Goal: Task Accomplishment & Management: Manage account settings

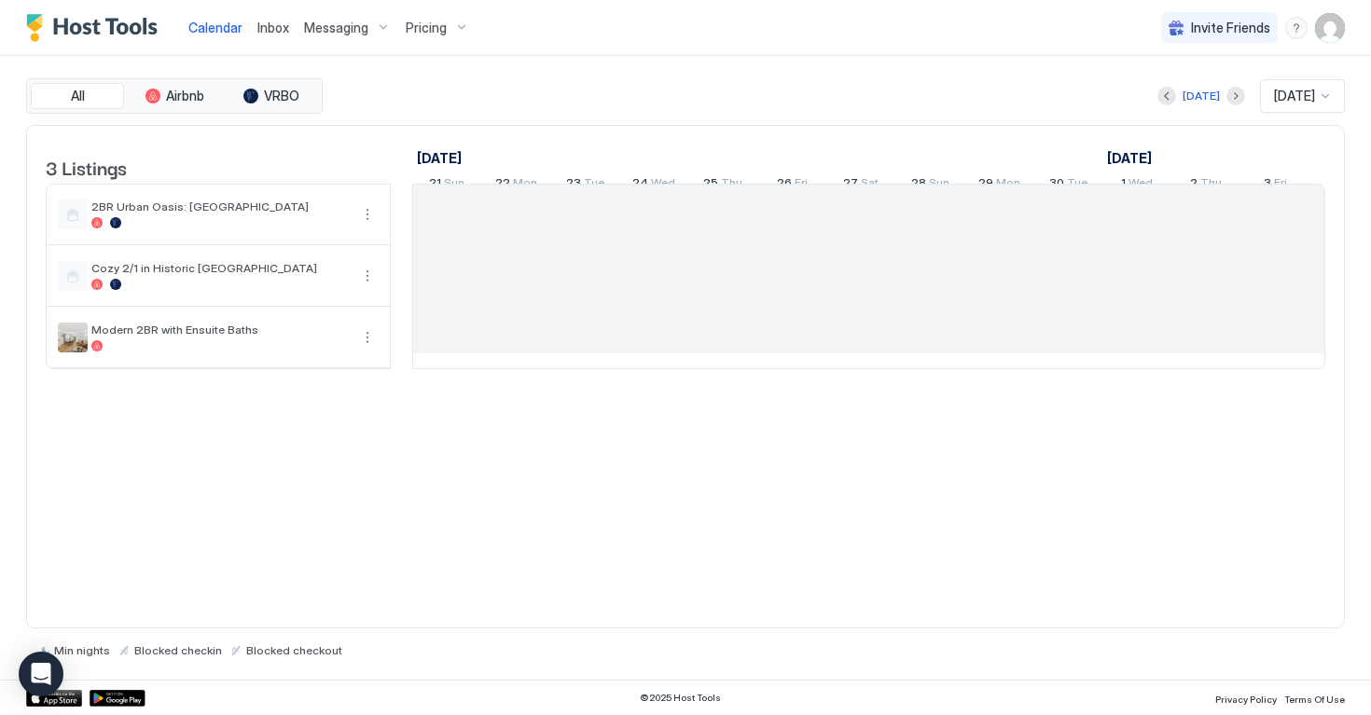
scroll to position [0, 1036]
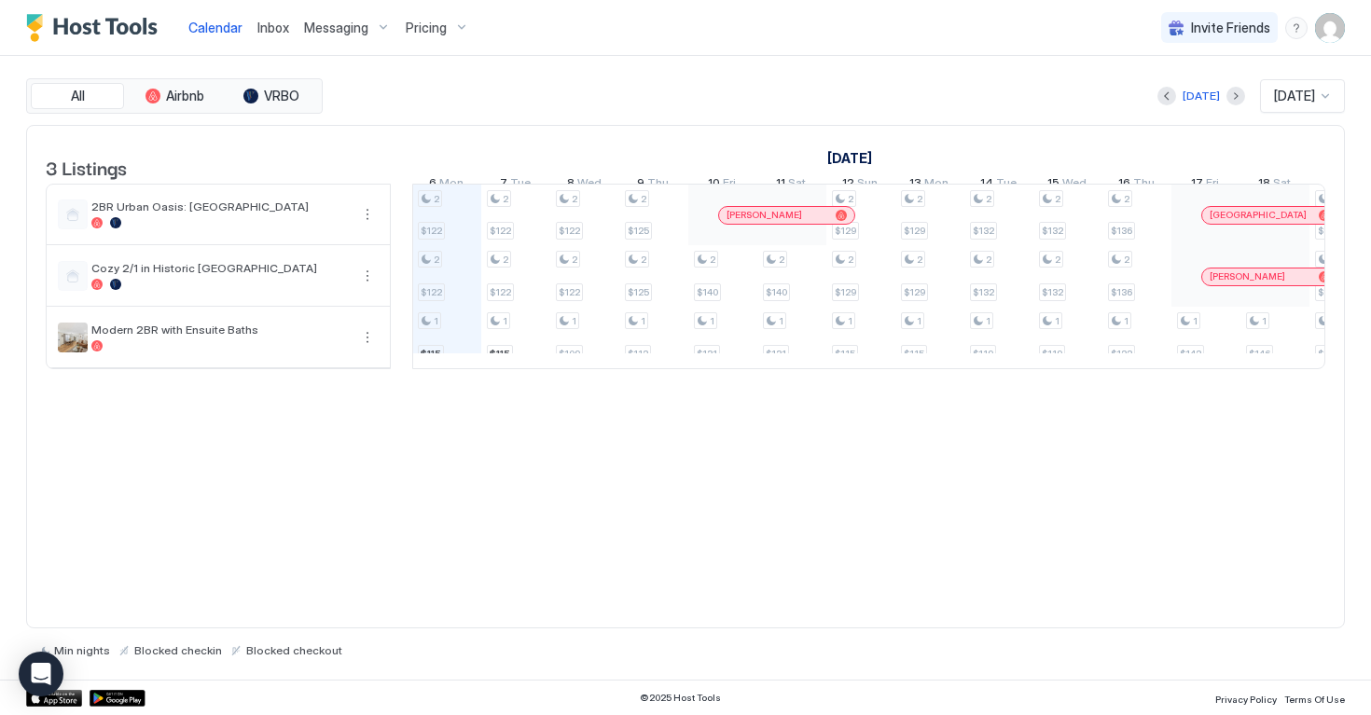
click at [431, 21] on span "Pricing" at bounding box center [426, 28] width 41 height 17
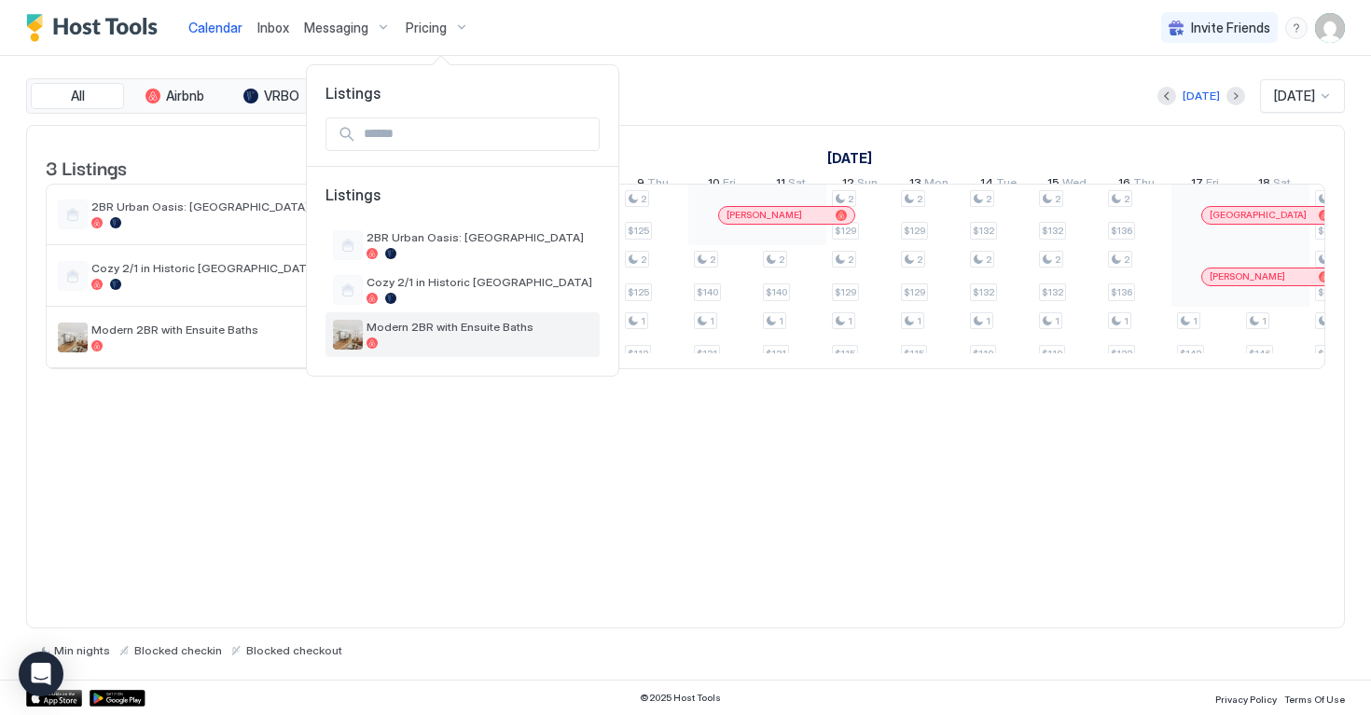
click at [406, 321] on span "Modern 2BR with Ensuite Baths" at bounding box center [480, 327] width 226 height 14
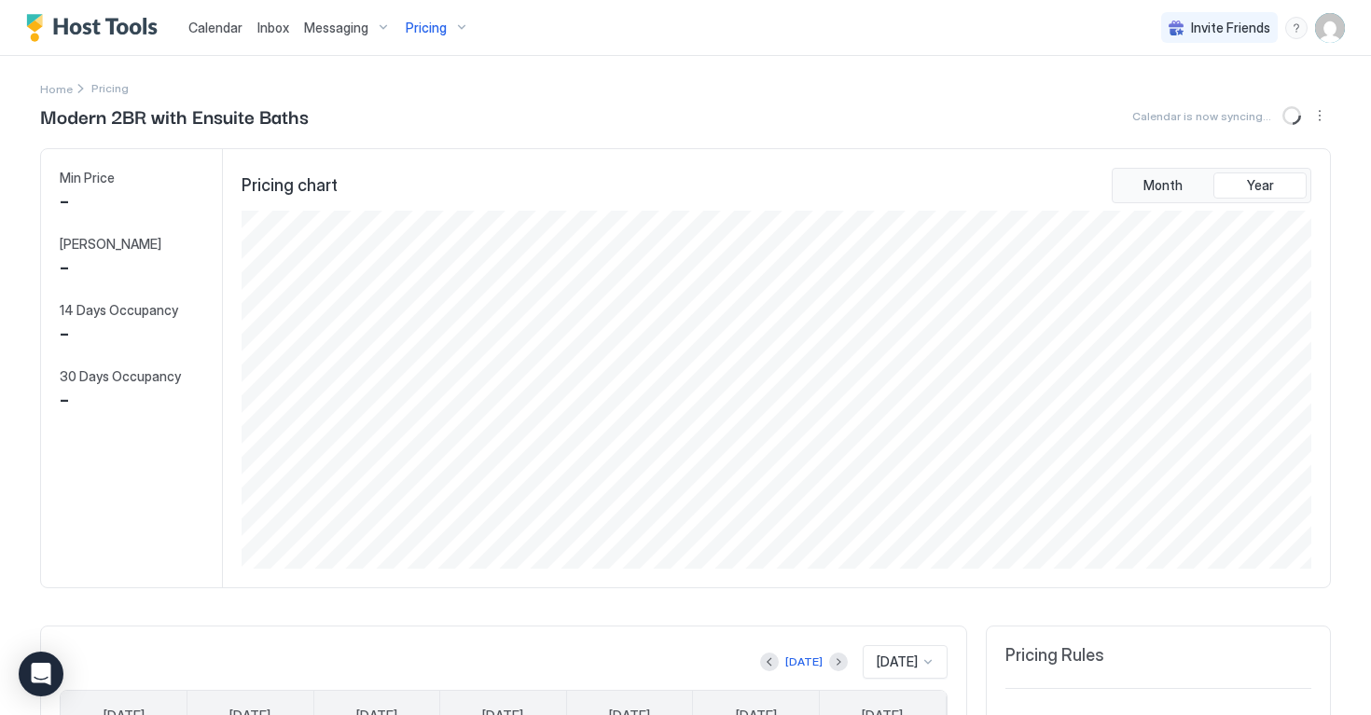
scroll to position [358, 1073]
click at [98, 197] on span "$ 109" at bounding box center [87, 201] width 55 height 28
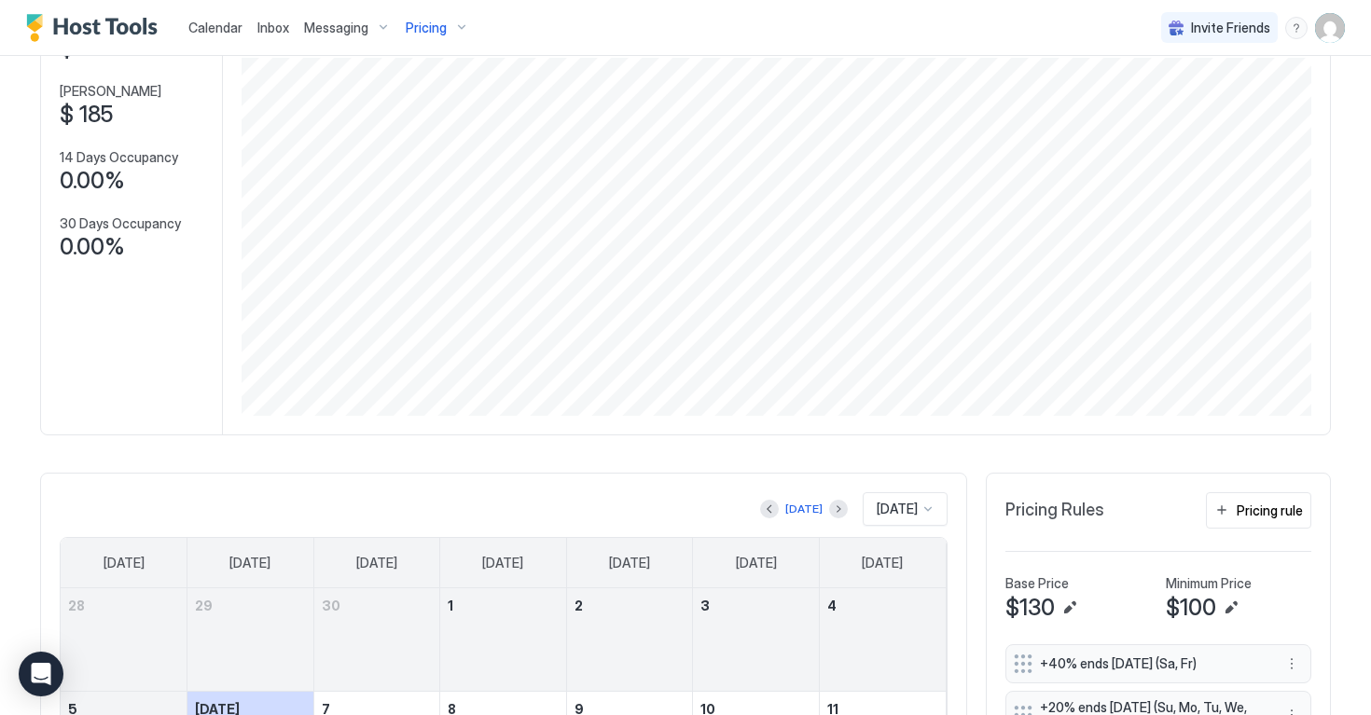
scroll to position [0, 0]
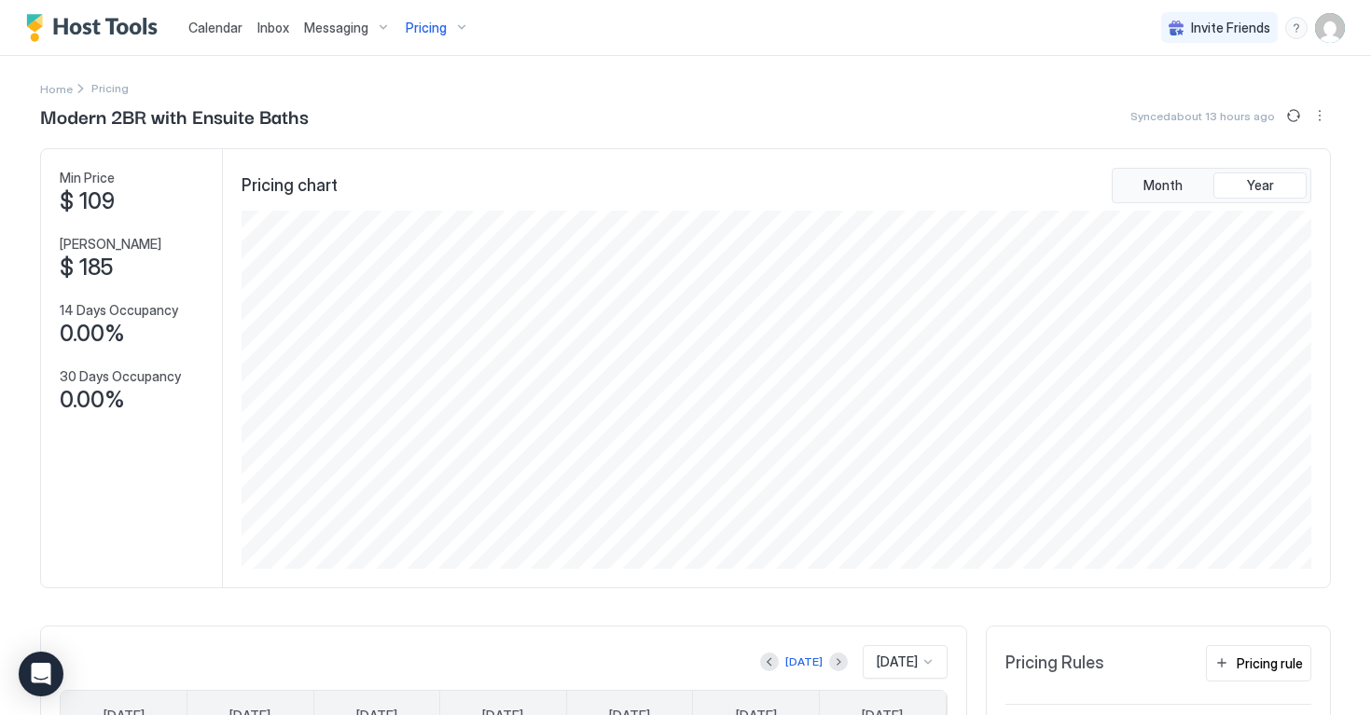
click at [221, 15] on div "Calendar" at bounding box center [215, 27] width 69 height 35
click at [222, 31] on span "Calendar" at bounding box center [215, 28] width 54 height 16
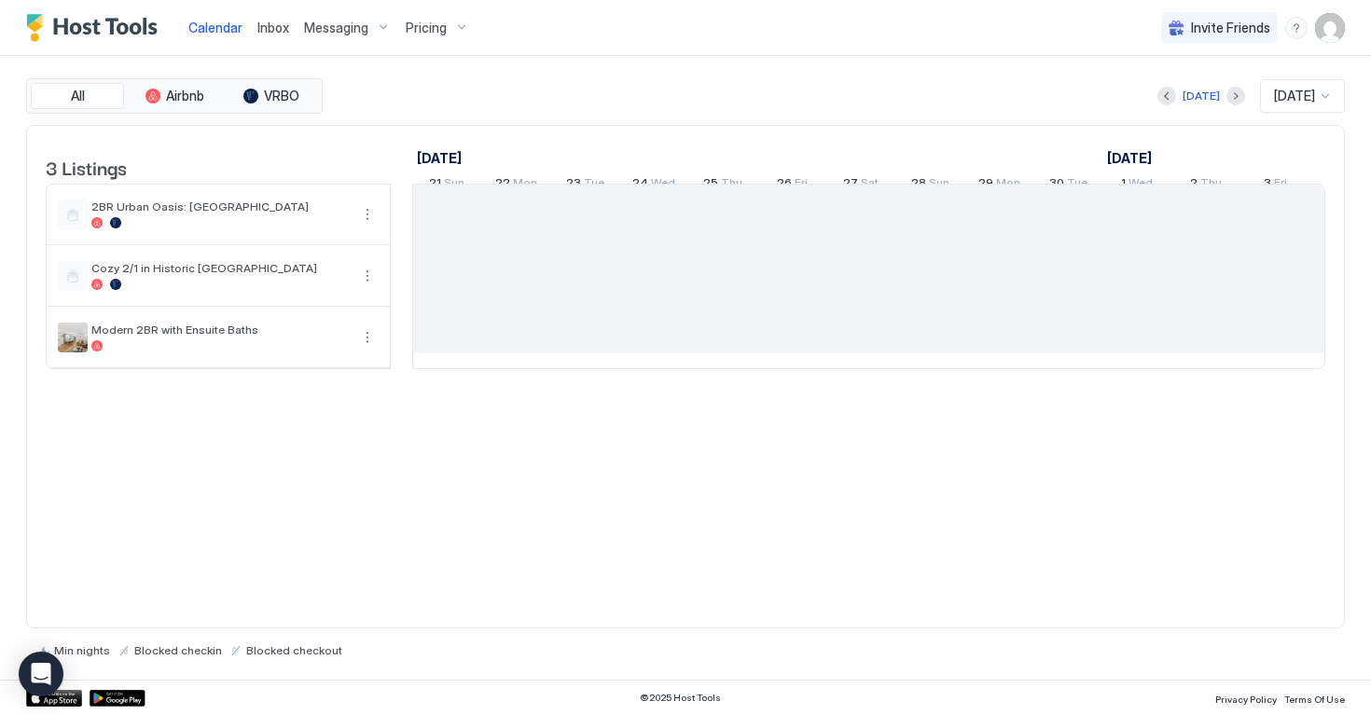
scroll to position [0, 1036]
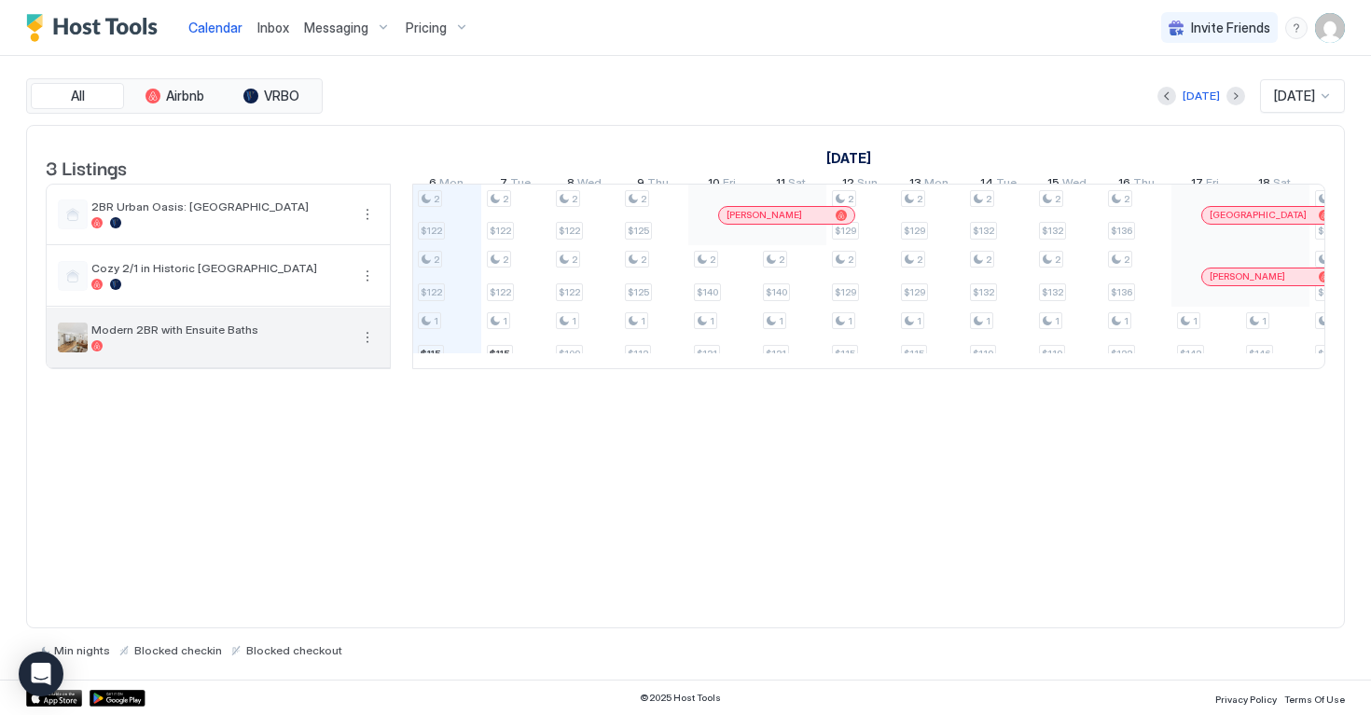
click at [281, 352] on div "Modern 2BR with Ensuite Baths" at bounding box center [219, 337] width 257 height 29
click at [230, 337] on span "Modern 2BR with Ensuite Baths" at bounding box center [219, 330] width 257 height 14
click at [361, 348] on button "More options" at bounding box center [367, 337] width 22 height 22
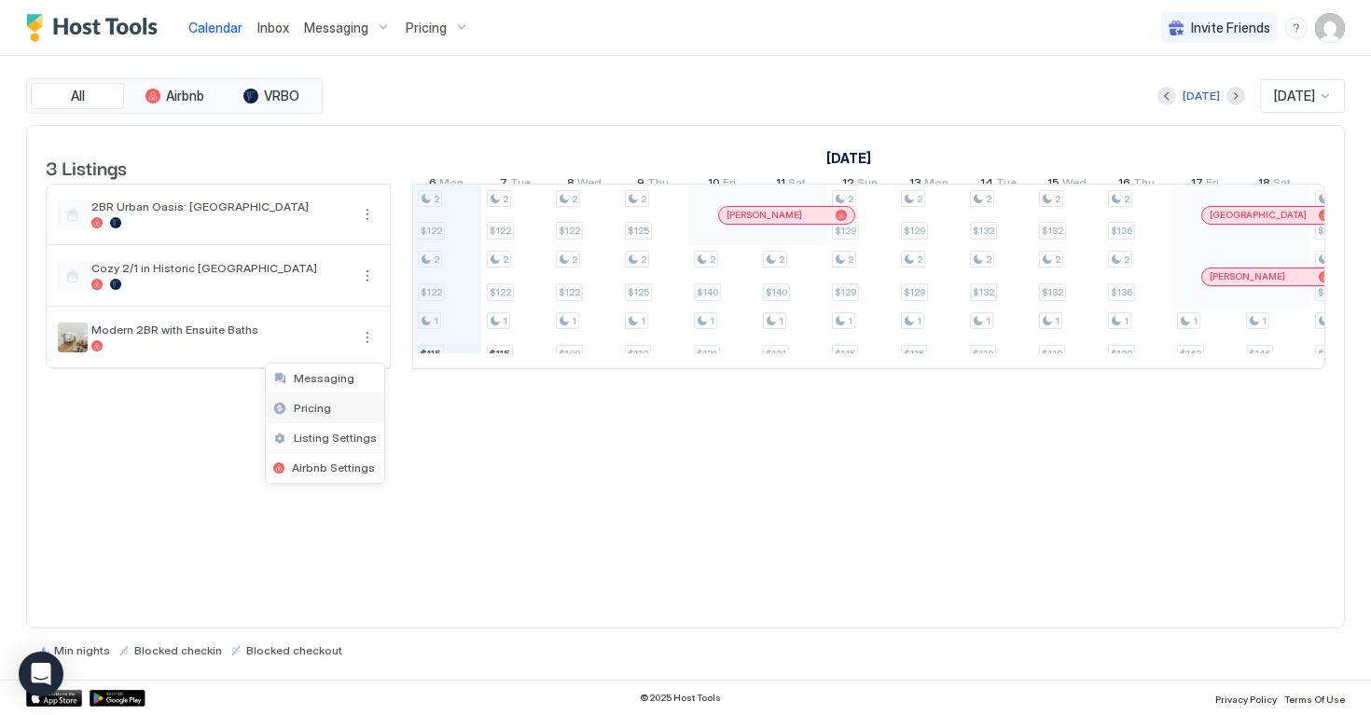
click at [321, 411] on span "Pricing" at bounding box center [312, 408] width 37 height 14
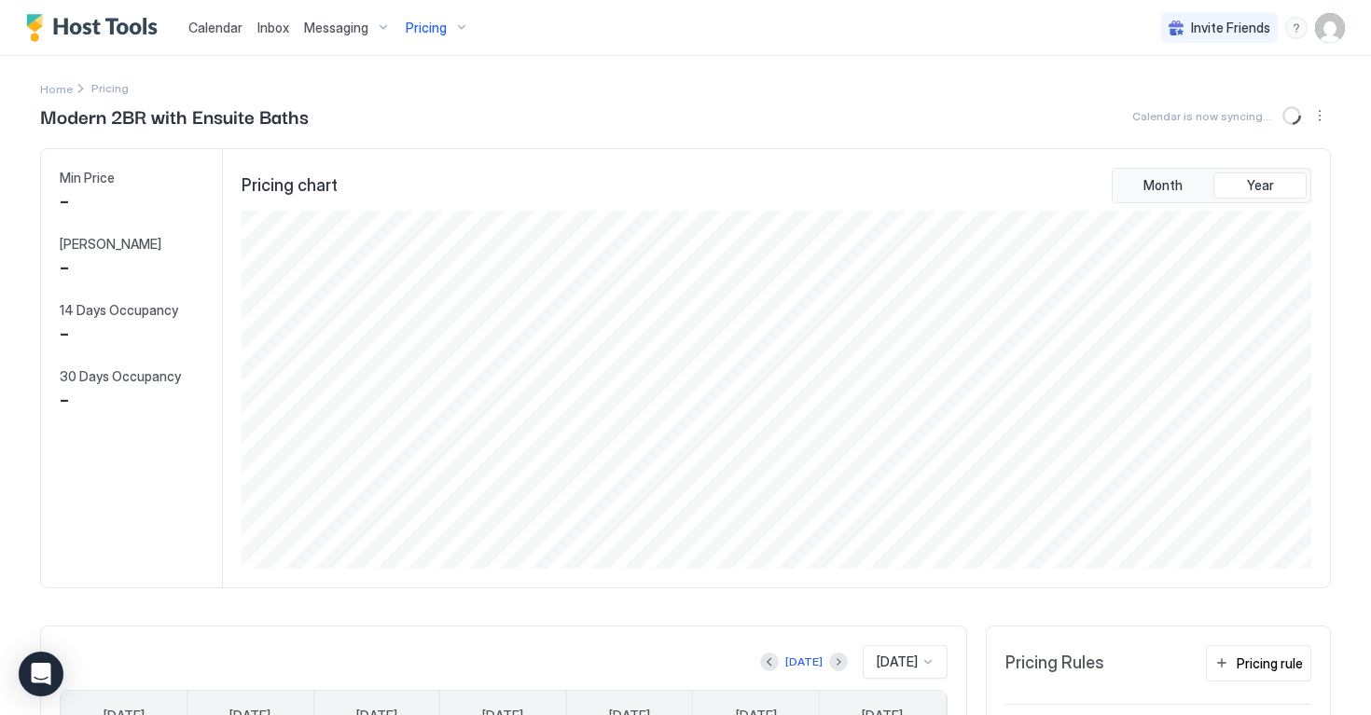
scroll to position [358, 1073]
click at [222, 25] on span "Calendar" at bounding box center [215, 28] width 54 height 16
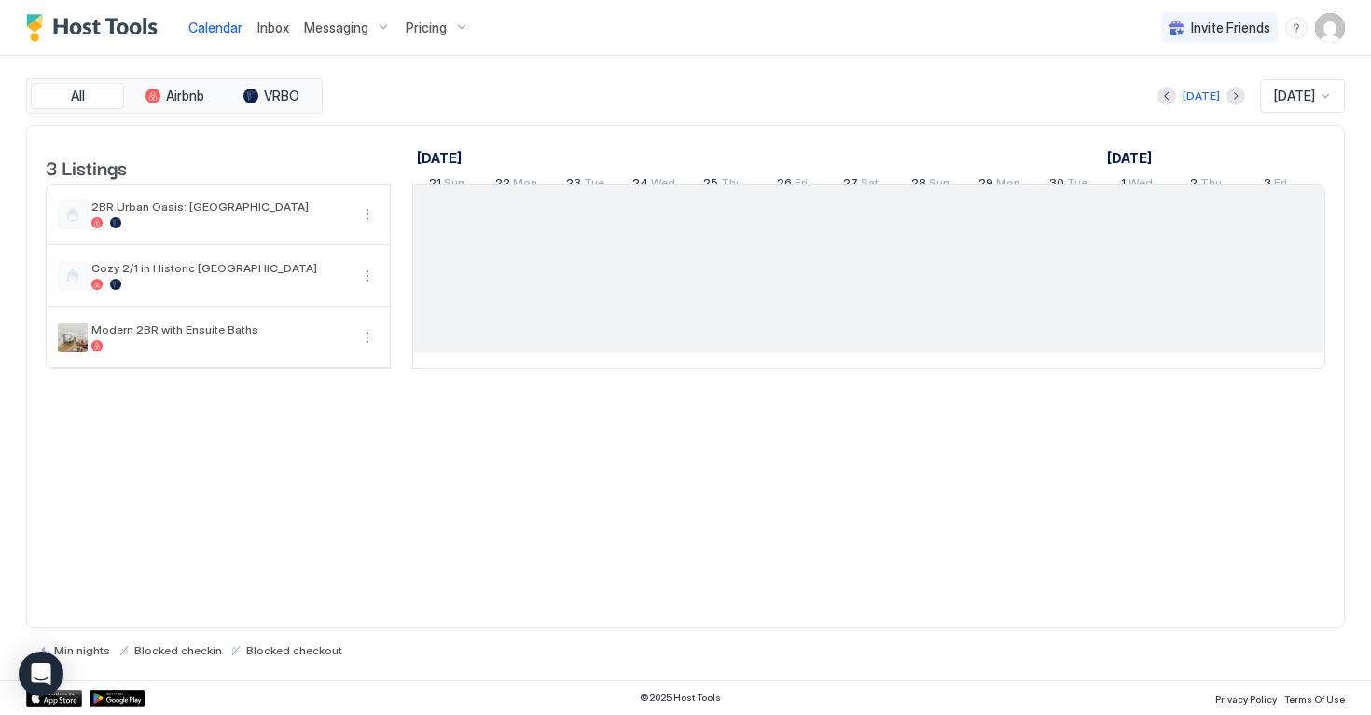
scroll to position [0, 1036]
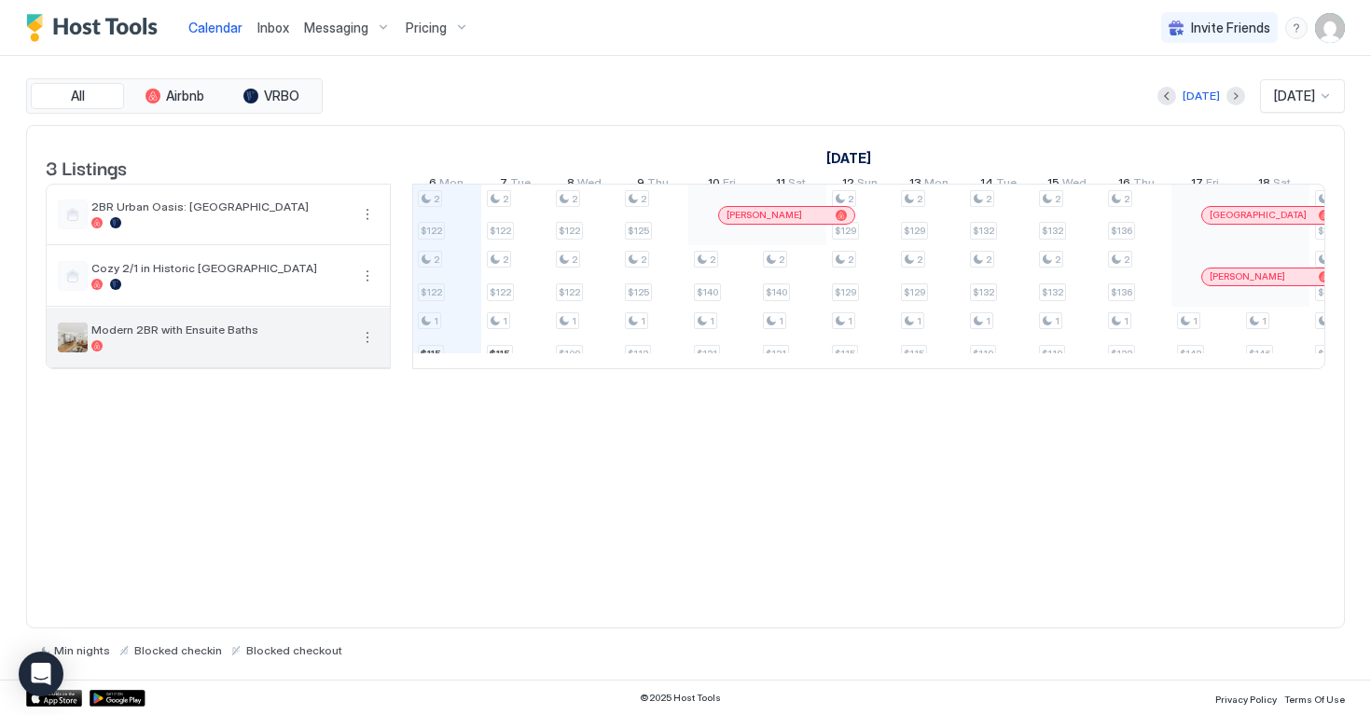
click at [374, 349] on button "More options" at bounding box center [367, 337] width 22 height 22
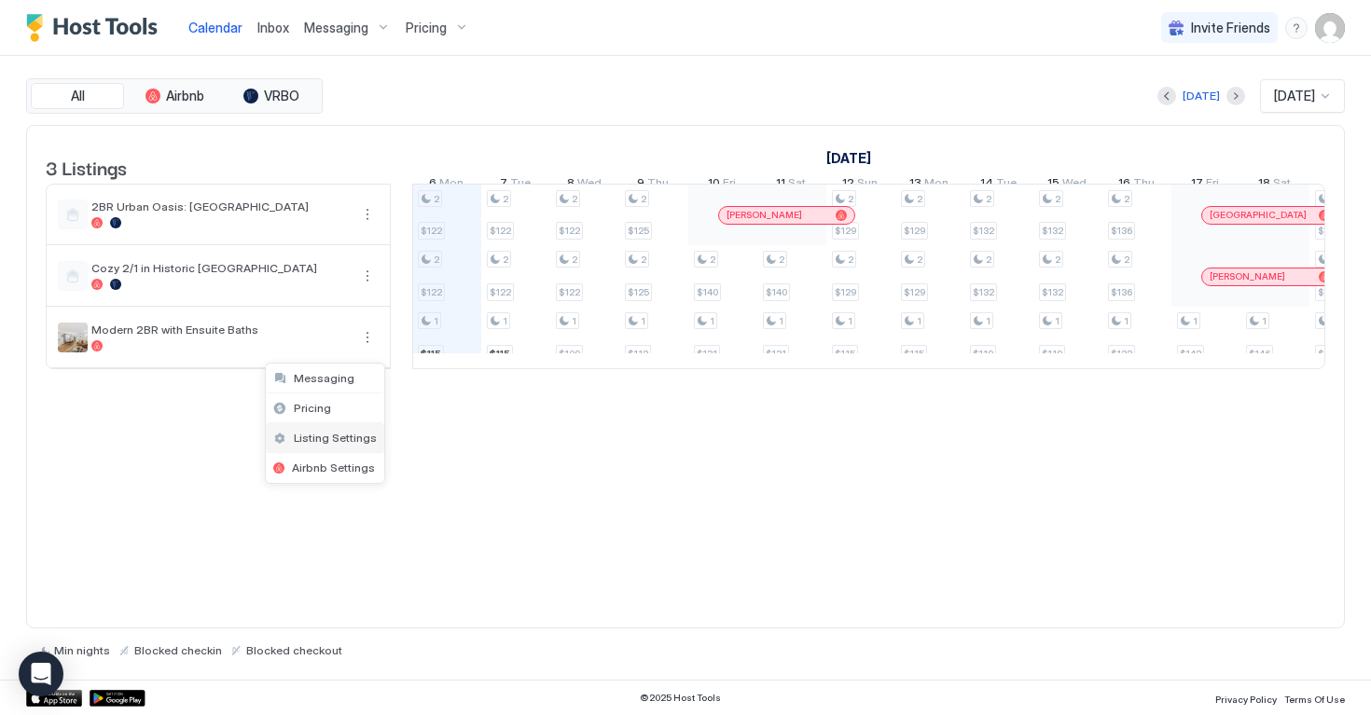
click at [334, 431] on span "Listing Settings" at bounding box center [335, 438] width 83 height 14
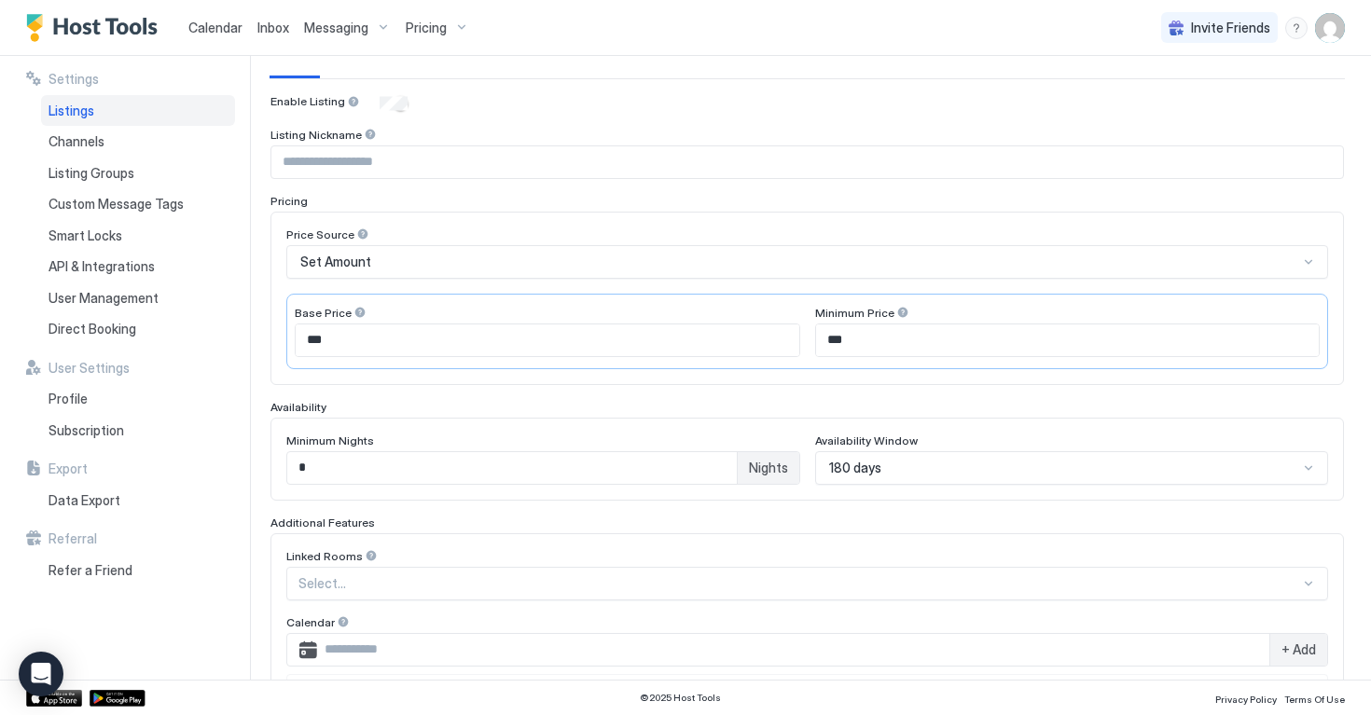
scroll to position [160, 0]
click at [436, 28] on span "Pricing" at bounding box center [426, 28] width 41 height 17
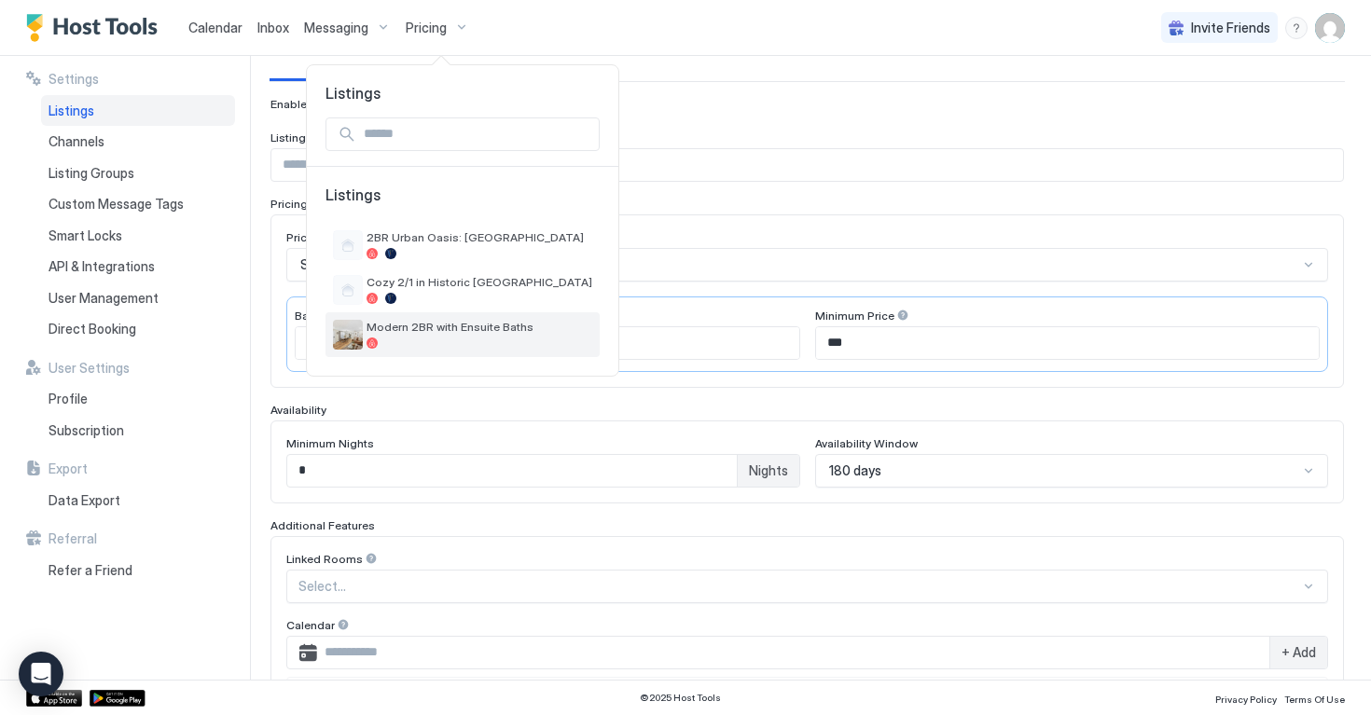
click at [391, 342] on div at bounding box center [480, 343] width 226 height 11
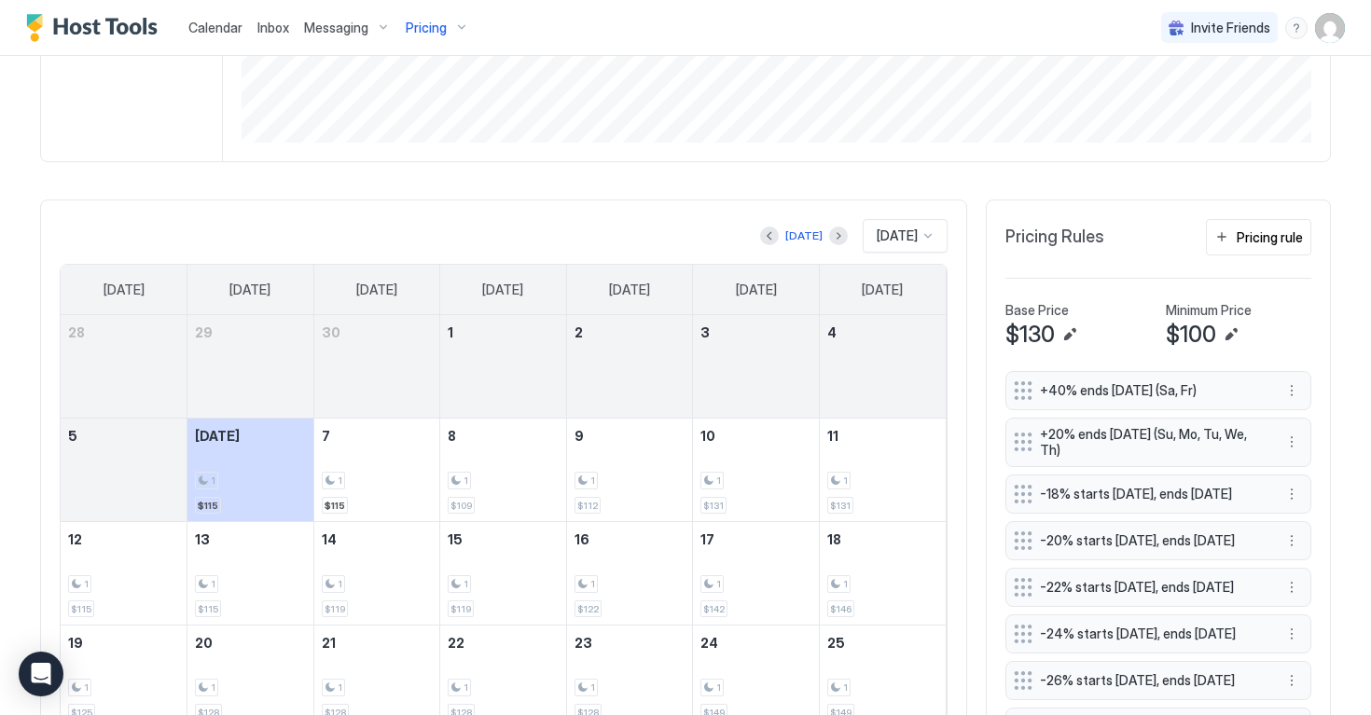
scroll to position [474, 0]
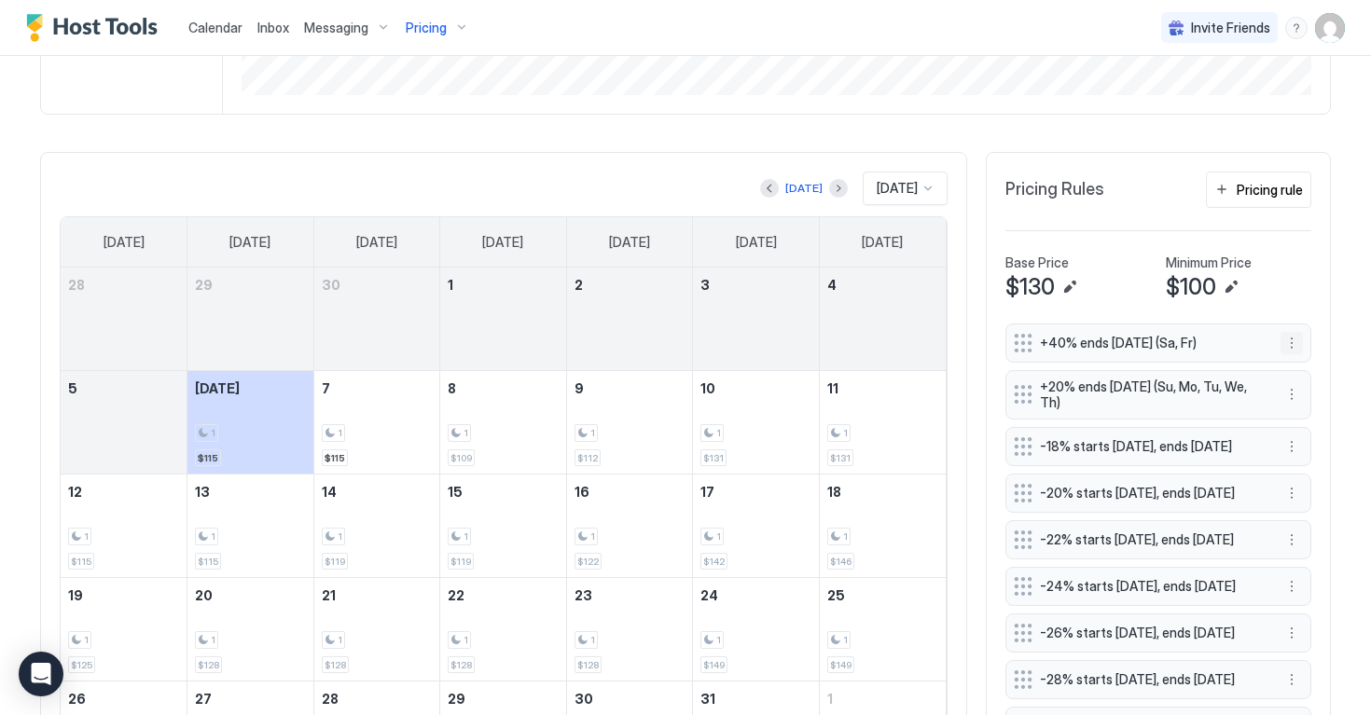
click at [1294, 345] on button "More options" at bounding box center [1291, 343] width 22 height 22
click at [1307, 366] on div "Edit" at bounding box center [1309, 369] width 41 height 14
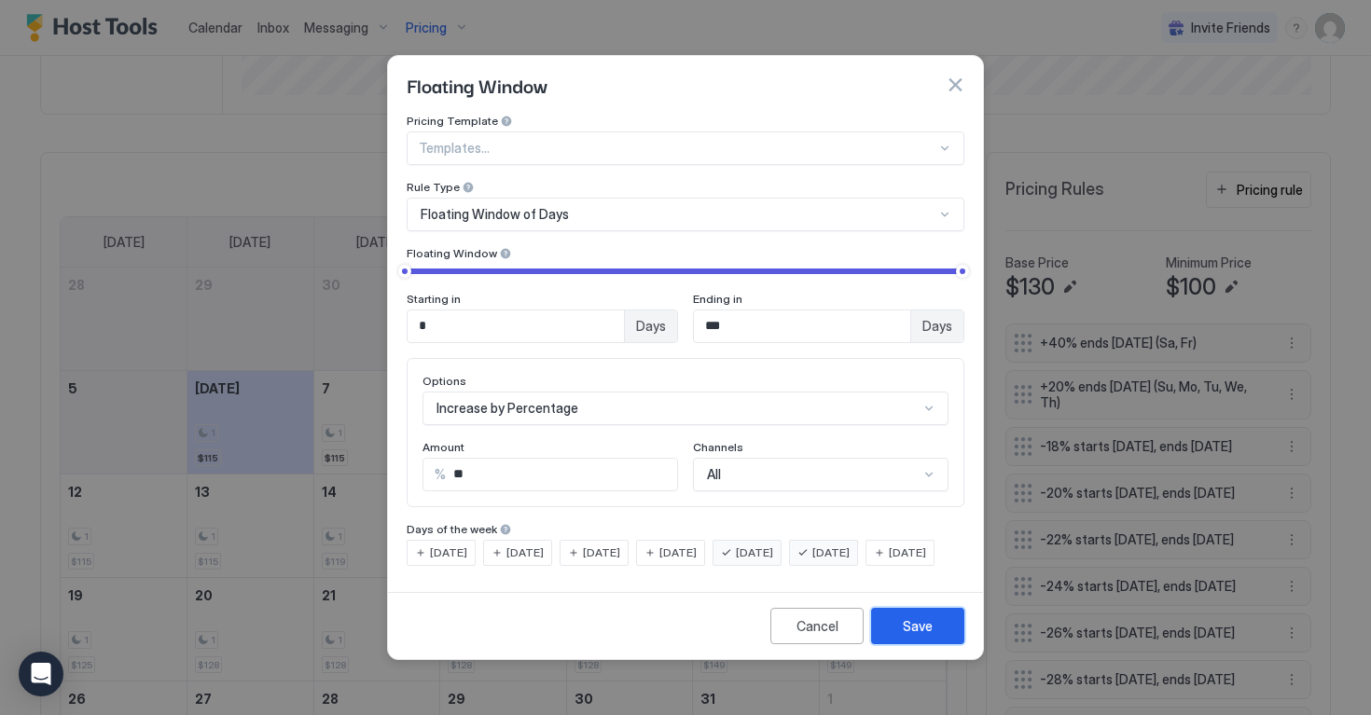
click at [909, 636] on div "Save" at bounding box center [918, 626] width 30 height 20
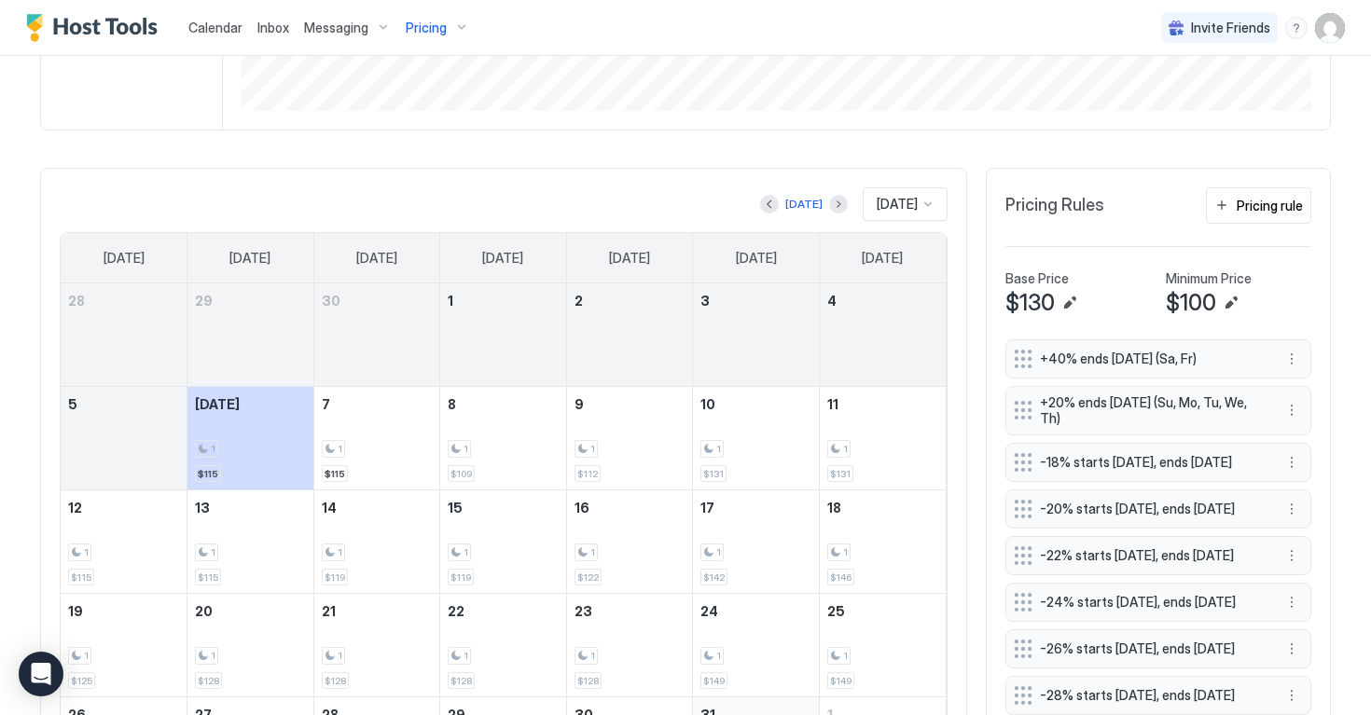
scroll to position [460, 0]
click at [883, 198] on span "[DATE]" at bounding box center [897, 202] width 41 height 17
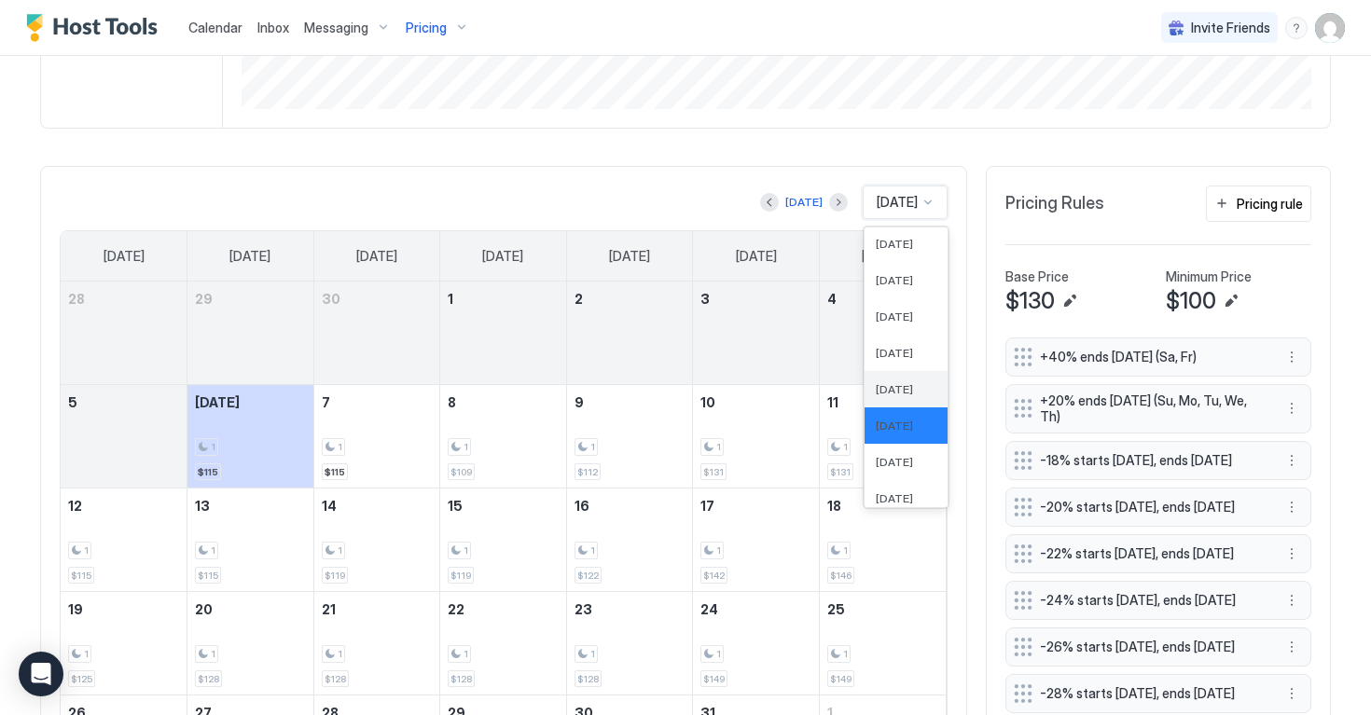
scroll to position [571, 0]
click at [881, 460] on span "[DATE]" at bounding box center [894, 458] width 37 height 14
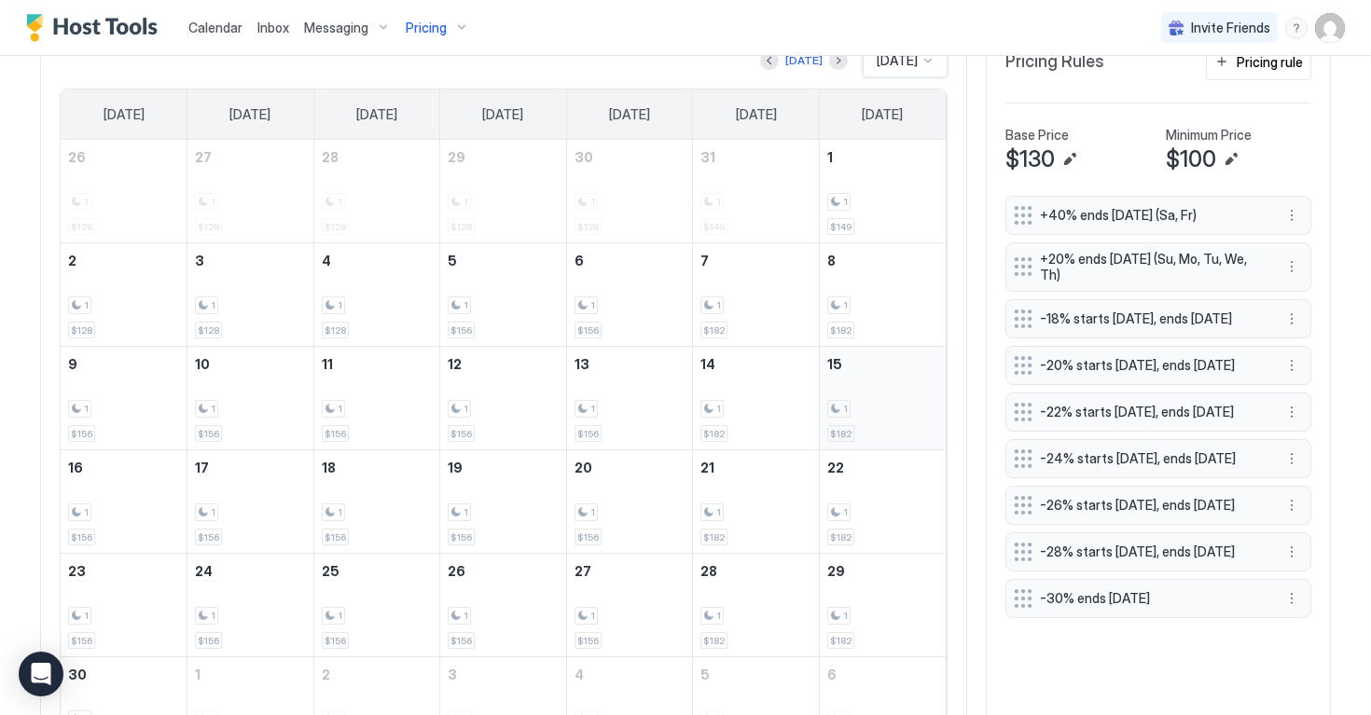
scroll to position [606, 0]
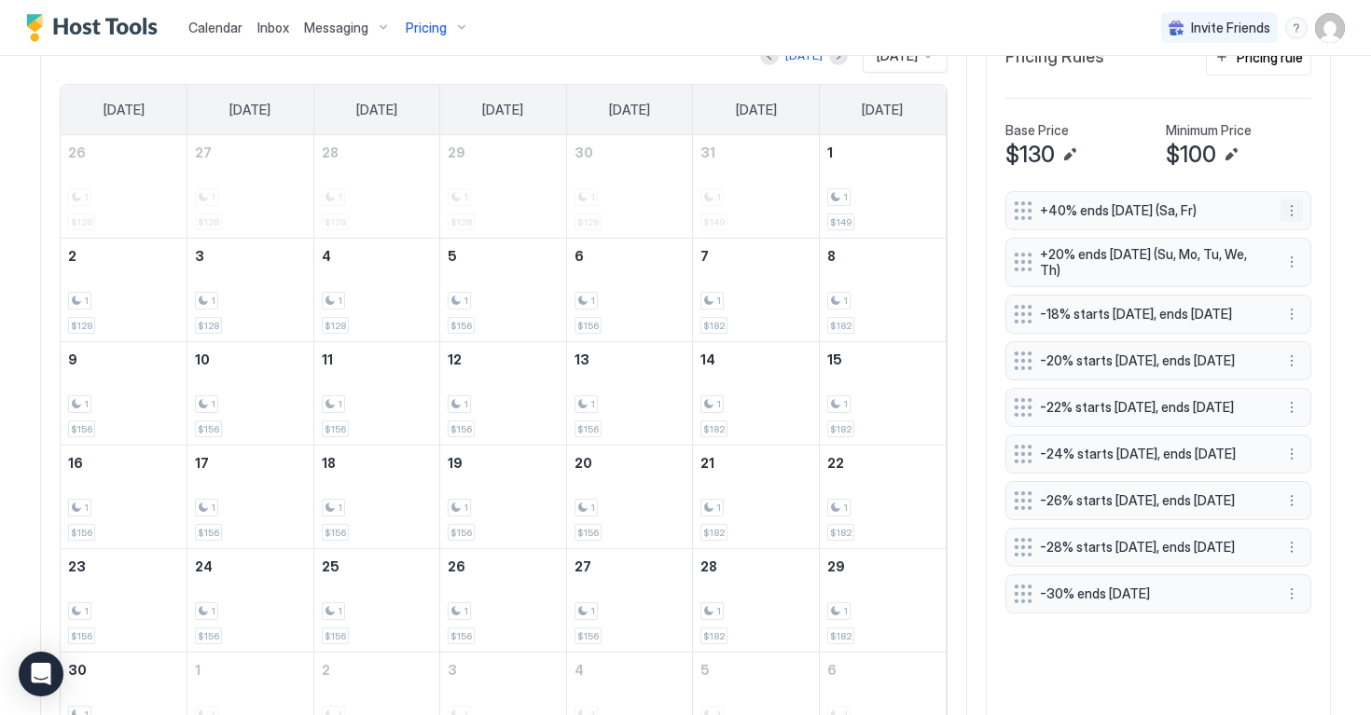
click at [1294, 209] on button "More options" at bounding box center [1291, 211] width 22 height 22
click at [1297, 237] on div "Edit" at bounding box center [1309, 236] width 41 height 14
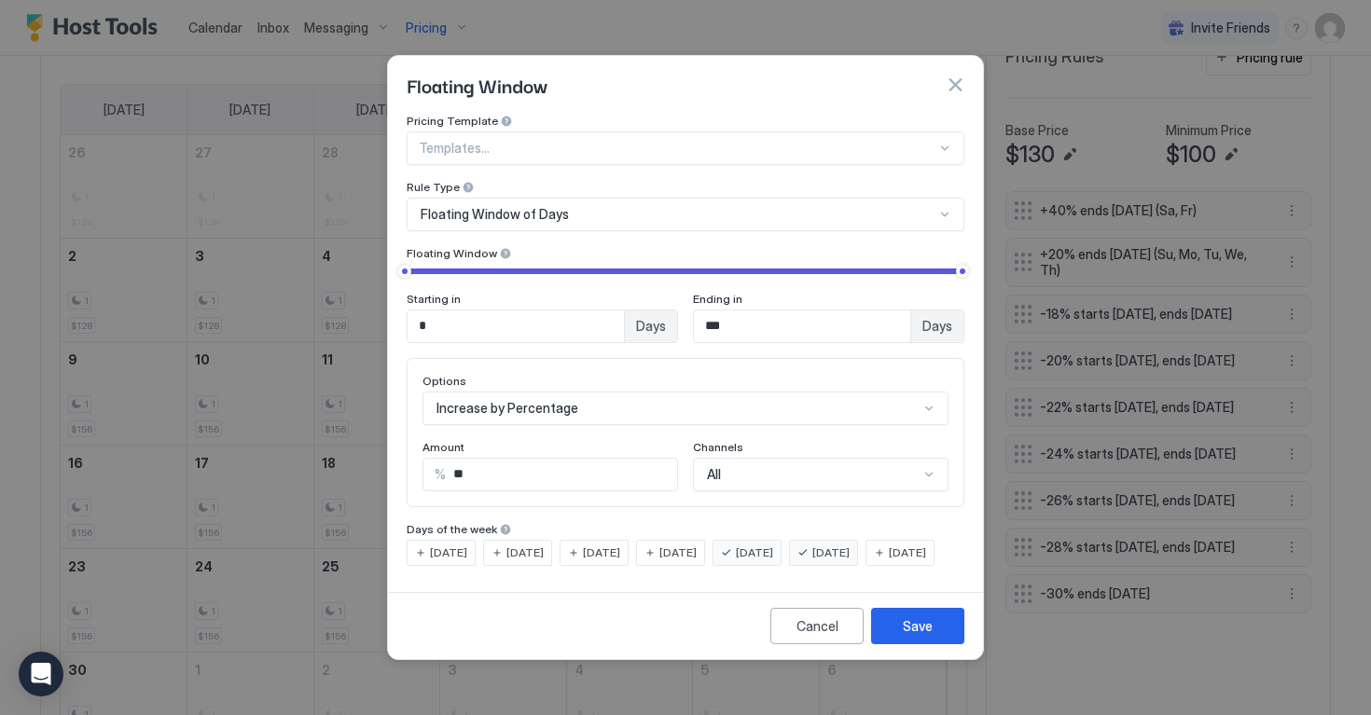
click at [469, 465] on input "**" at bounding box center [561, 475] width 231 height 32
type input "*"
type input "**"
click at [933, 637] on button "Save" at bounding box center [917, 626] width 93 height 36
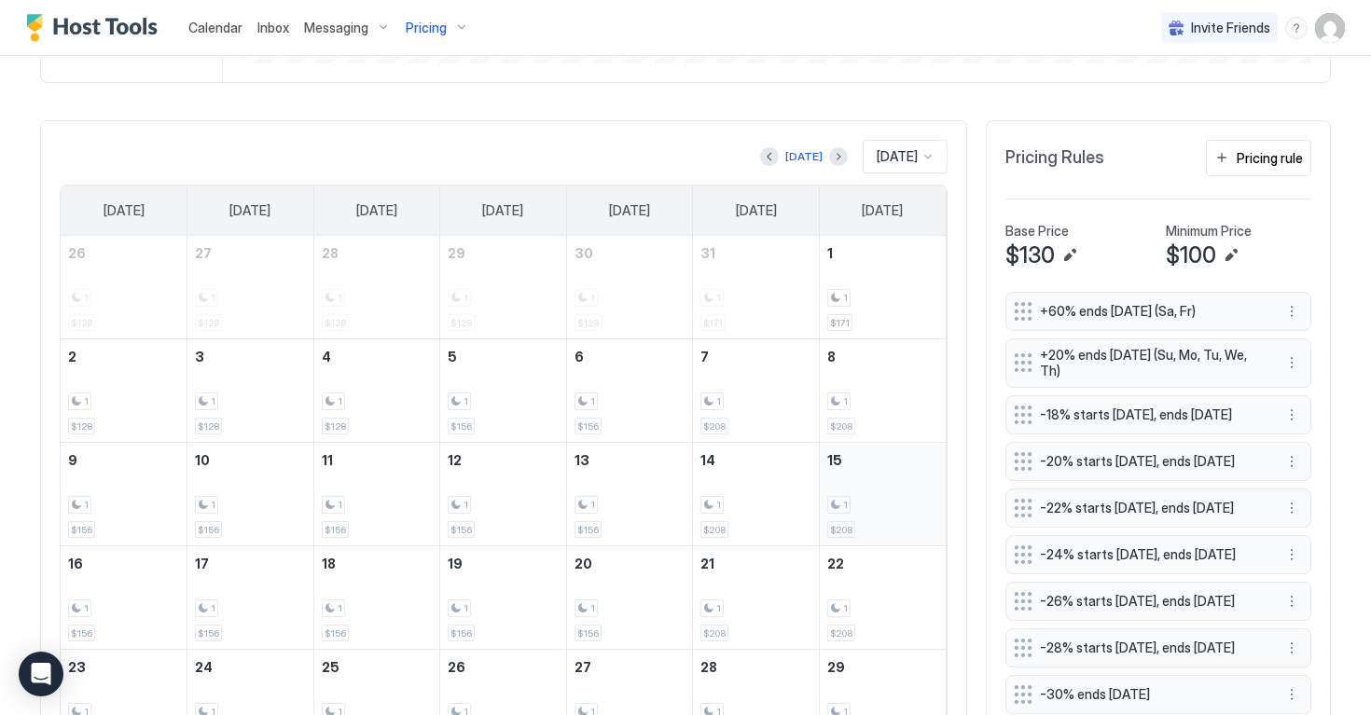
scroll to position [504, 0]
click at [760, 151] on button "Previous month" at bounding box center [769, 158] width 19 height 19
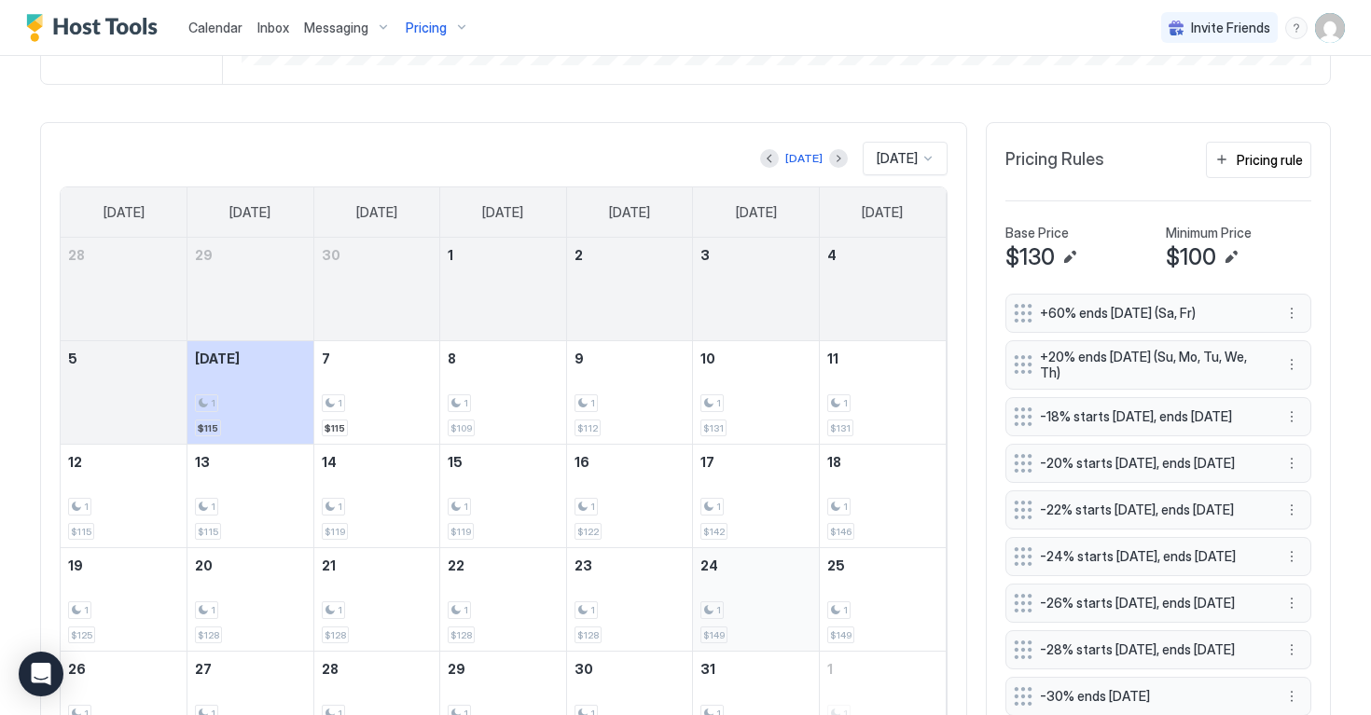
scroll to position [616, 0]
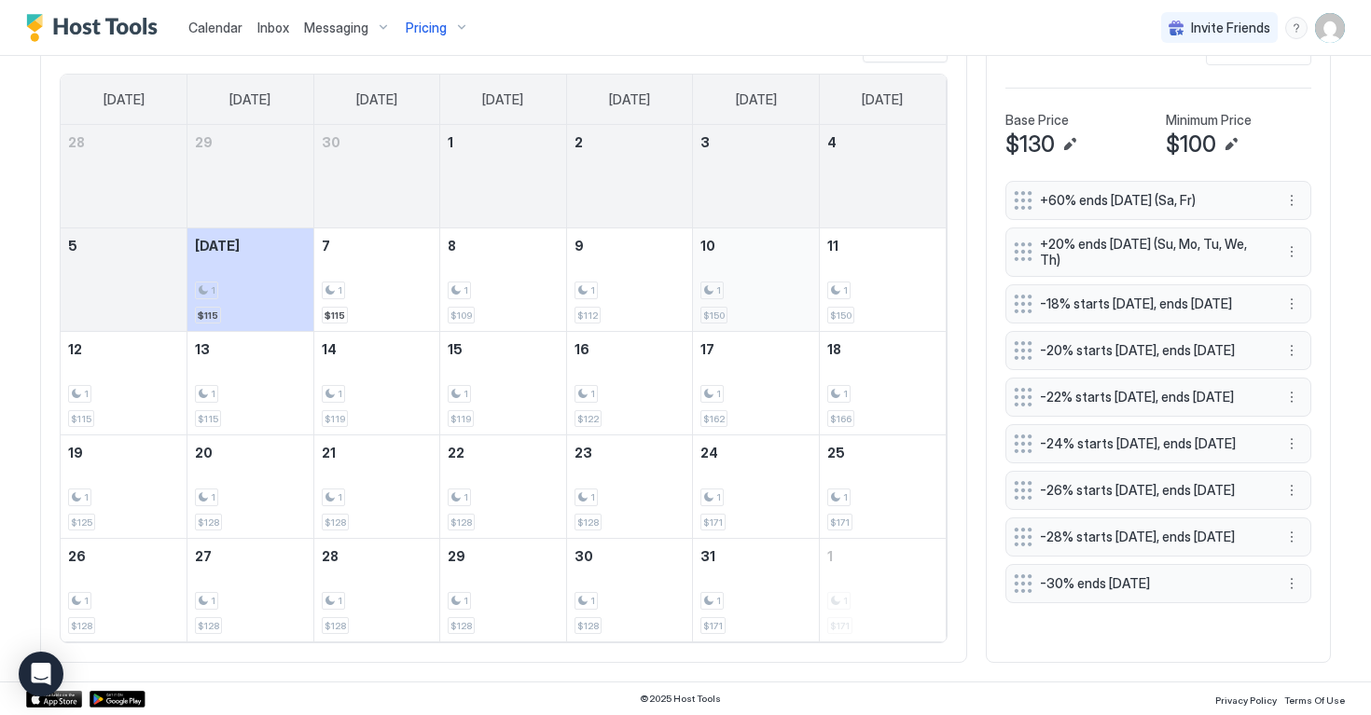
click at [754, 257] on div "1 $150" at bounding box center [755, 280] width 111 height 88
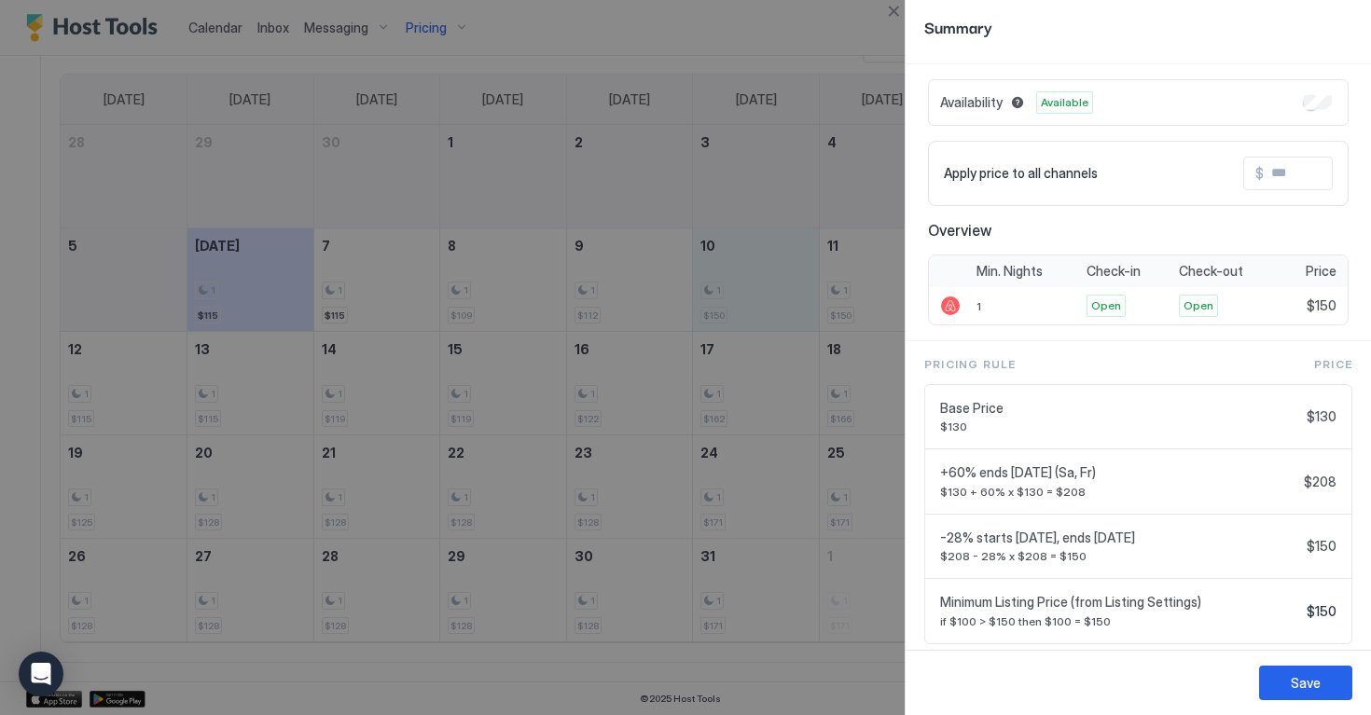
scroll to position [90, 0]
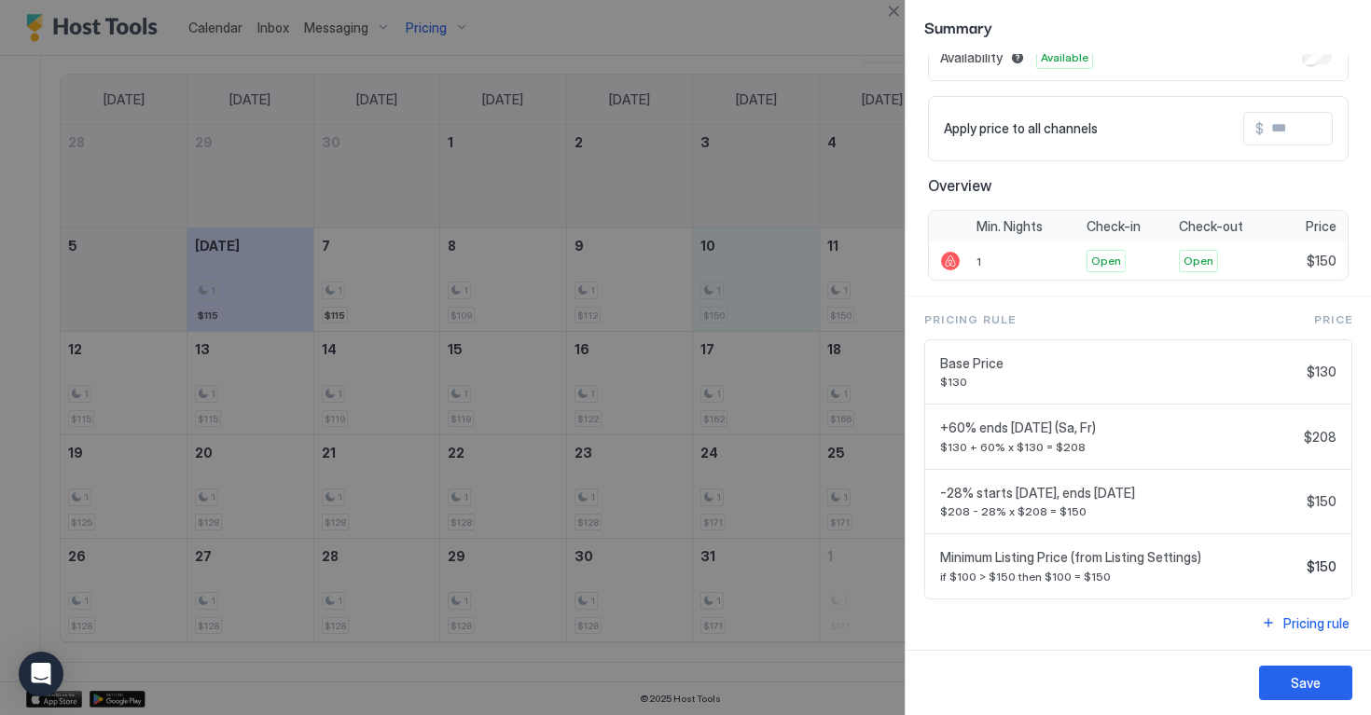
click at [852, 675] on div at bounding box center [685, 357] width 1371 height 715
click at [1305, 689] on div "Save" at bounding box center [1306, 683] width 30 height 20
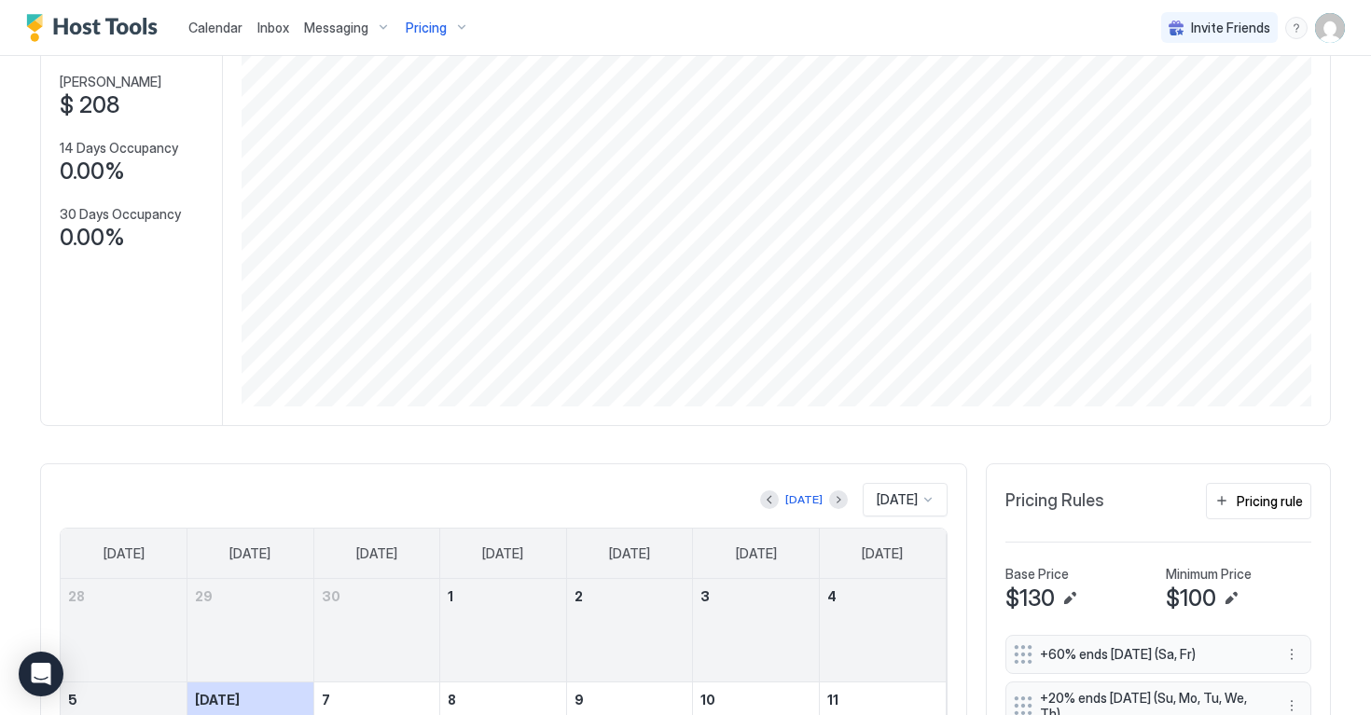
scroll to position [0, 0]
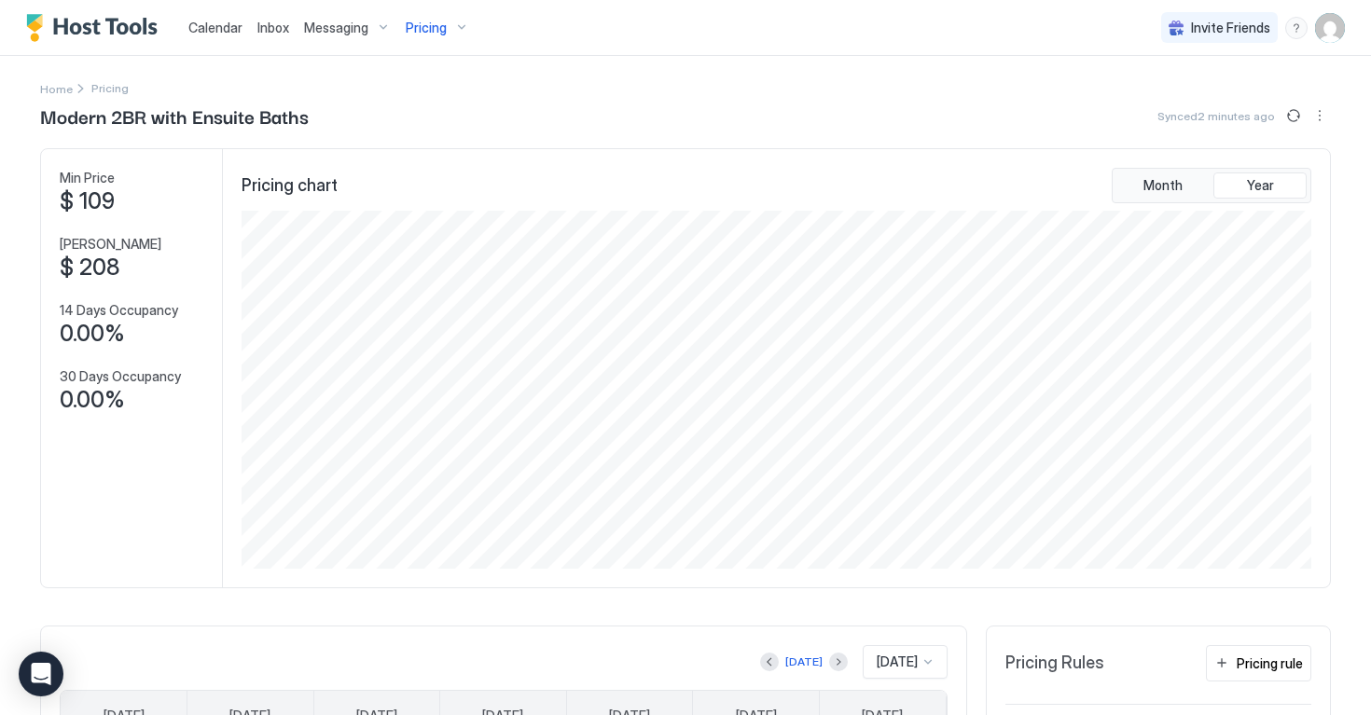
click at [458, 31] on div "Pricing" at bounding box center [437, 28] width 78 height 32
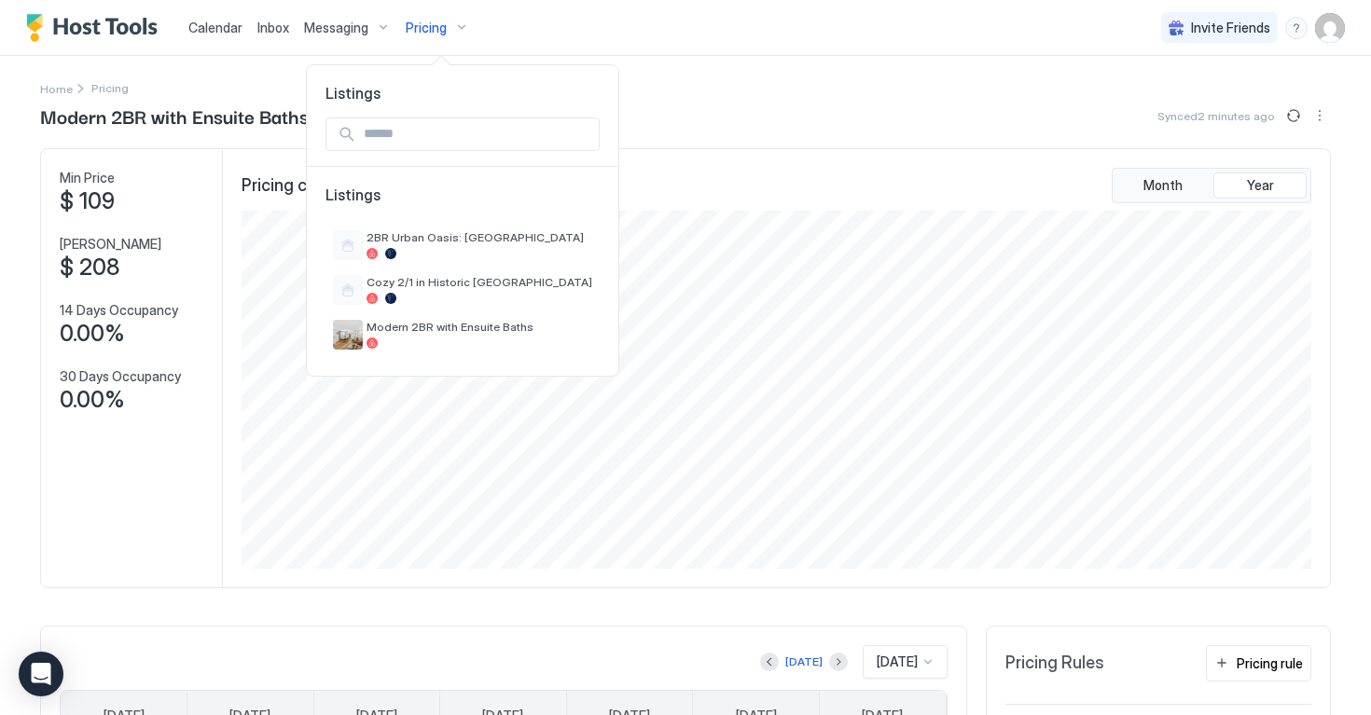
click at [458, 31] on div at bounding box center [685, 357] width 1371 height 715
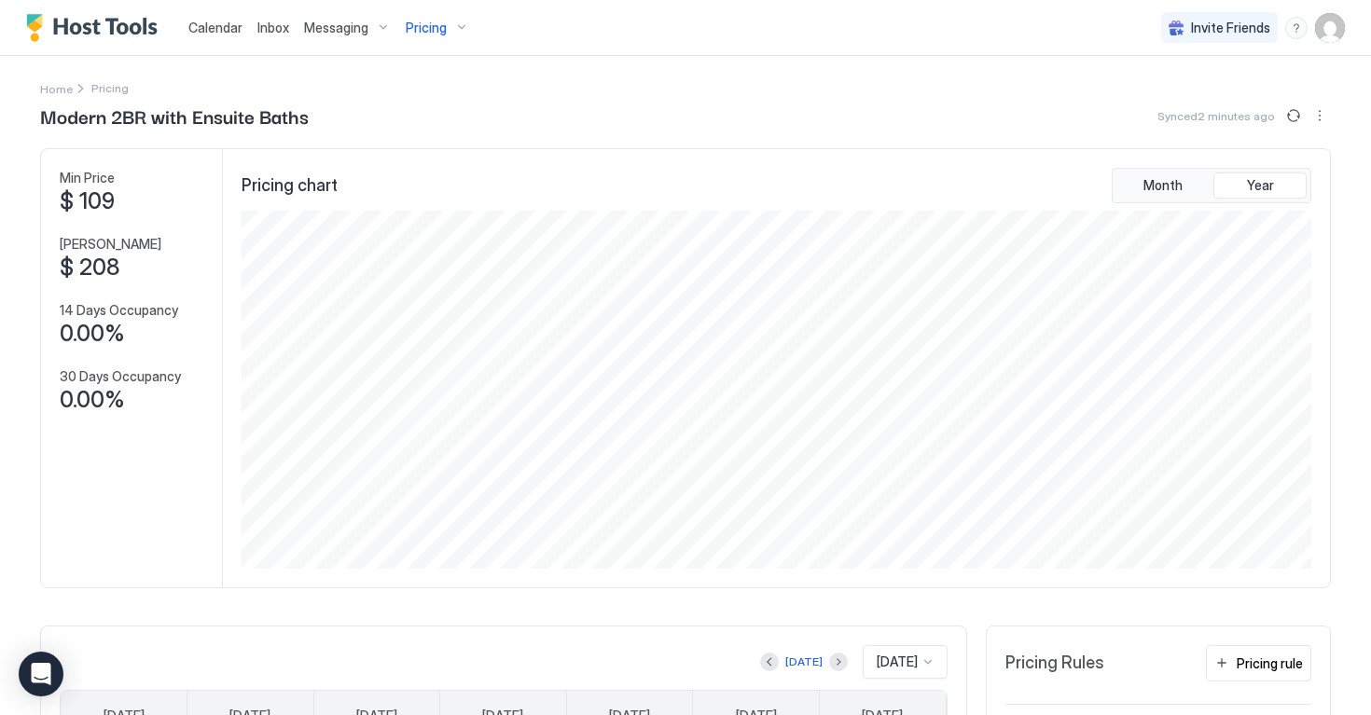
click at [204, 20] on span "Calendar" at bounding box center [215, 28] width 54 height 16
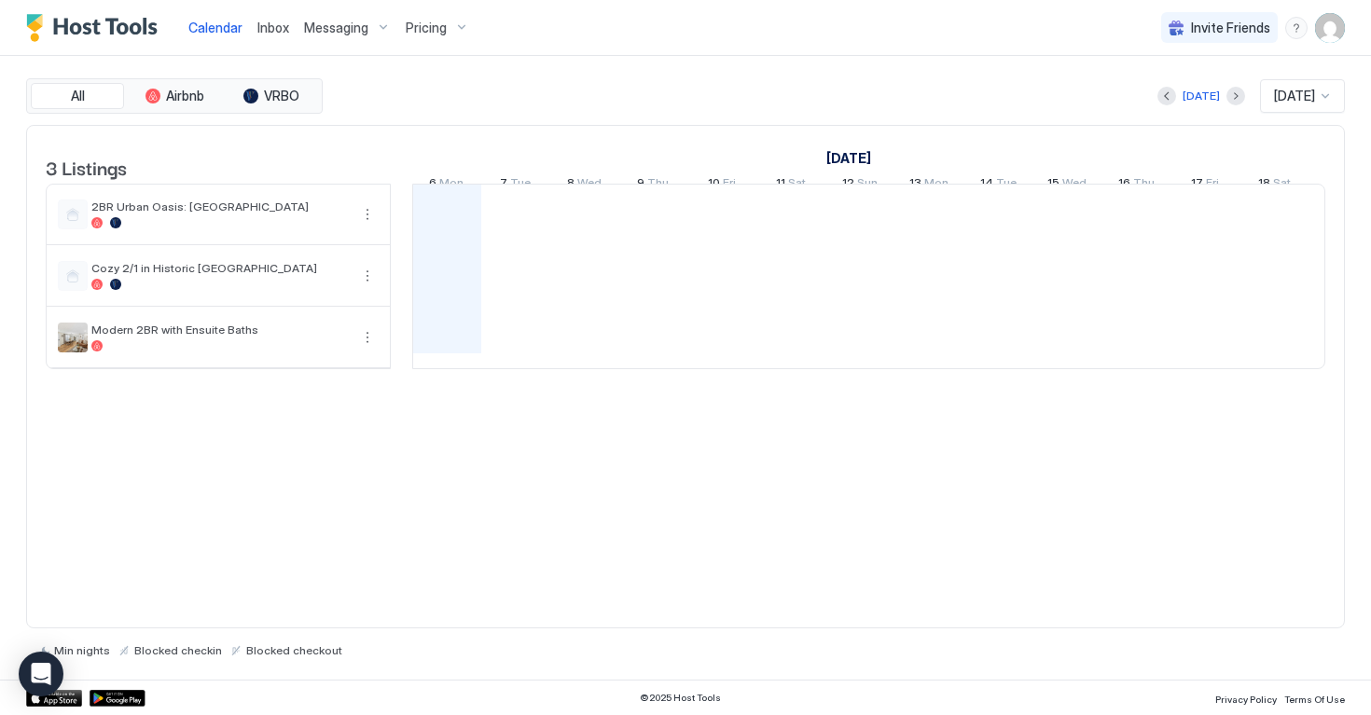
scroll to position [0, 1036]
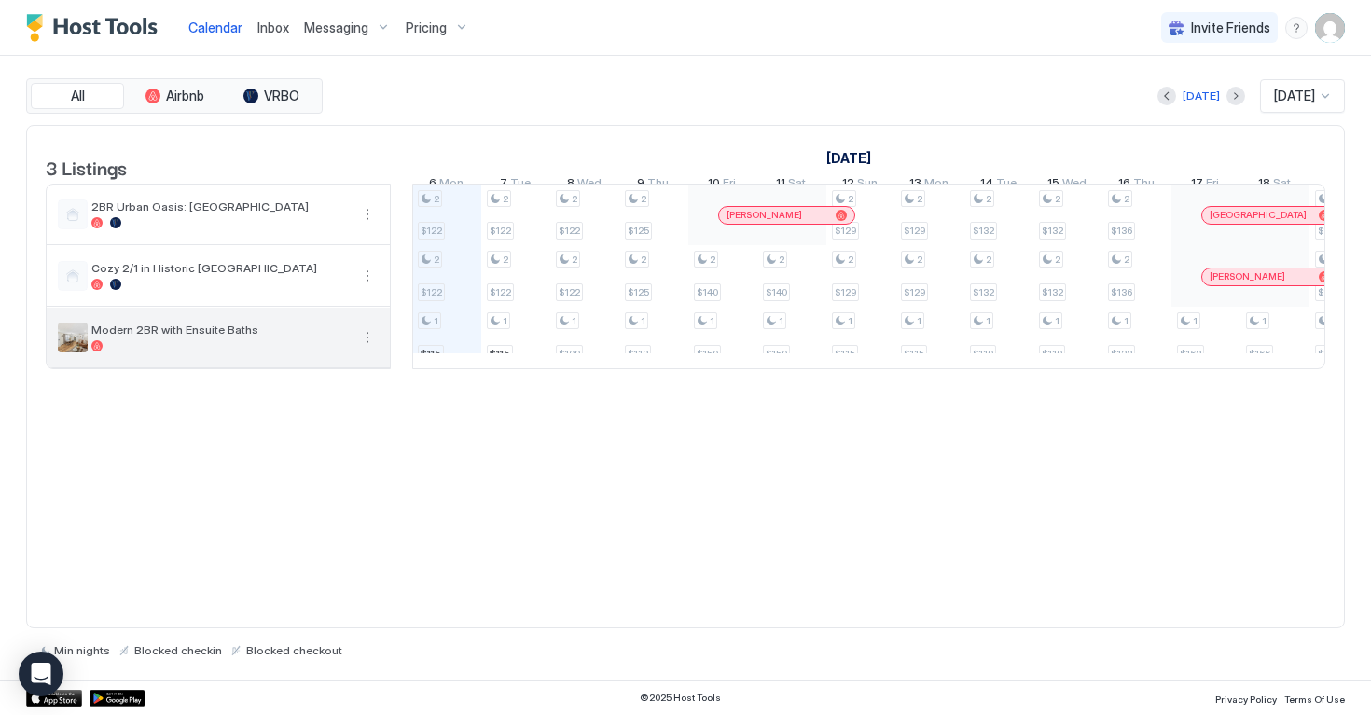
click at [295, 352] on div at bounding box center [219, 345] width 257 height 11
click at [361, 349] on button "More options" at bounding box center [367, 337] width 22 height 22
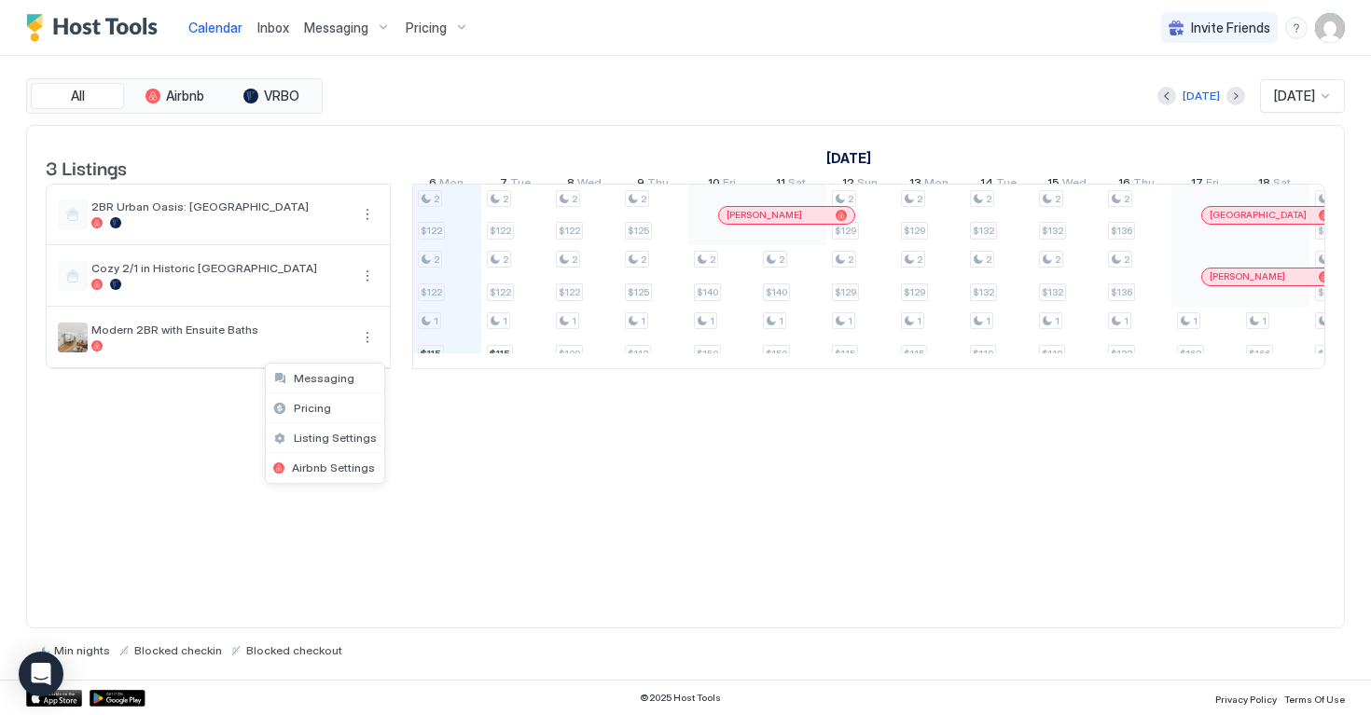
click at [903, 460] on div at bounding box center [685, 357] width 1371 height 715
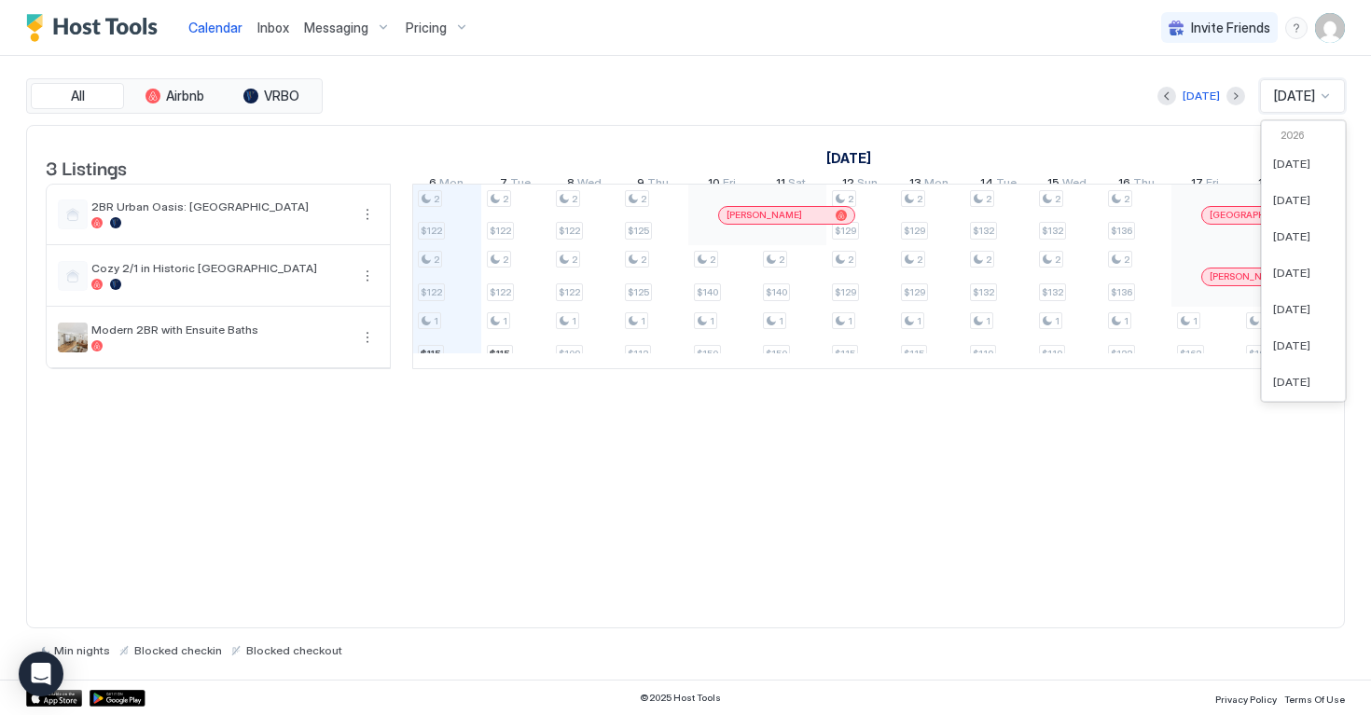
click at [1313, 85] on div "[DATE]" at bounding box center [1302, 96] width 85 height 34
click at [1288, 338] on span "[DATE]" at bounding box center [1291, 342] width 37 height 14
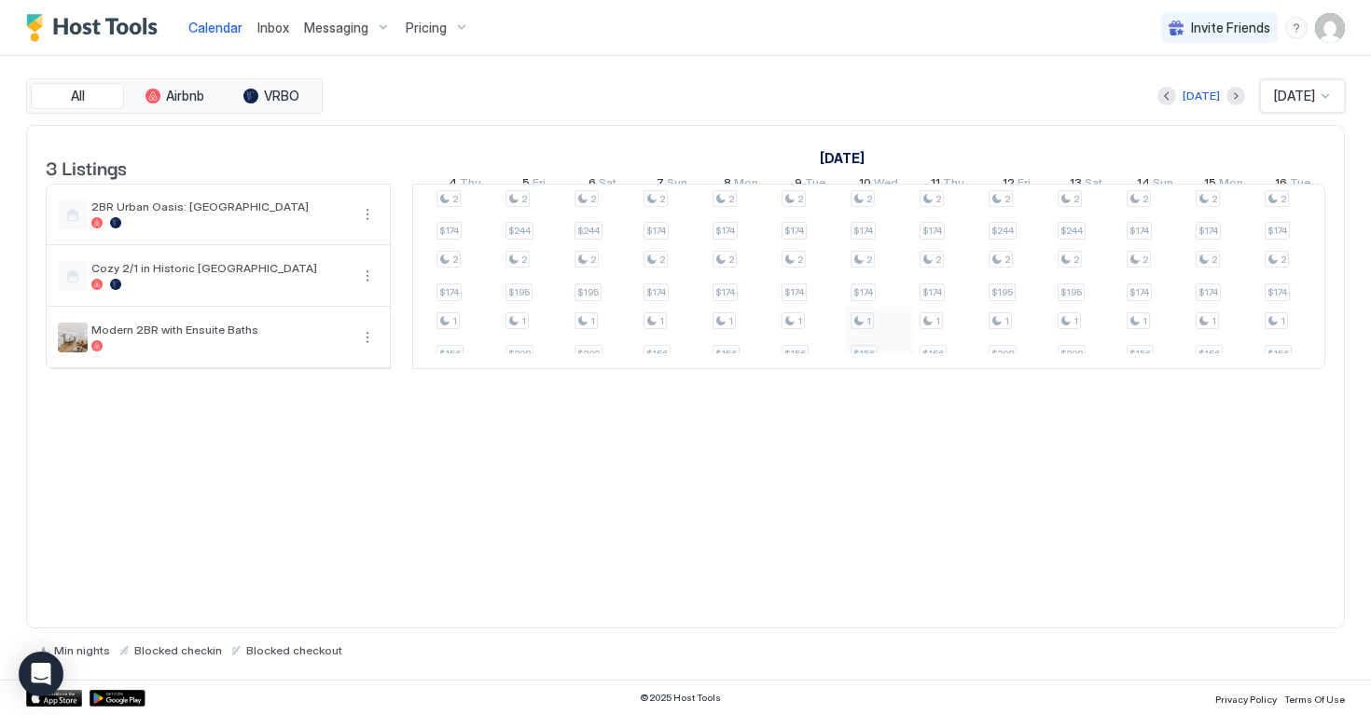
scroll to position [0, 0]
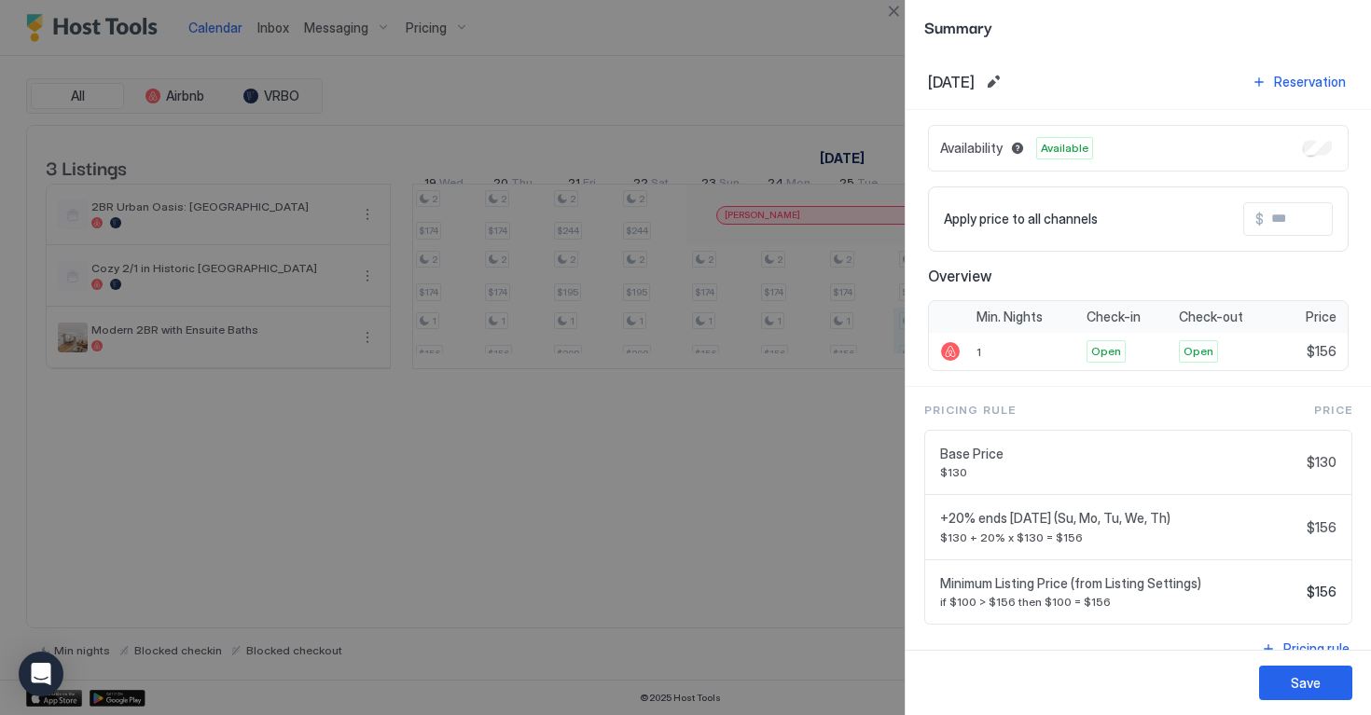
click at [1278, 221] on input "Input Field" at bounding box center [1338, 219] width 149 height 32
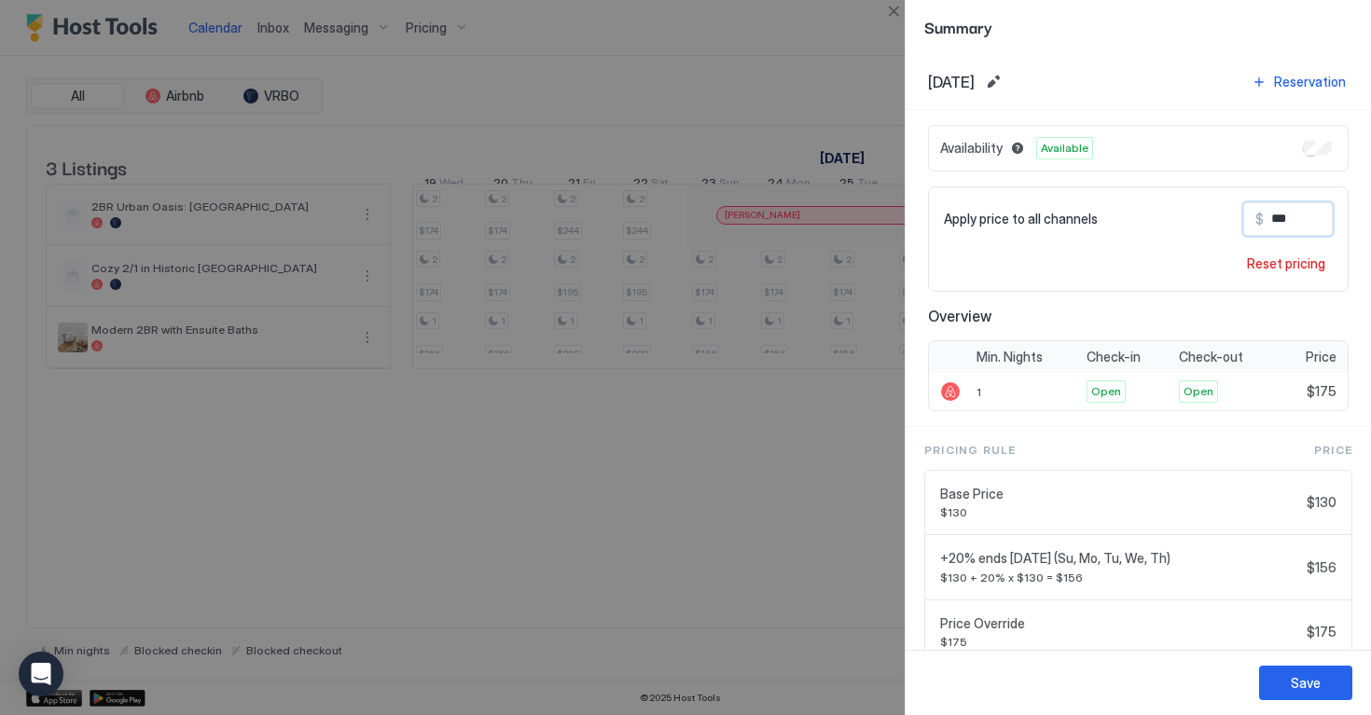
type input "***"
click at [1308, 685] on div "Save" at bounding box center [1306, 683] width 30 height 20
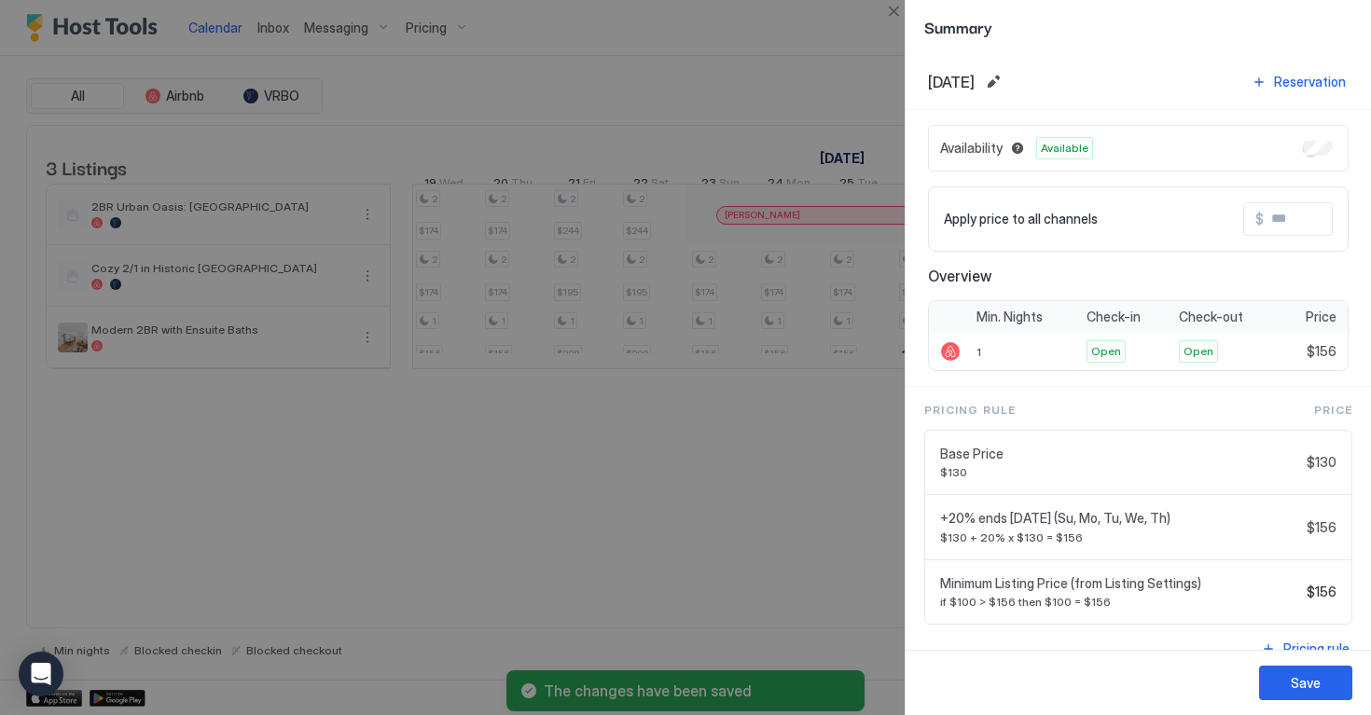
click at [1283, 230] on input "Input Field" at bounding box center [1338, 219] width 149 height 32
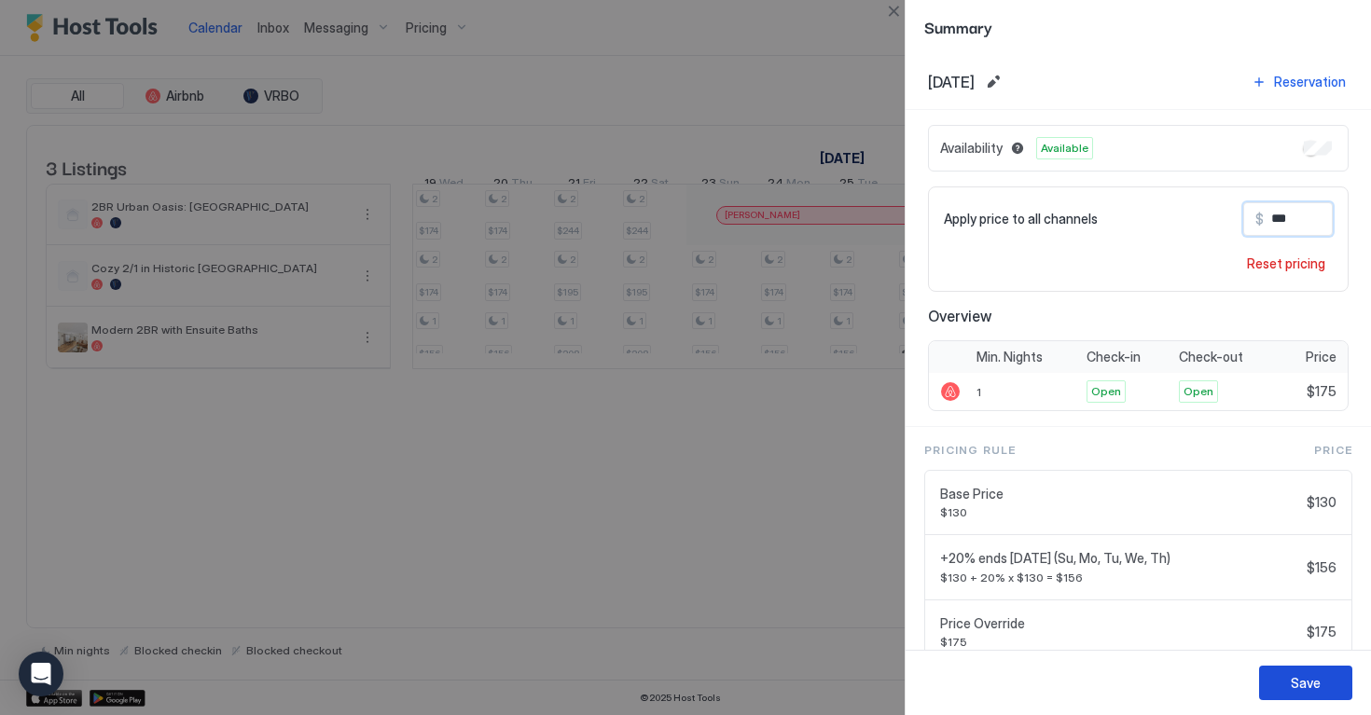
type input "***"
click at [1298, 677] on div "Save" at bounding box center [1306, 683] width 30 height 20
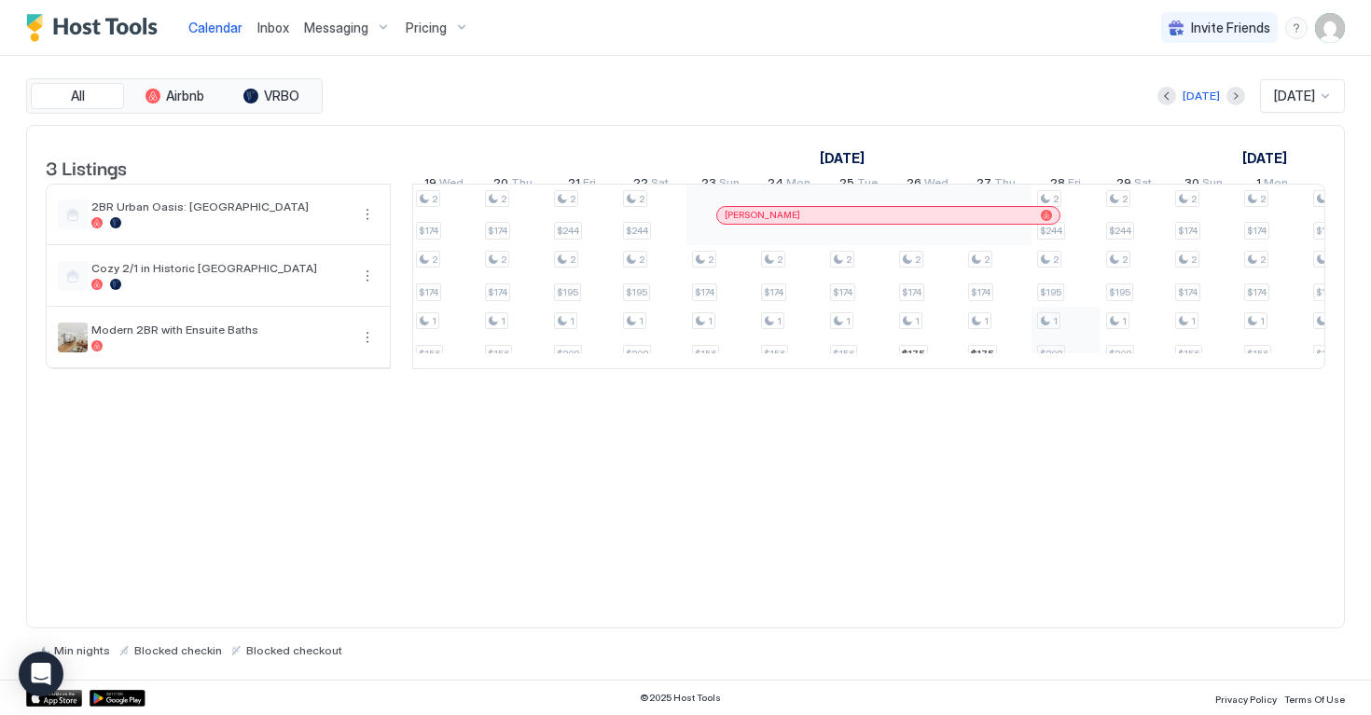
scroll to position [0, 316]
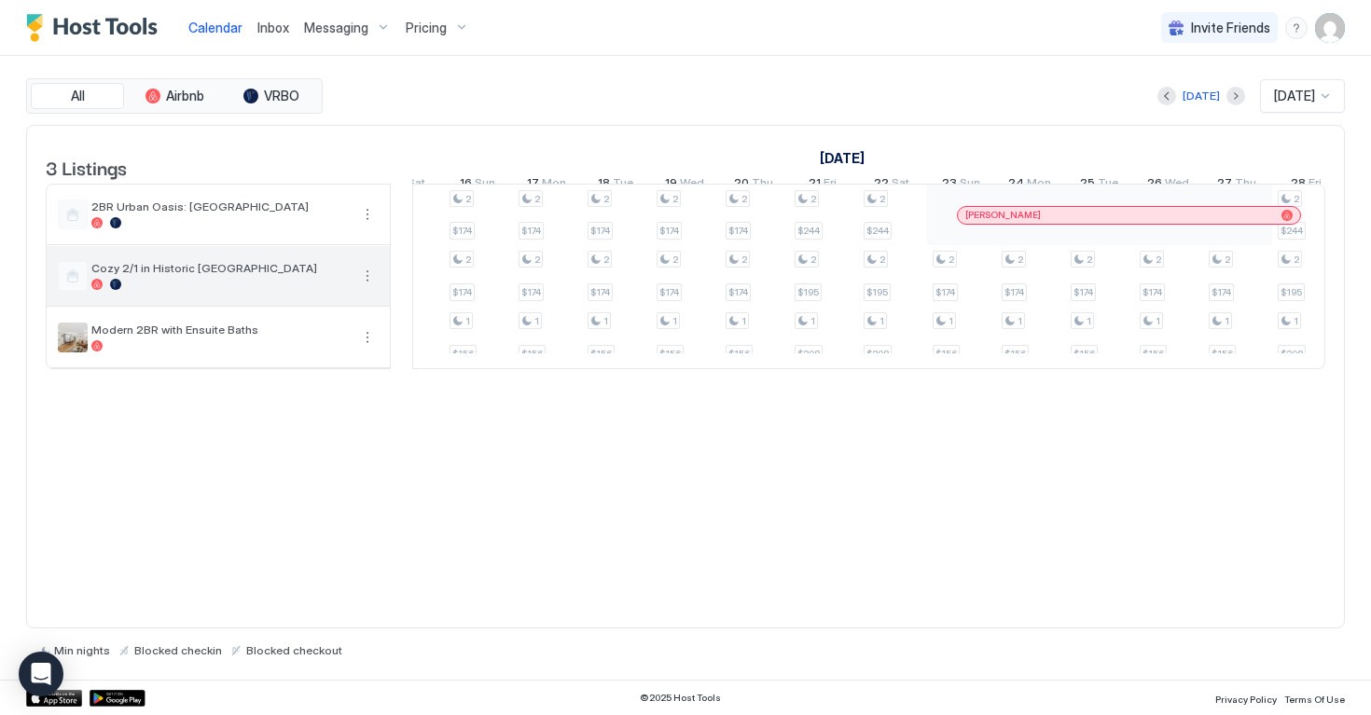
click at [366, 287] on button "More options" at bounding box center [367, 276] width 22 height 22
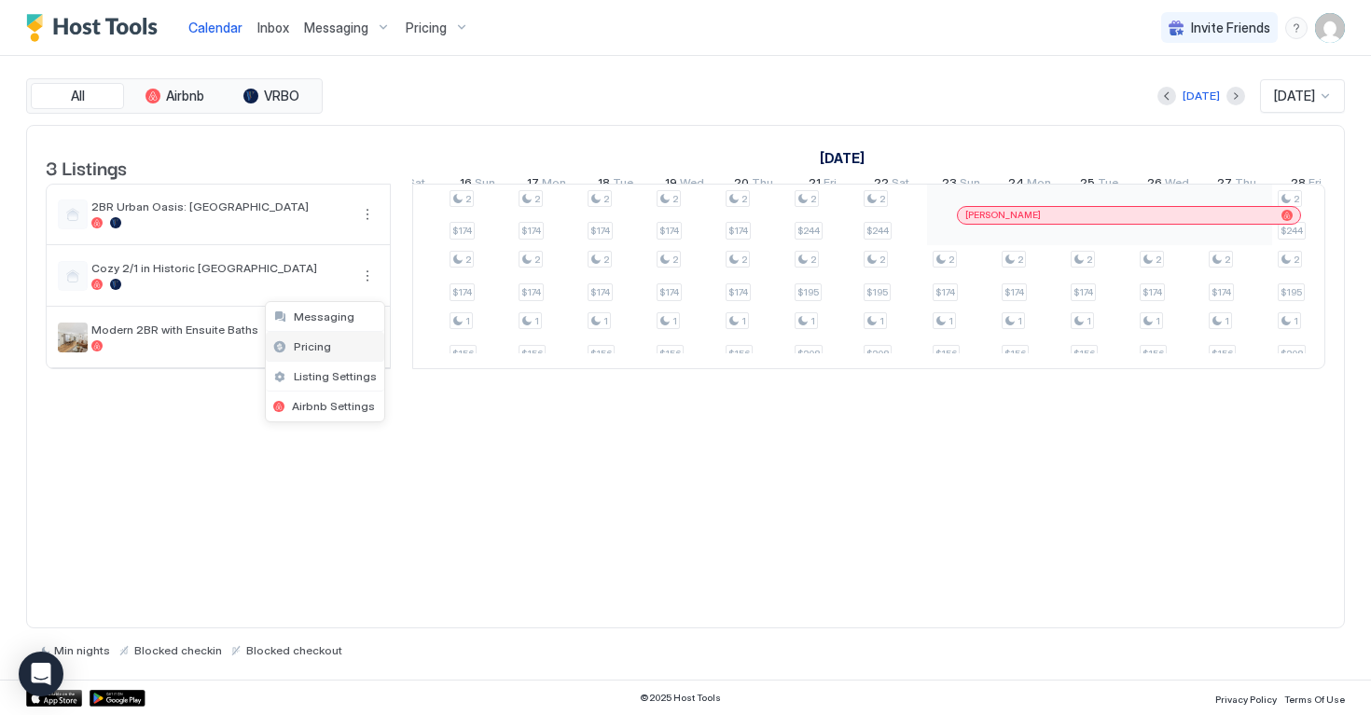
click at [335, 345] on div "Pricing" at bounding box center [325, 347] width 118 height 30
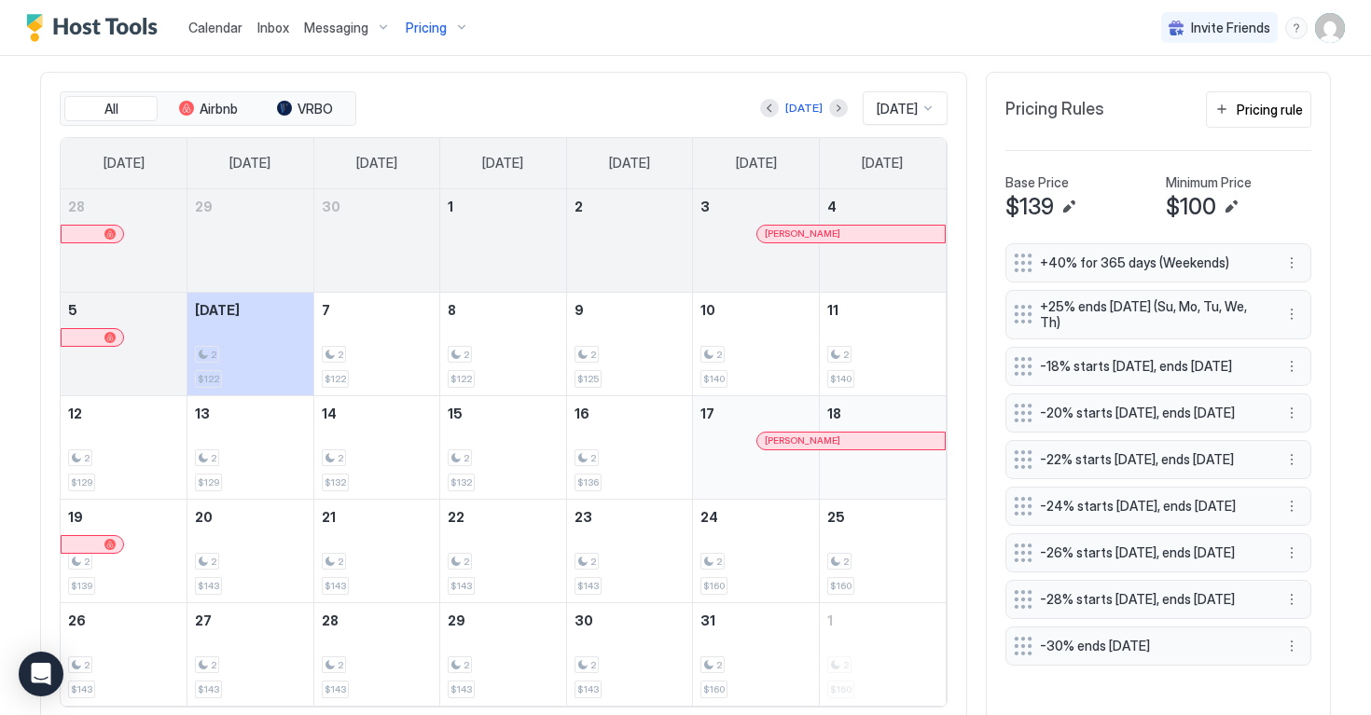
scroll to position [557, 0]
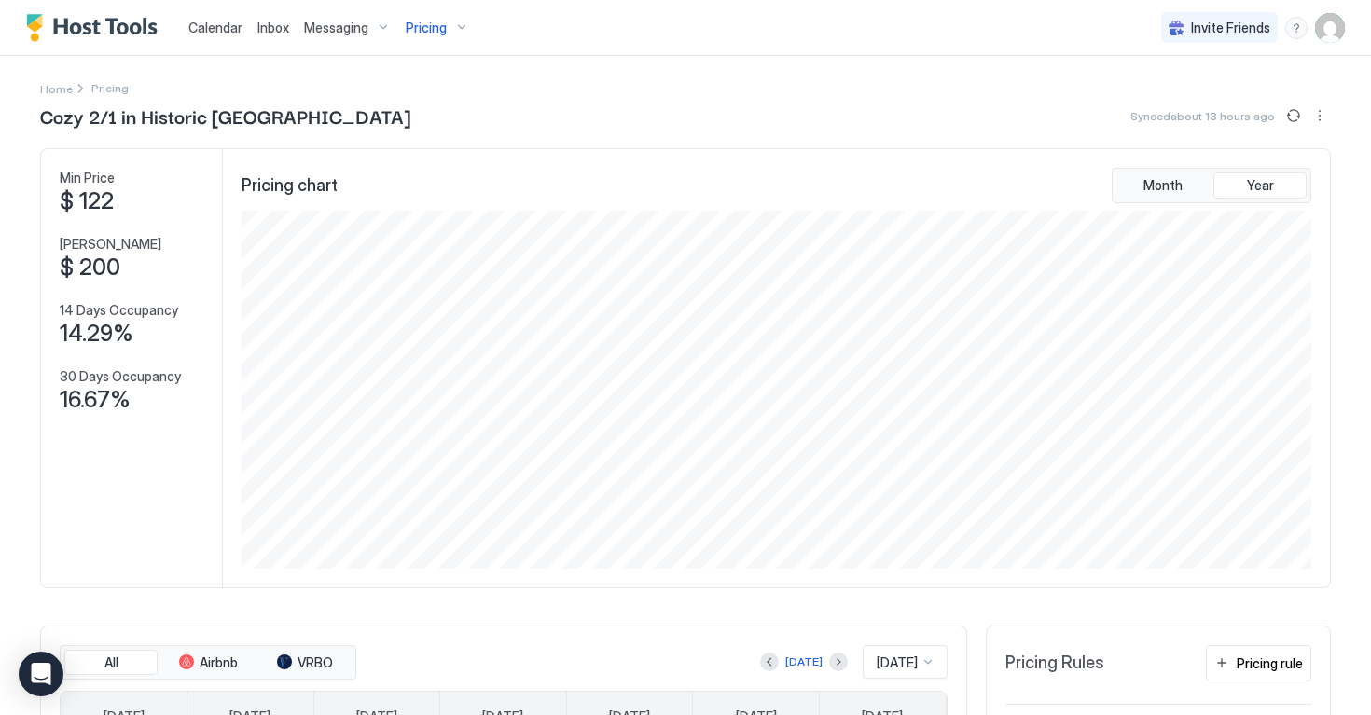
click at [425, 36] on div "Pricing" at bounding box center [437, 28] width 78 height 32
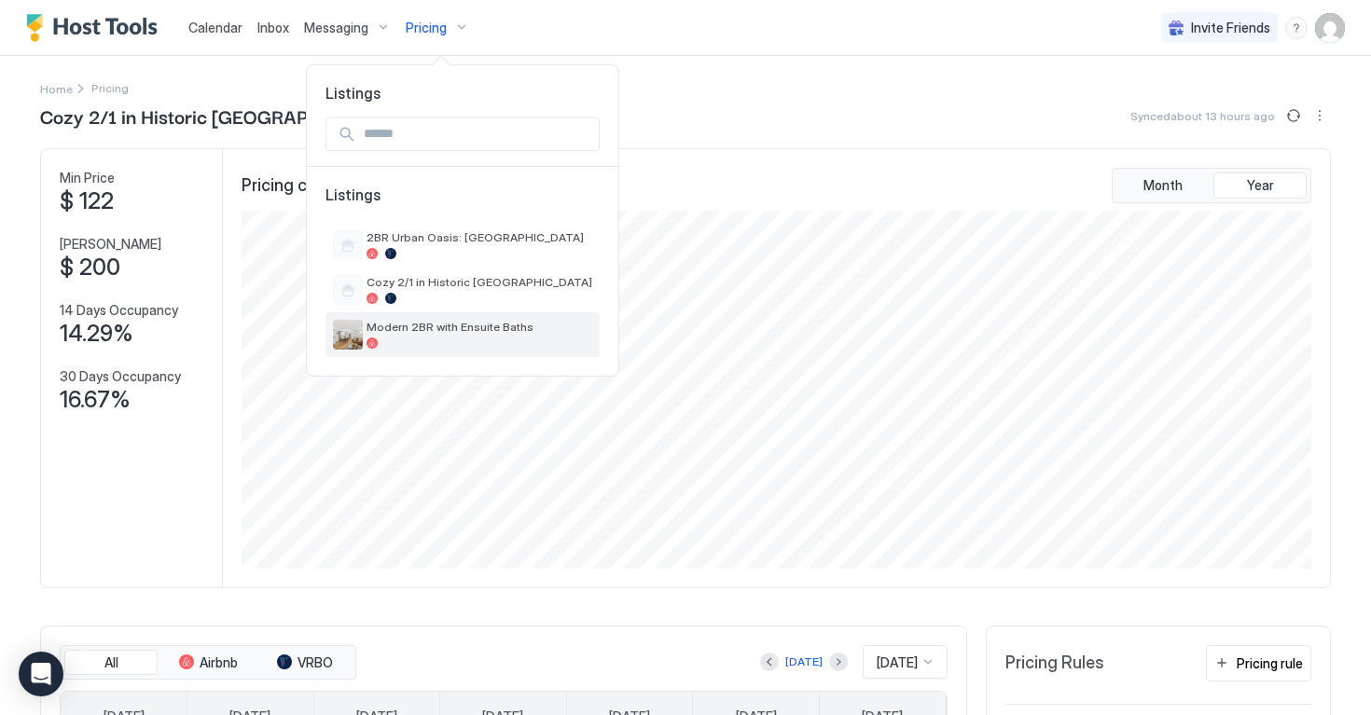
click at [406, 325] on span "Modern 2BR with Ensuite Baths" at bounding box center [480, 327] width 226 height 14
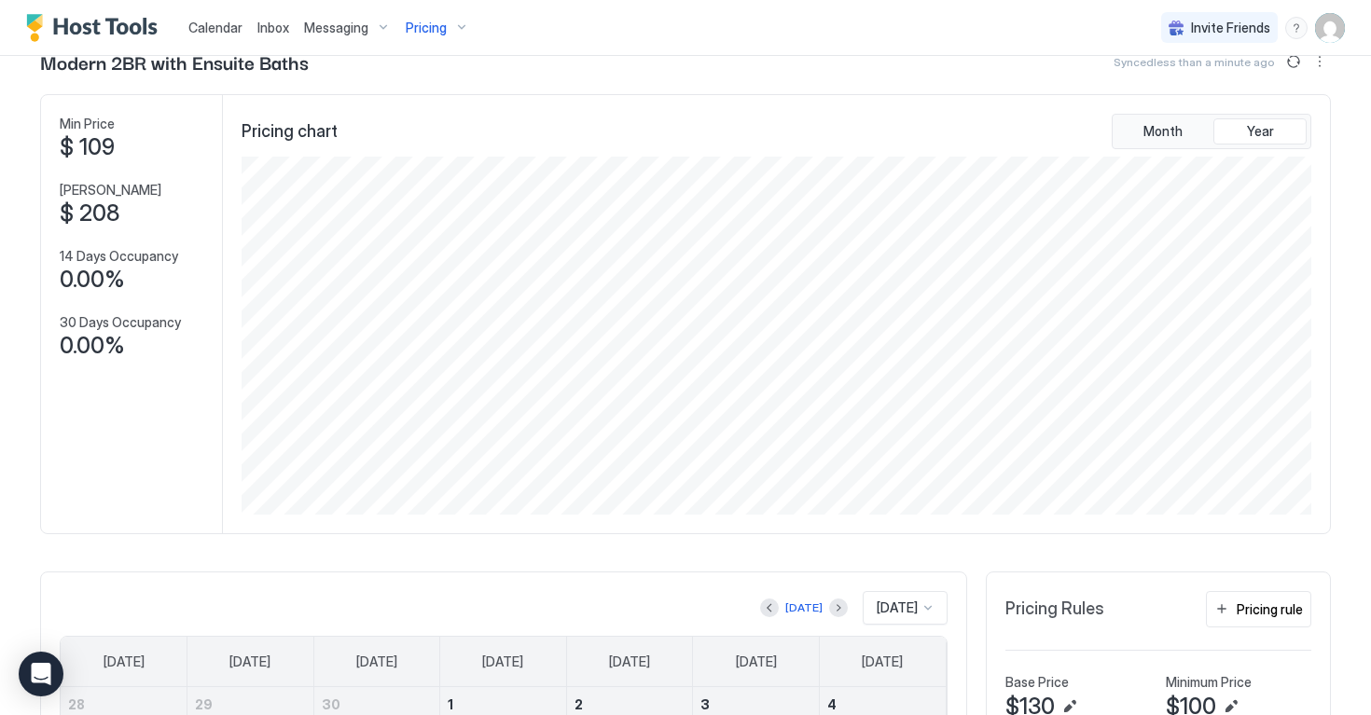
click at [445, 27] on div "Pricing" at bounding box center [437, 28] width 78 height 32
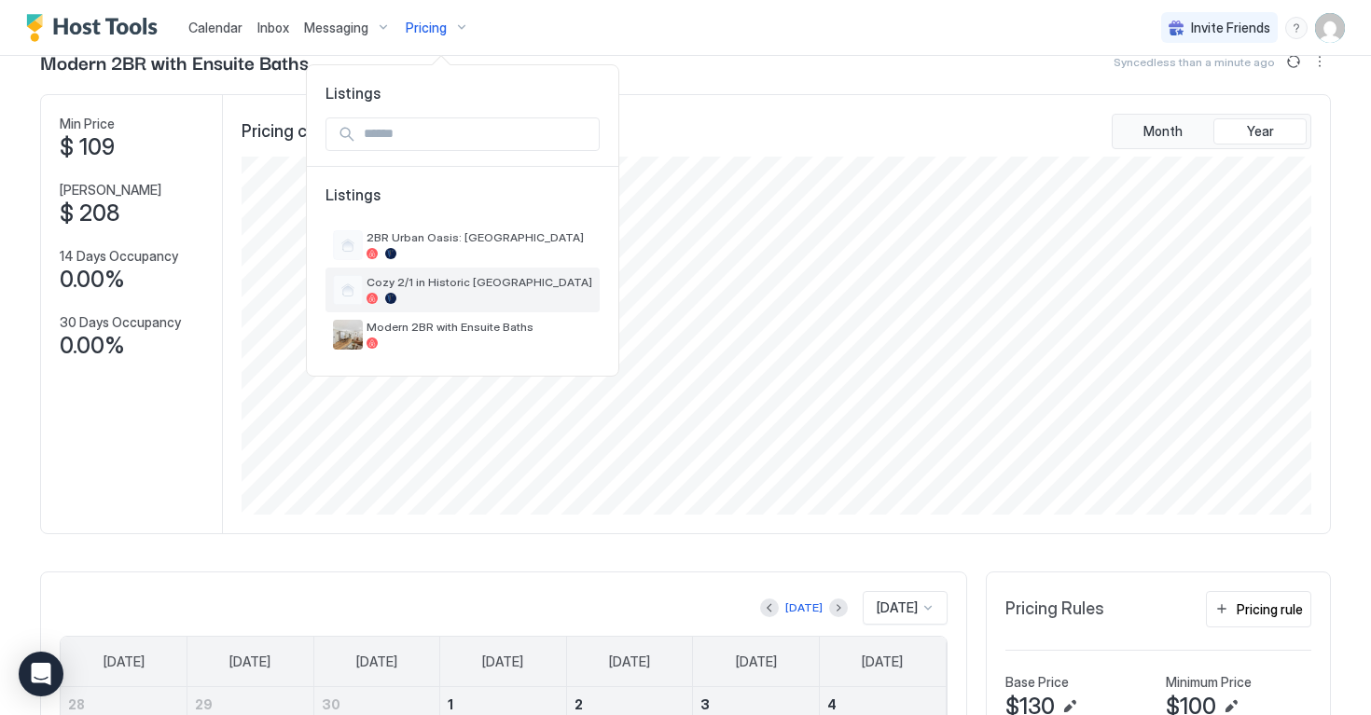
click at [449, 280] on span "Cozy 2/1 in Historic [GEOGRAPHIC_DATA]" at bounding box center [480, 282] width 226 height 14
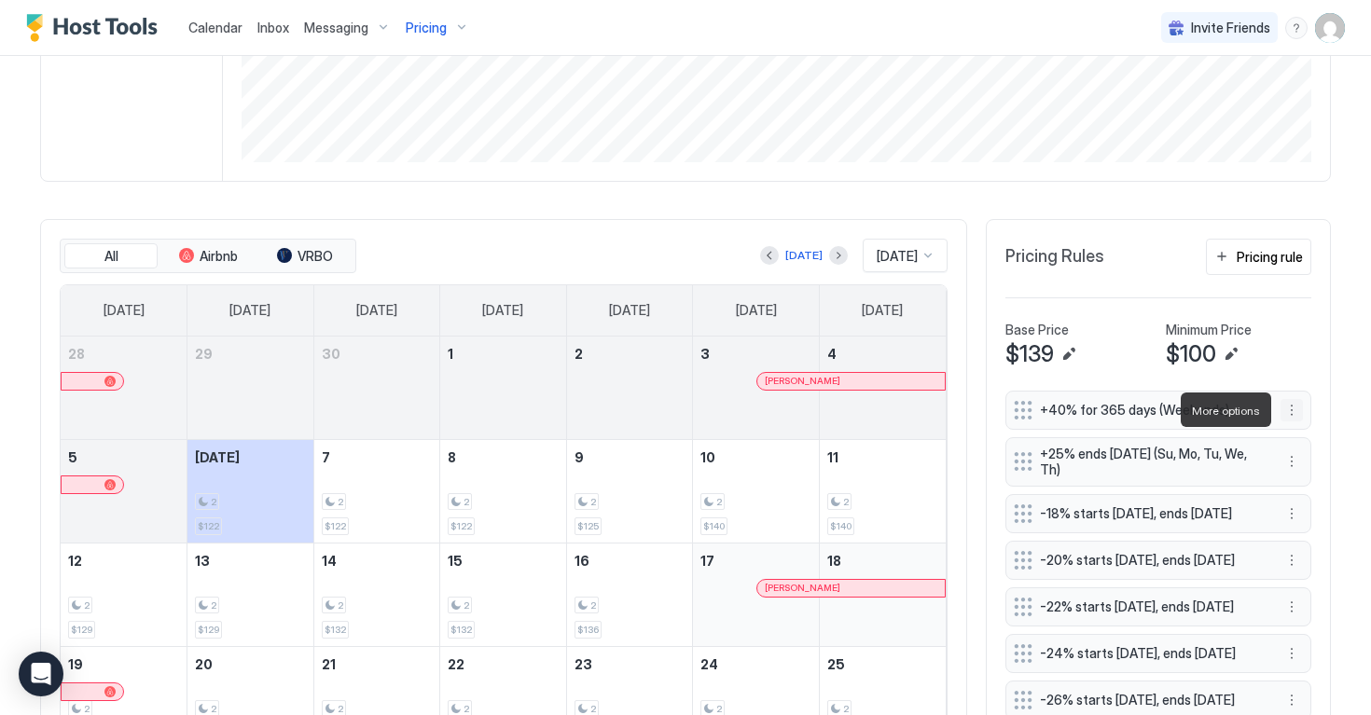
click at [1294, 408] on button "More options" at bounding box center [1291, 410] width 22 height 22
click at [1300, 438] on div "Edit" at bounding box center [1309, 436] width 41 height 14
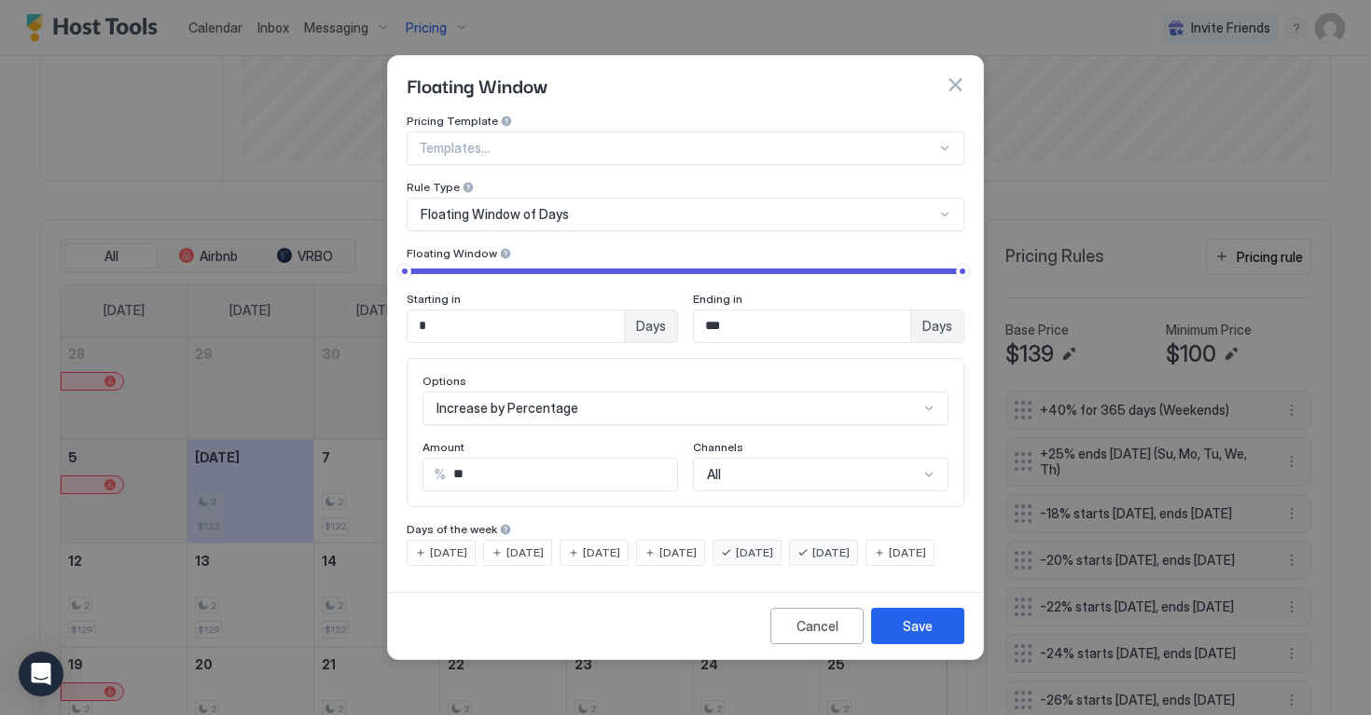
click at [562, 472] on input "**" at bounding box center [561, 475] width 231 height 32
type input "*"
type input "**"
click at [934, 644] on button "Save" at bounding box center [917, 626] width 93 height 36
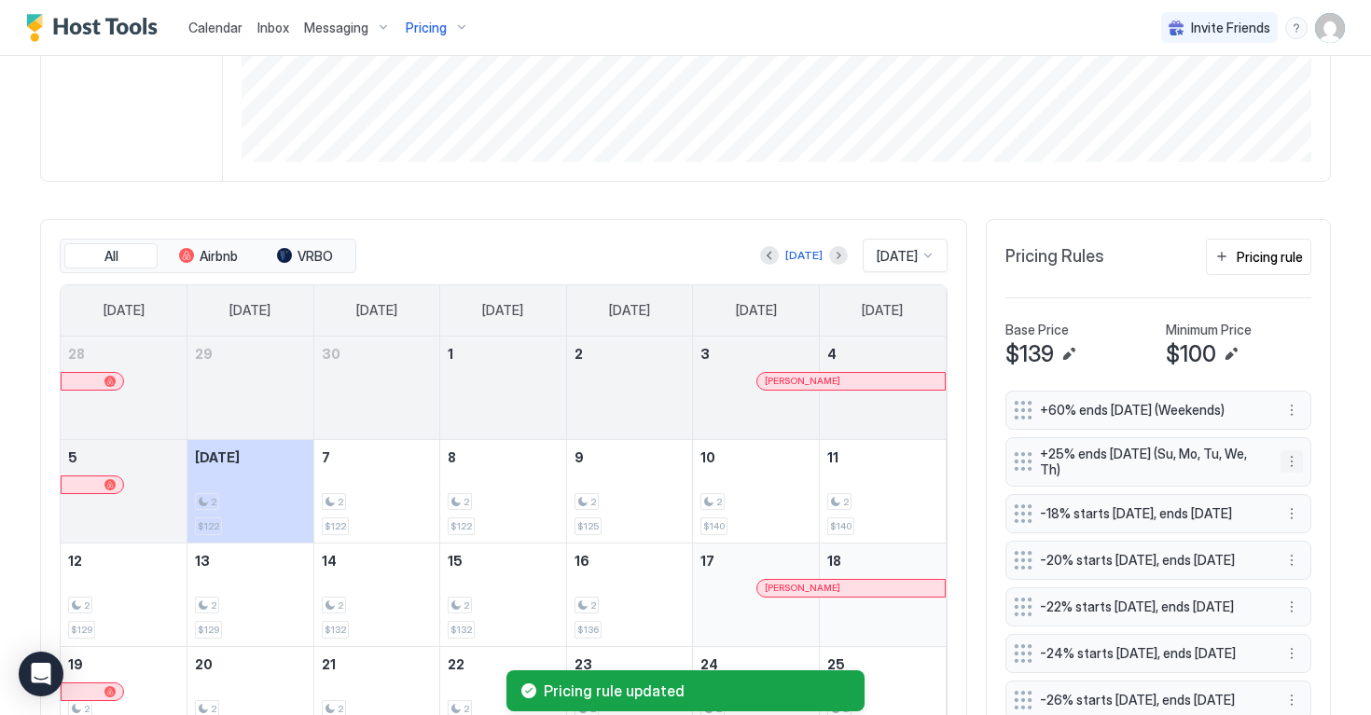
click at [1299, 455] on button "More options" at bounding box center [1291, 461] width 22 height 22
click at [1306, 486] on div "Edit" at bounding box center [1309, 488] width 41 height 14
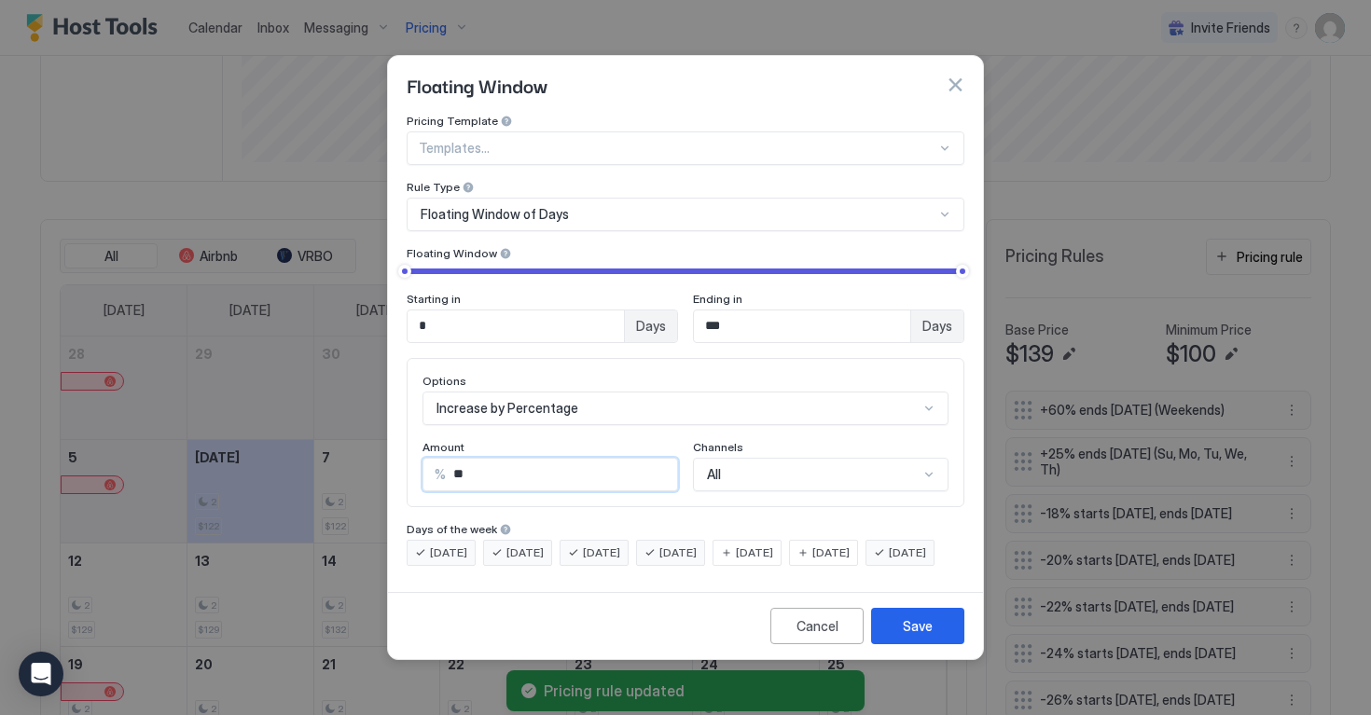
click at [510, 470] on input "**" at bounding box center [561, 475] width 231 height 32
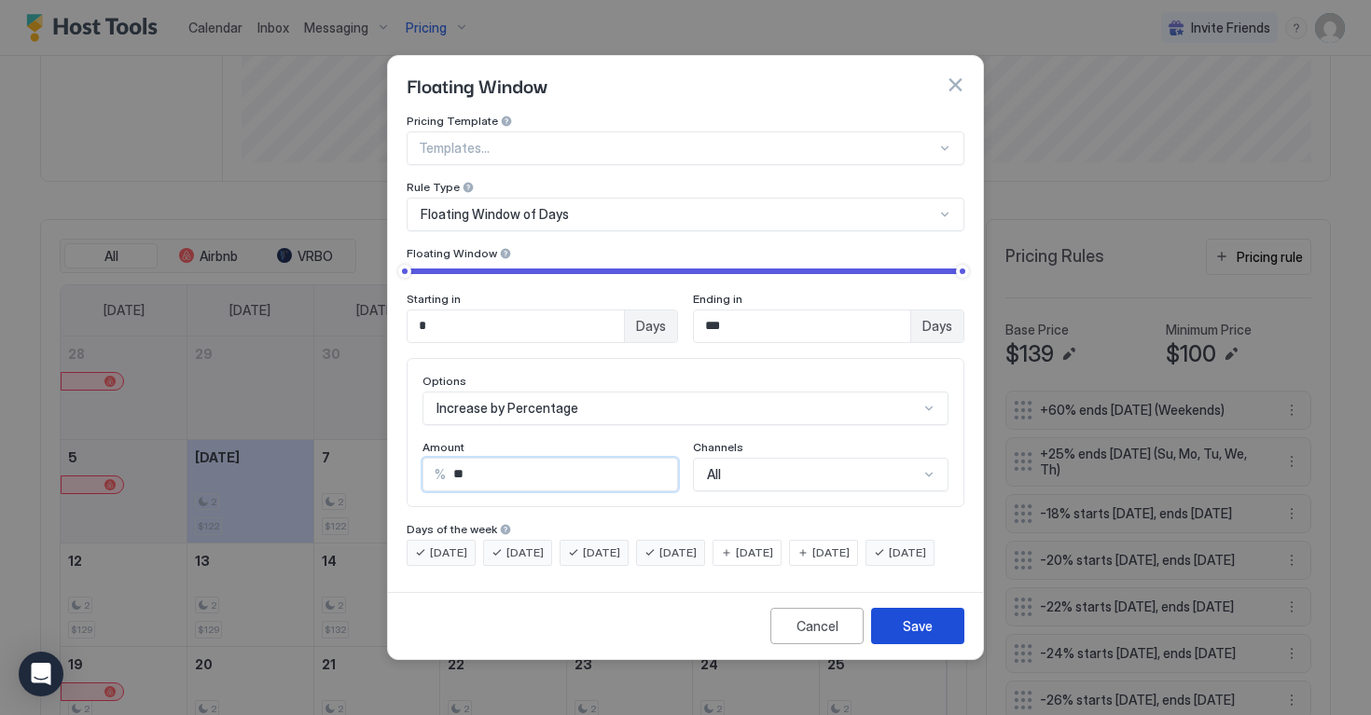
type input "**"
click at [950, 641] on button "Save" at bounding box center [917, 626] width 93 height 36
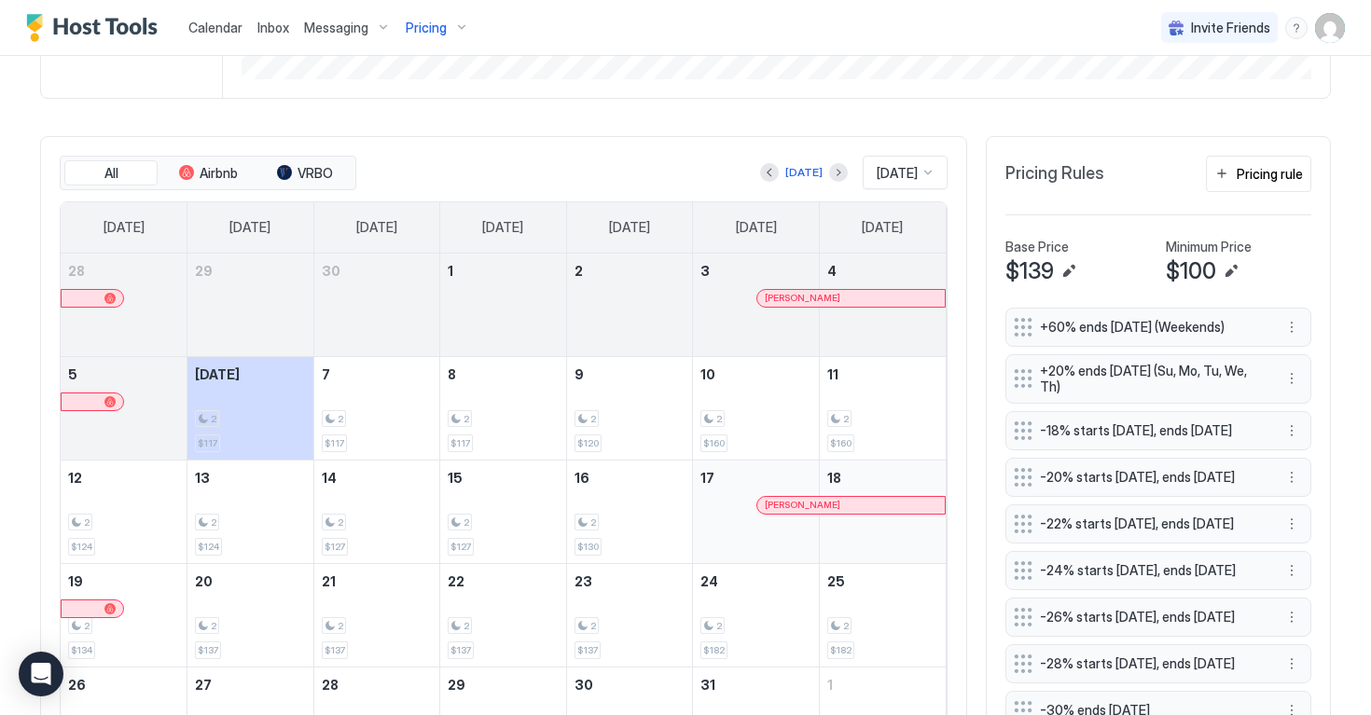
scroll to position [488, 0]
click at [893, 173] on span "[DATE]" at bounding box center [897, 175] width 41 height 17
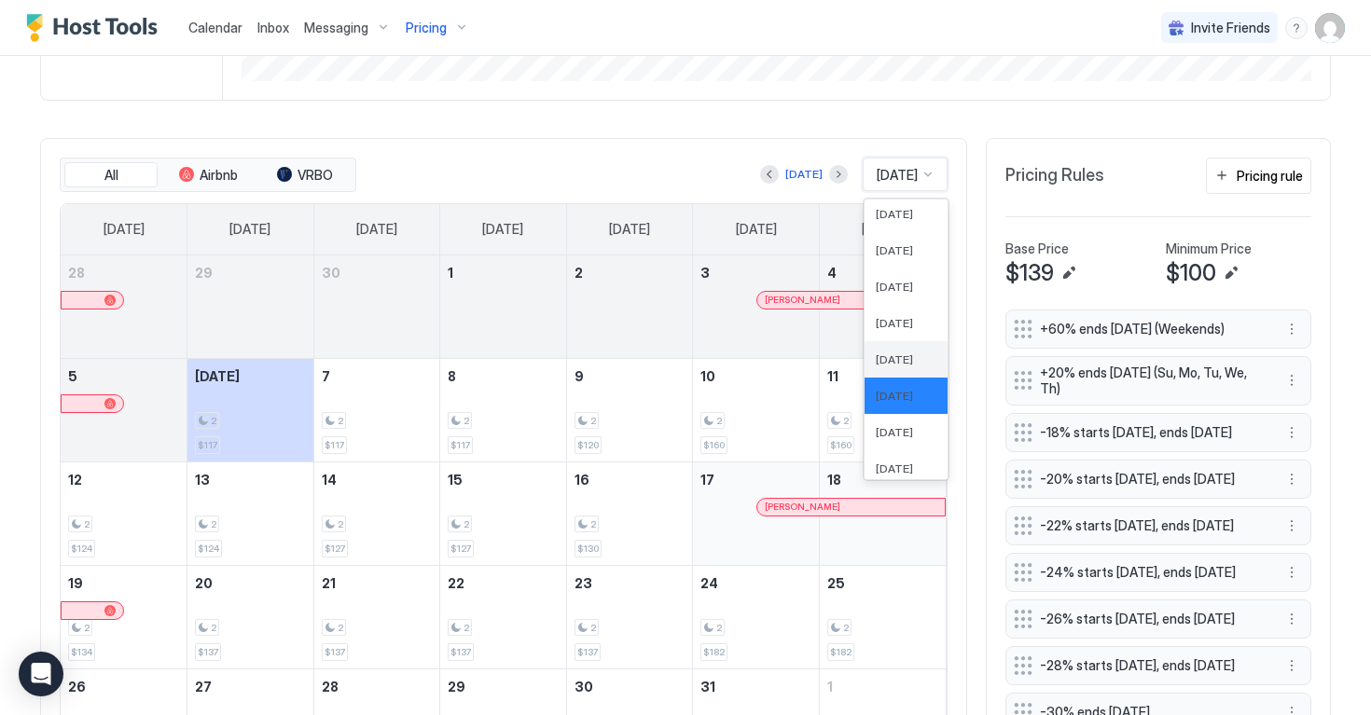
scroll to position [573, 0]
click at [894, 426] on span "[DATE]" at bounding box center [894, 429] width 37 height 14
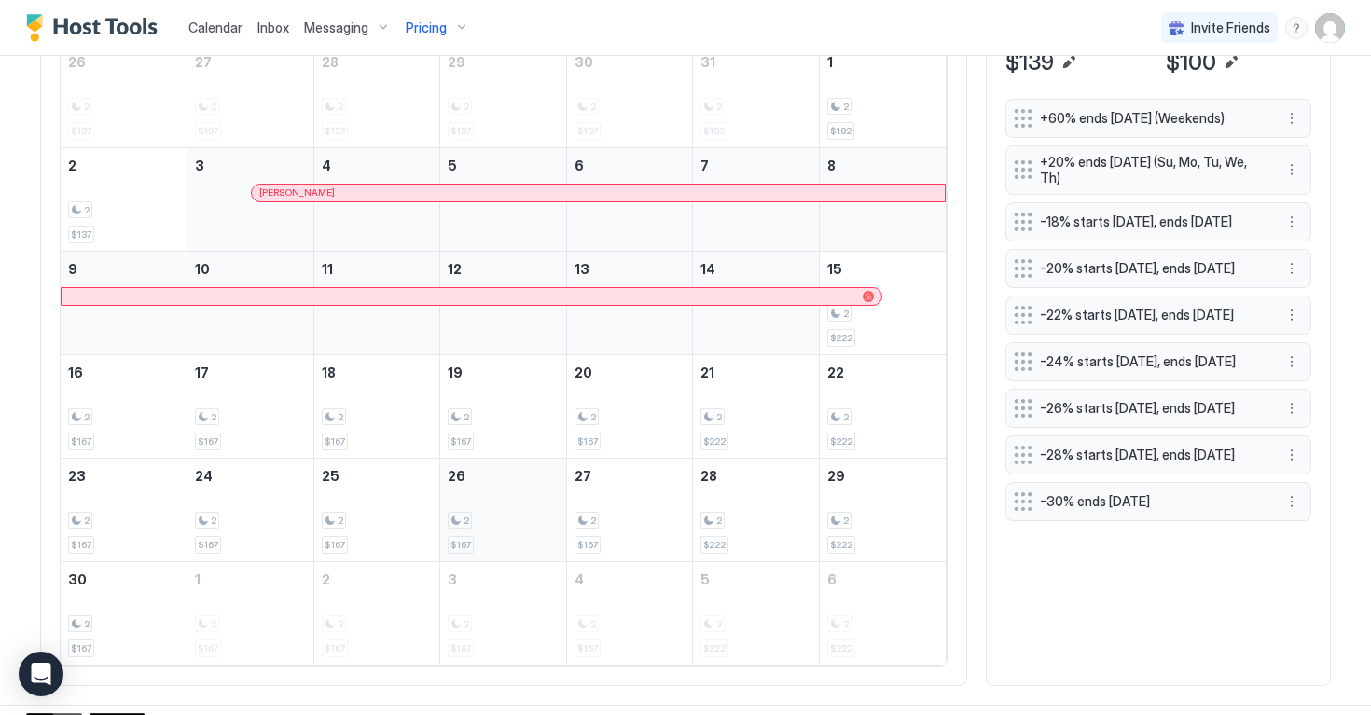
scroll to position [693, 0]
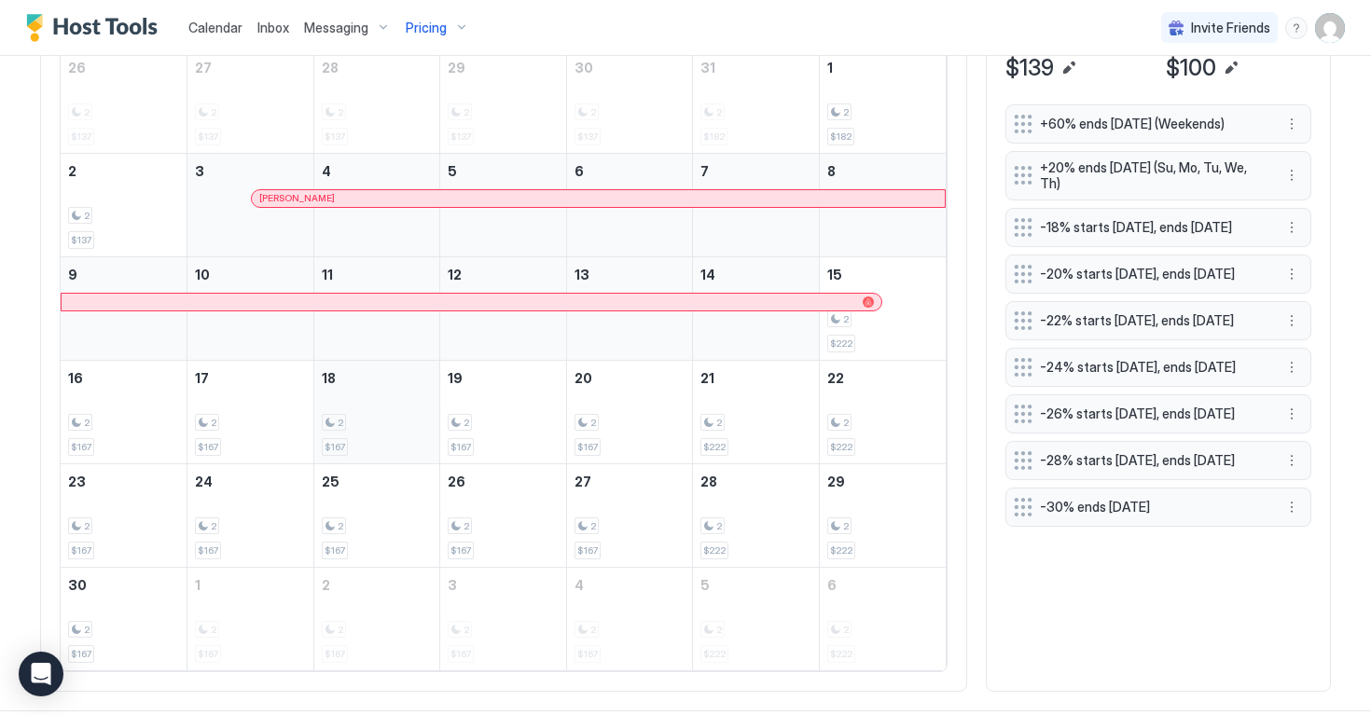
click at [365, 438] on div "2 $167" at bounding box center [377, 412] width 111 height 88
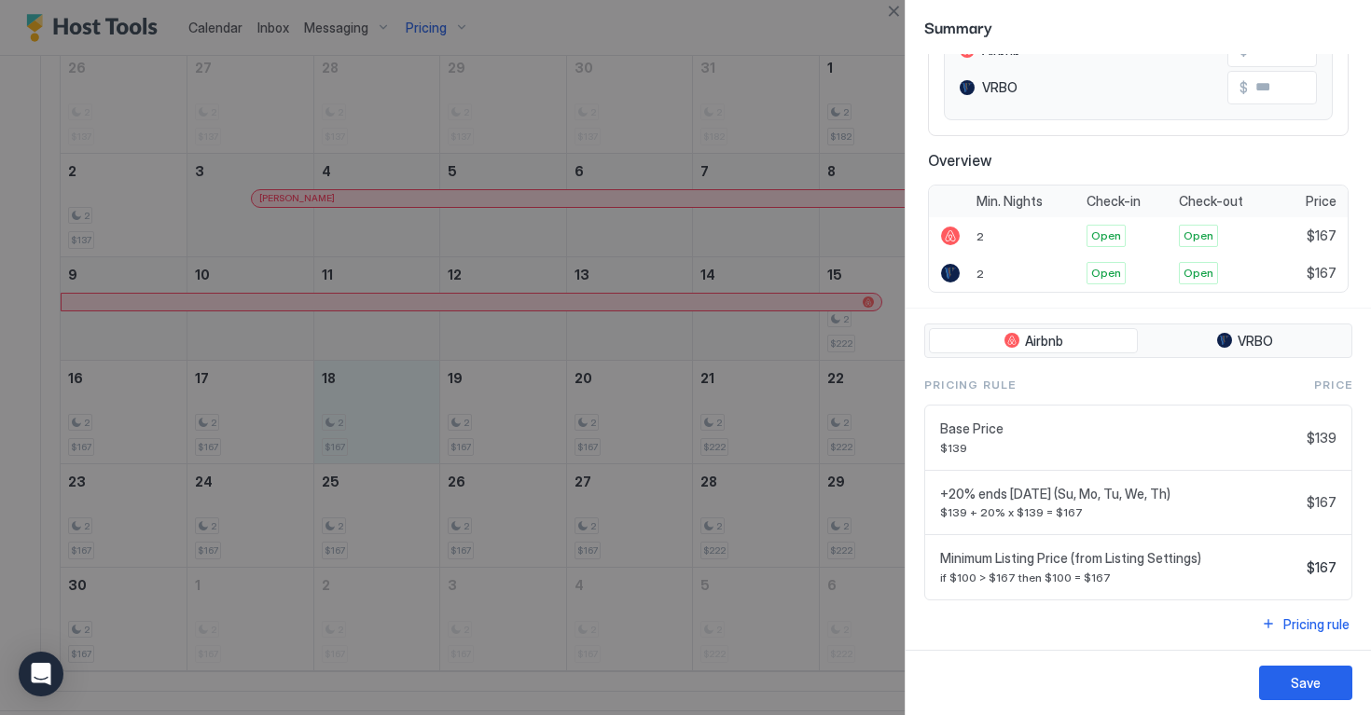
scroll to position [234, 0]
click at [1293, 679] on div "Save" at bounding box center [1306, 683] width 30 height 20
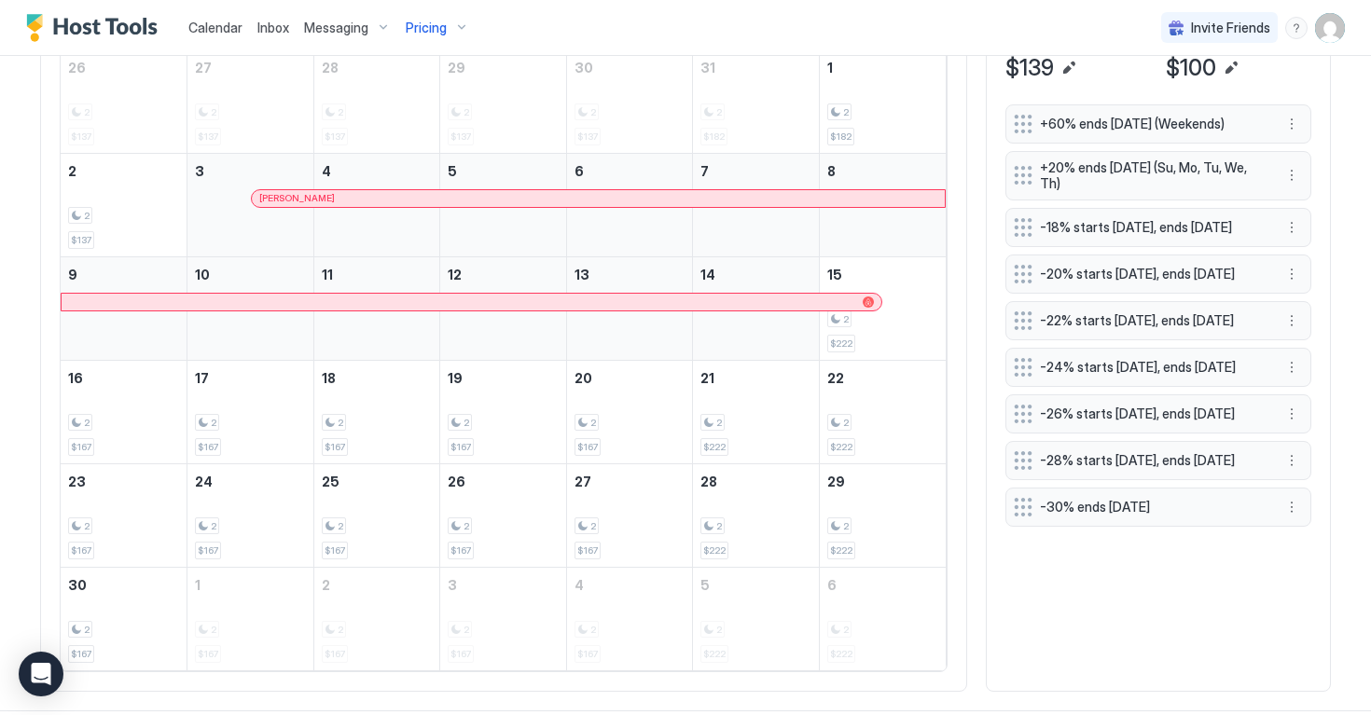
click at [435, 23] on span "Pricing" at bounding box center [426, 28] width 41 height 17
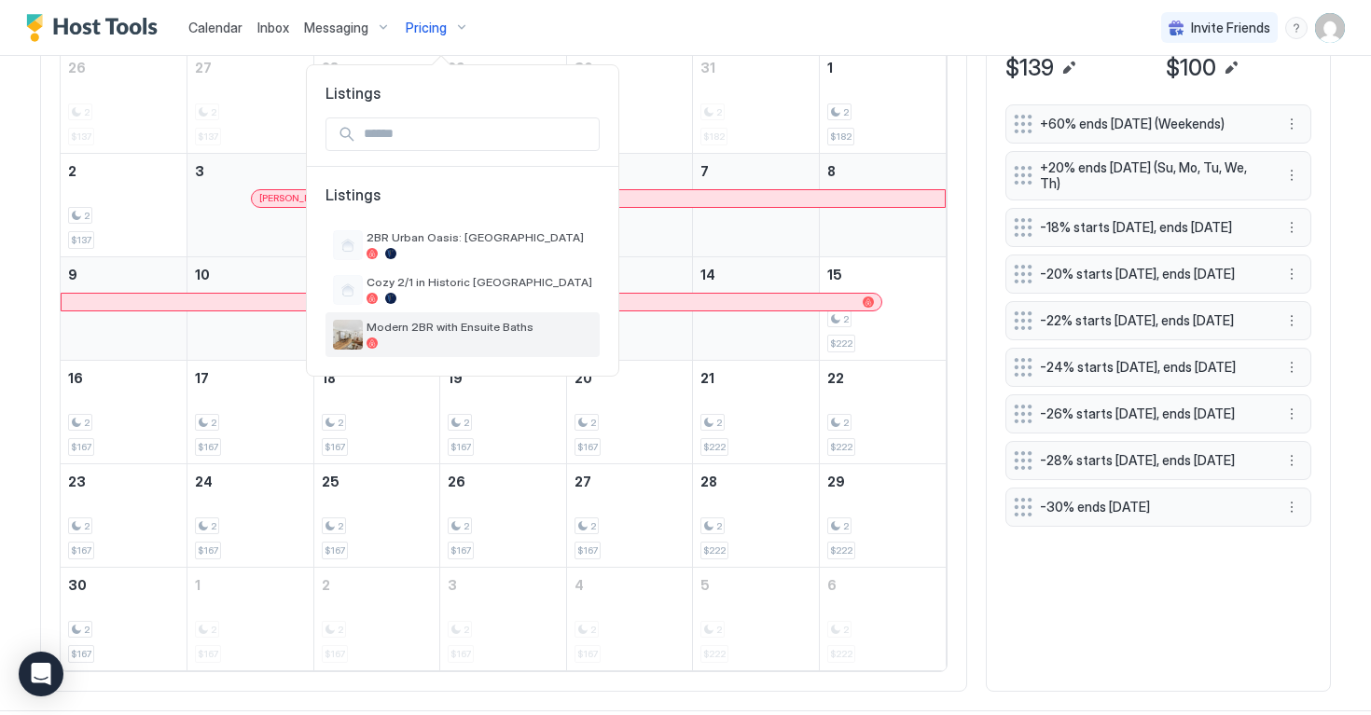
click at [399, 339] on div at bounding box center [480, 343] width 226 height 11
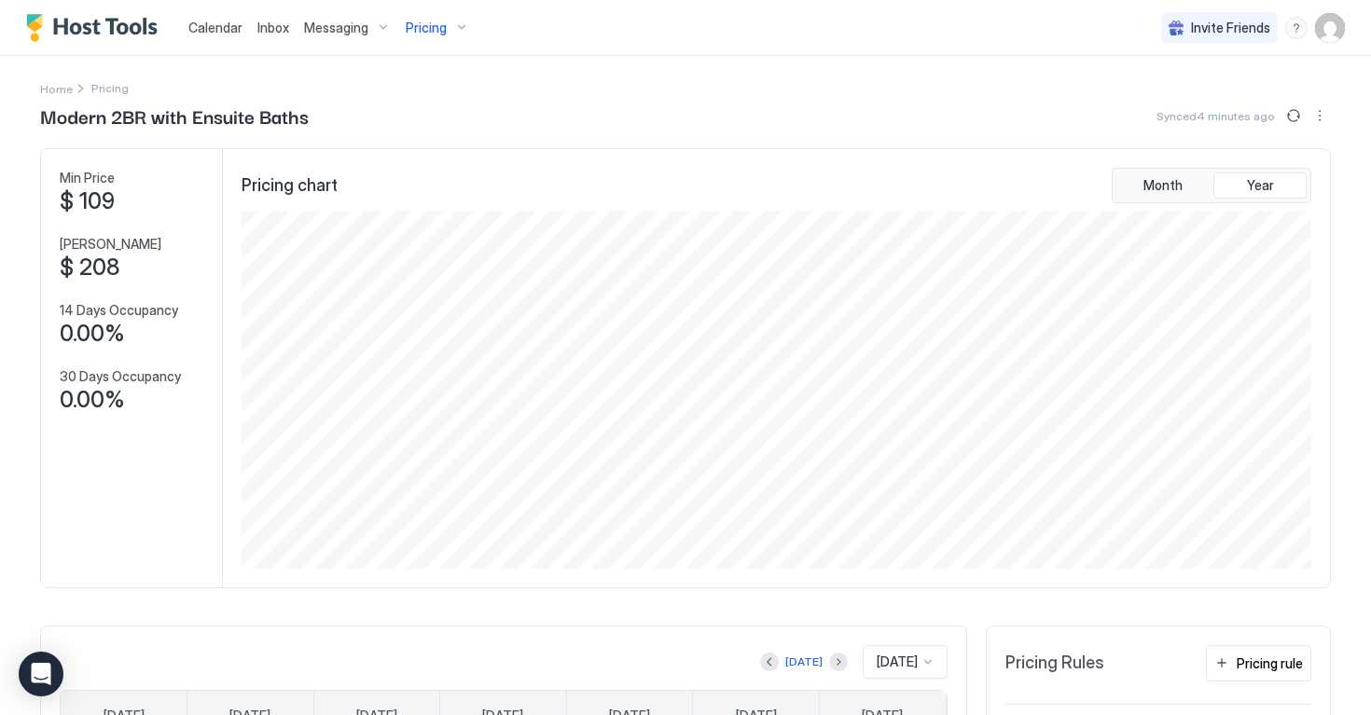
click at [223, 29] on span "Calendar" at bounding box center [215, 28] width 54 height 16
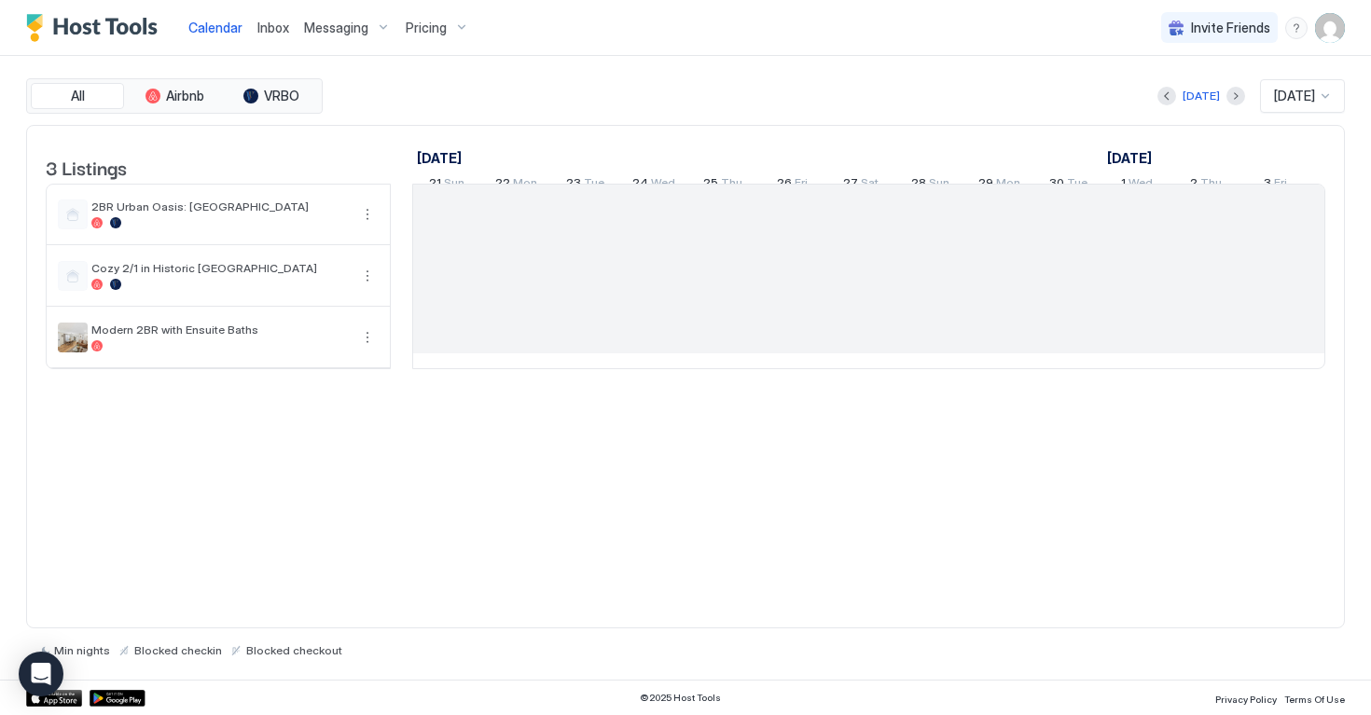
scroll to position [0, 1036]
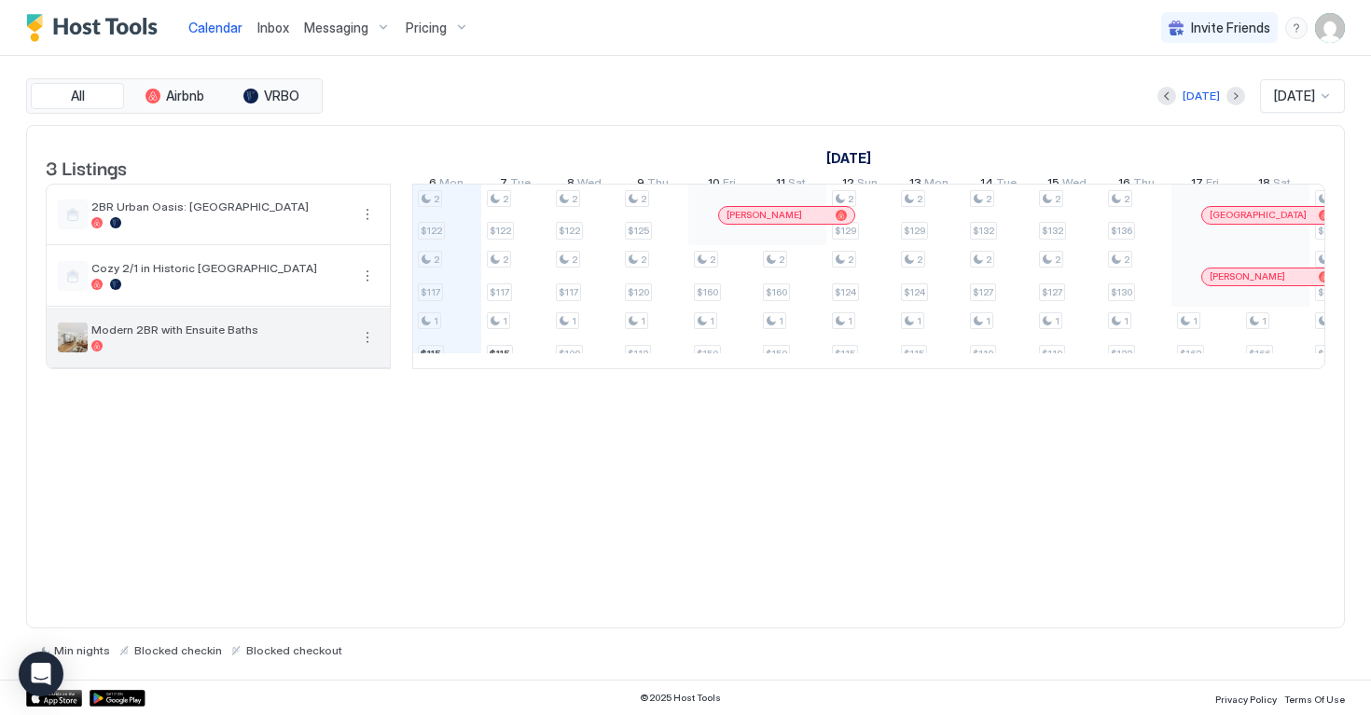
click at [372, 349] on button "More options" at bounding box center [367, 337] width 22 height 22
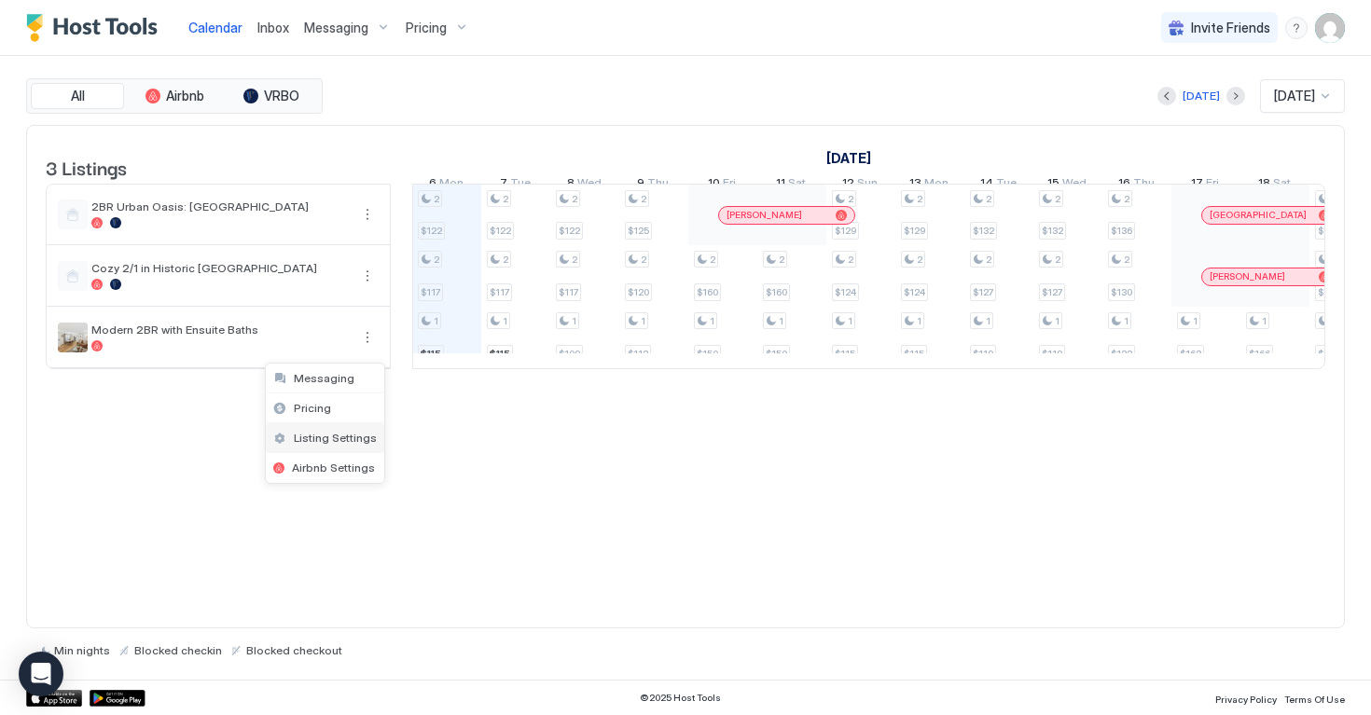
click at [352, 431] on span "Listing Settings" at bounding box center [335, 438] width 83 height 14
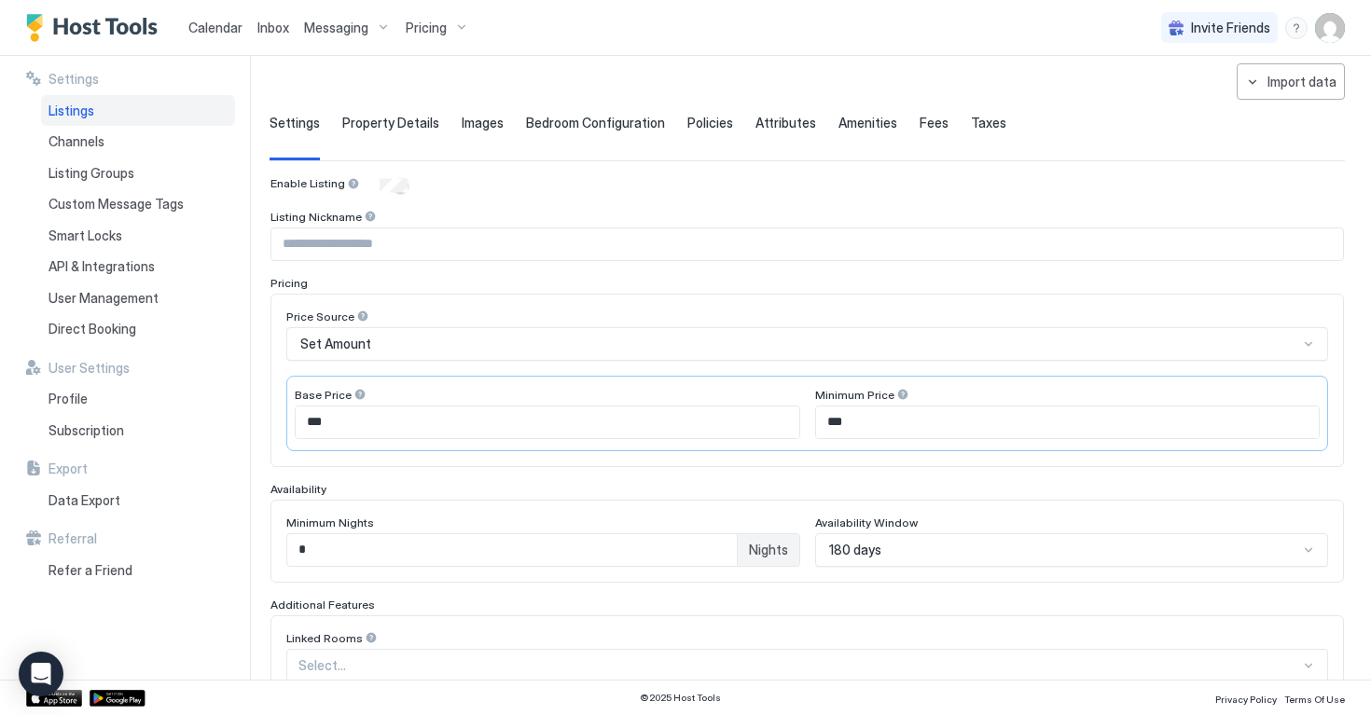
scroll to position [82, 0]
click at [418, 559] on input "*" at bounding box center [512, 549] width 450 height 32
click at [765, 554] on span "Nights" at bounding box center [768, 549] width 39 height 17
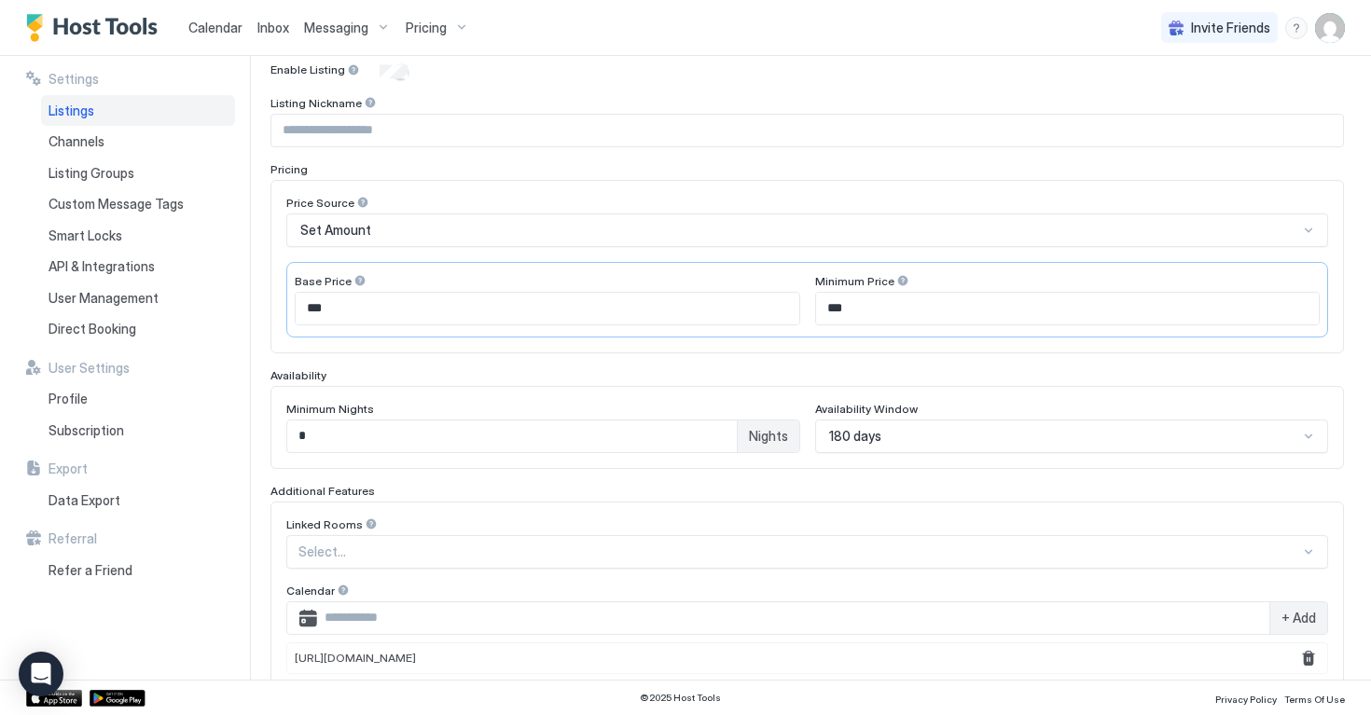
scroll to position [320, 0]
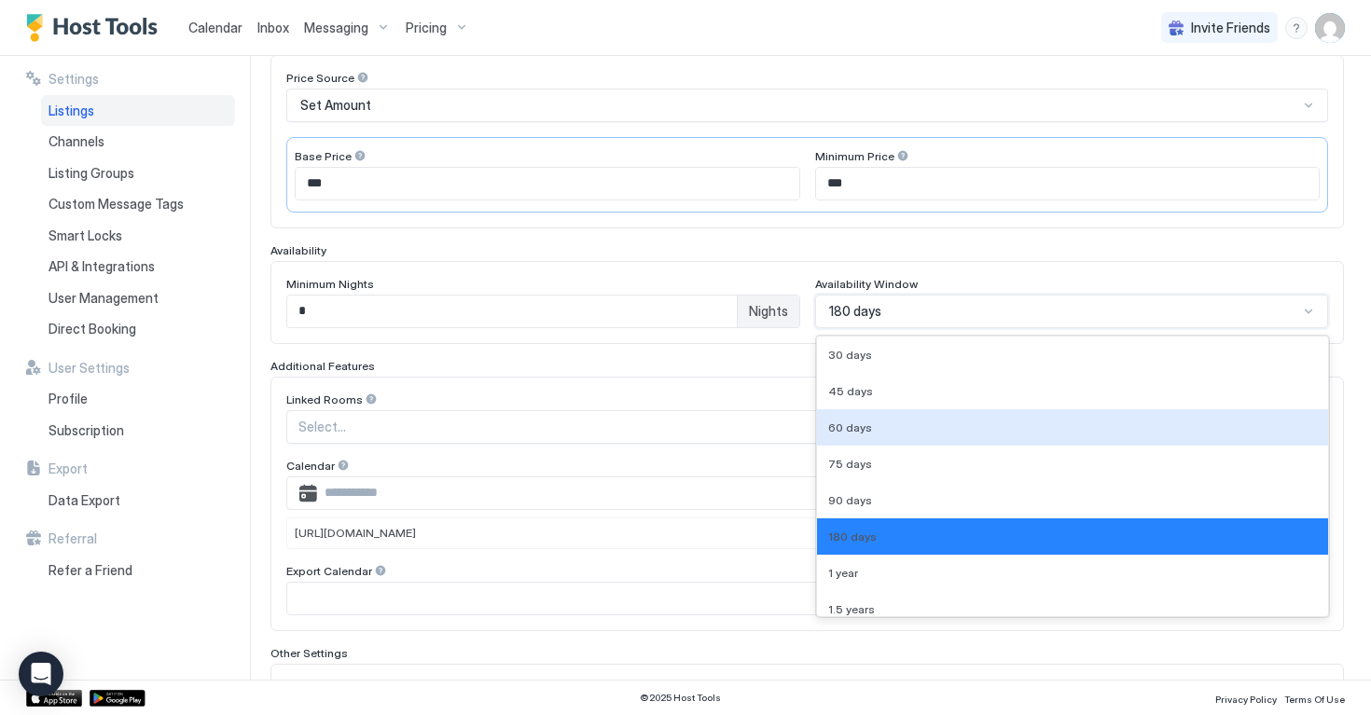
click at [1312, 328] on div "60 days, 3 of 9. 9 results available. Use Up and Down to choose options, press …" at bounding box center [1072, 312] width 514 height 34
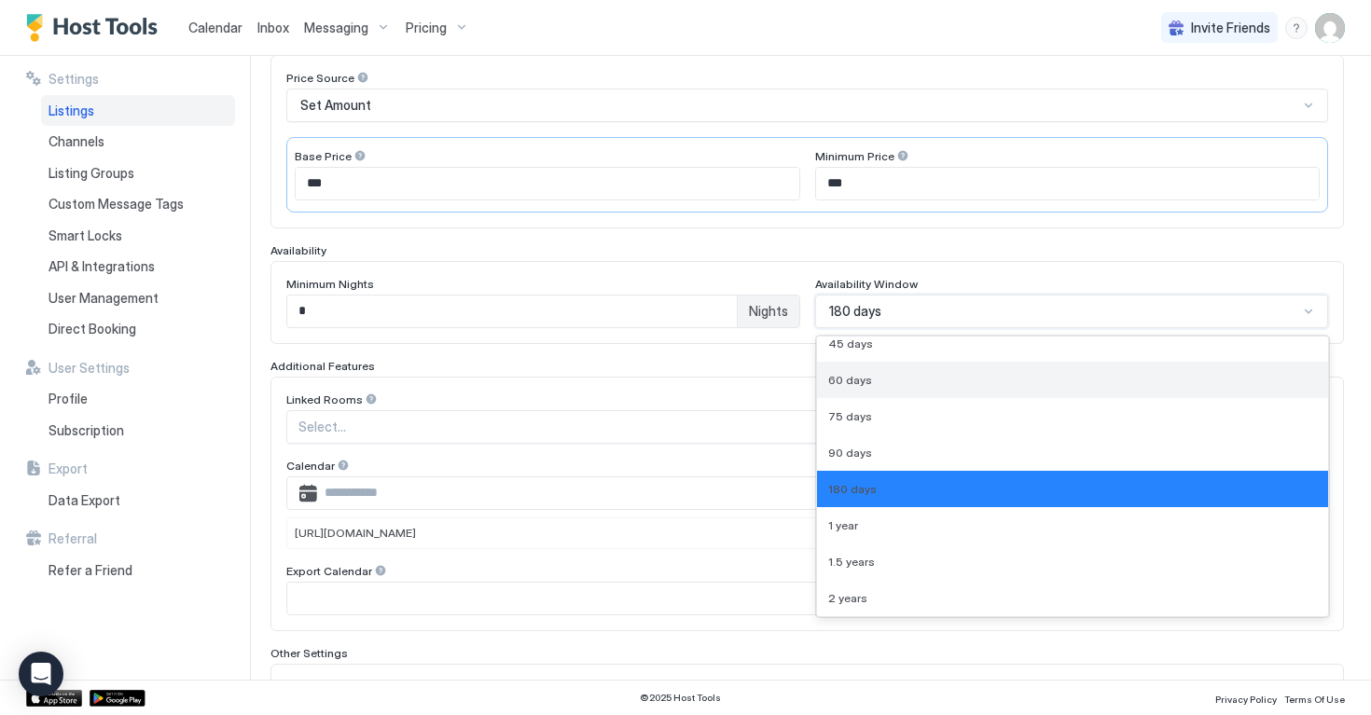
scroll to position [0, 0]
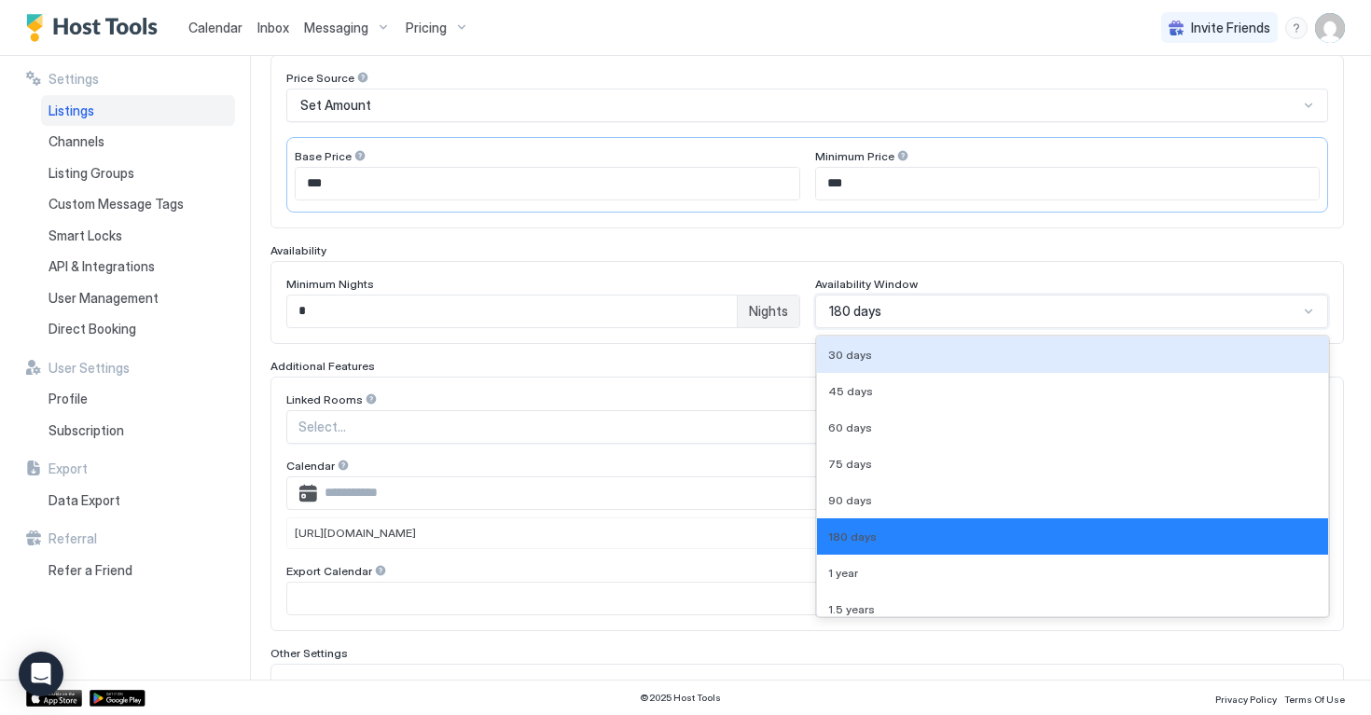
click at [1201, 256] on div "Availability" at bounding box center [806, 250] width 1073 height 14
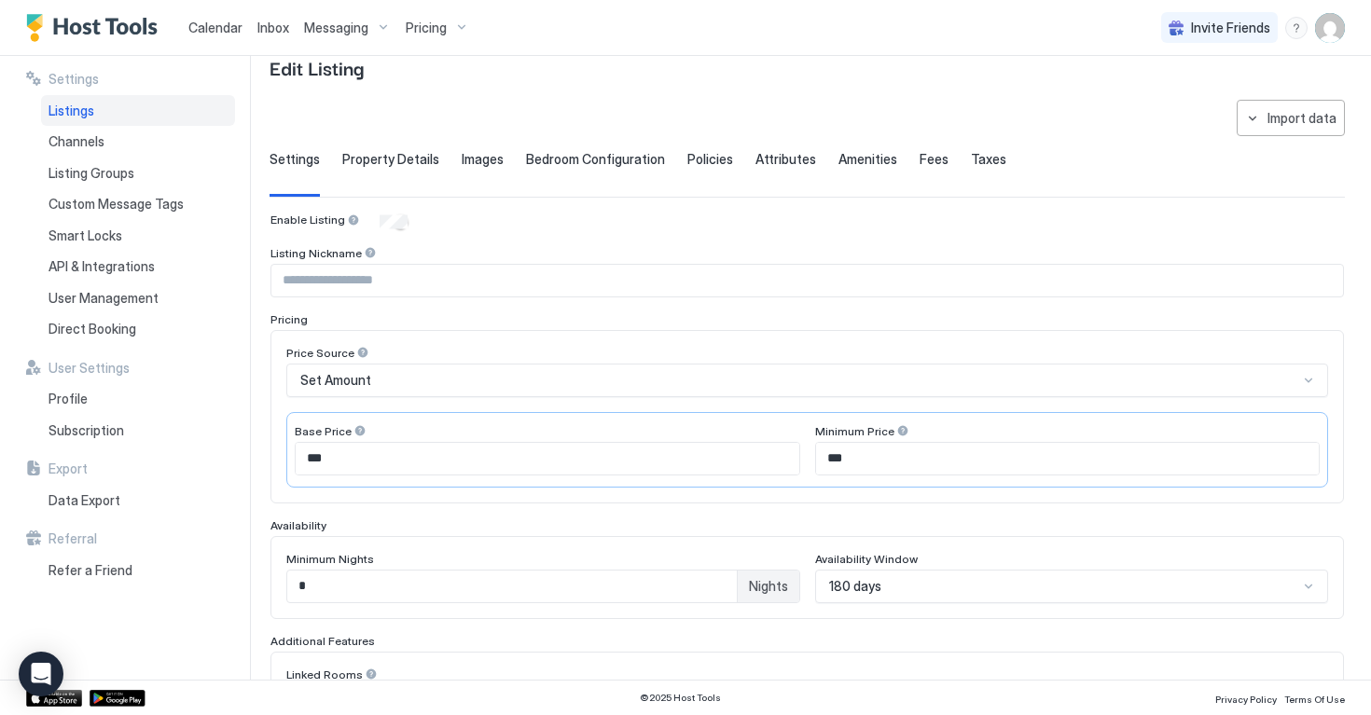
scroll to position [41, 0]
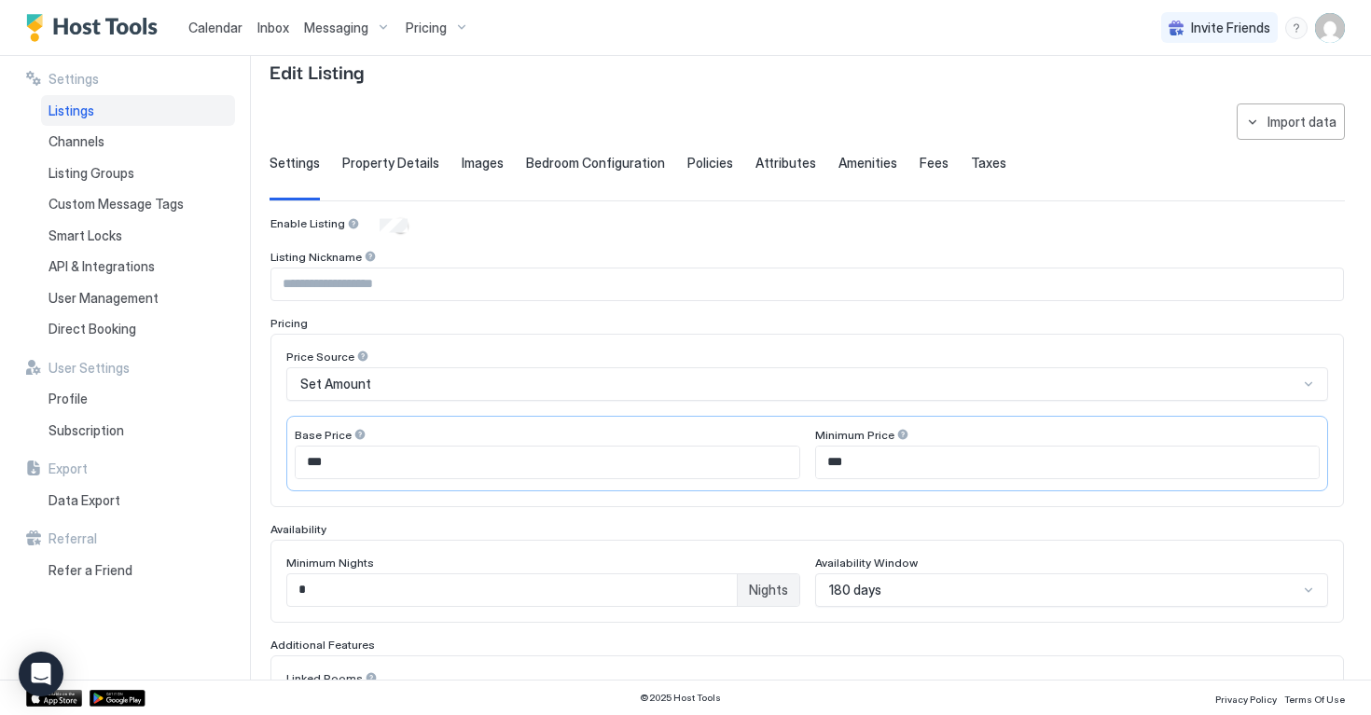
click at [237, 26] on span "Calendar" at bounding box center [215, 28] width 54 height 16
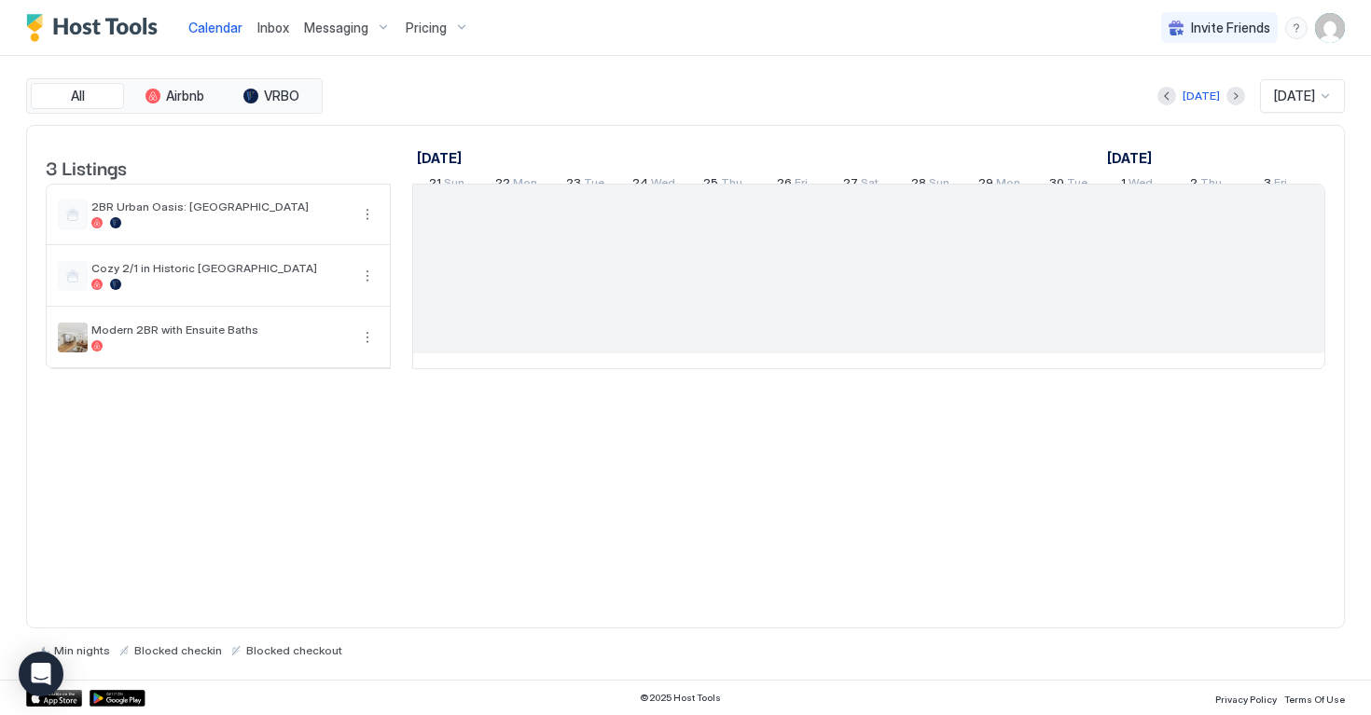
scroll to position [0, 1036]
